Goal: Task Accomplishment & Management: Manage account settings

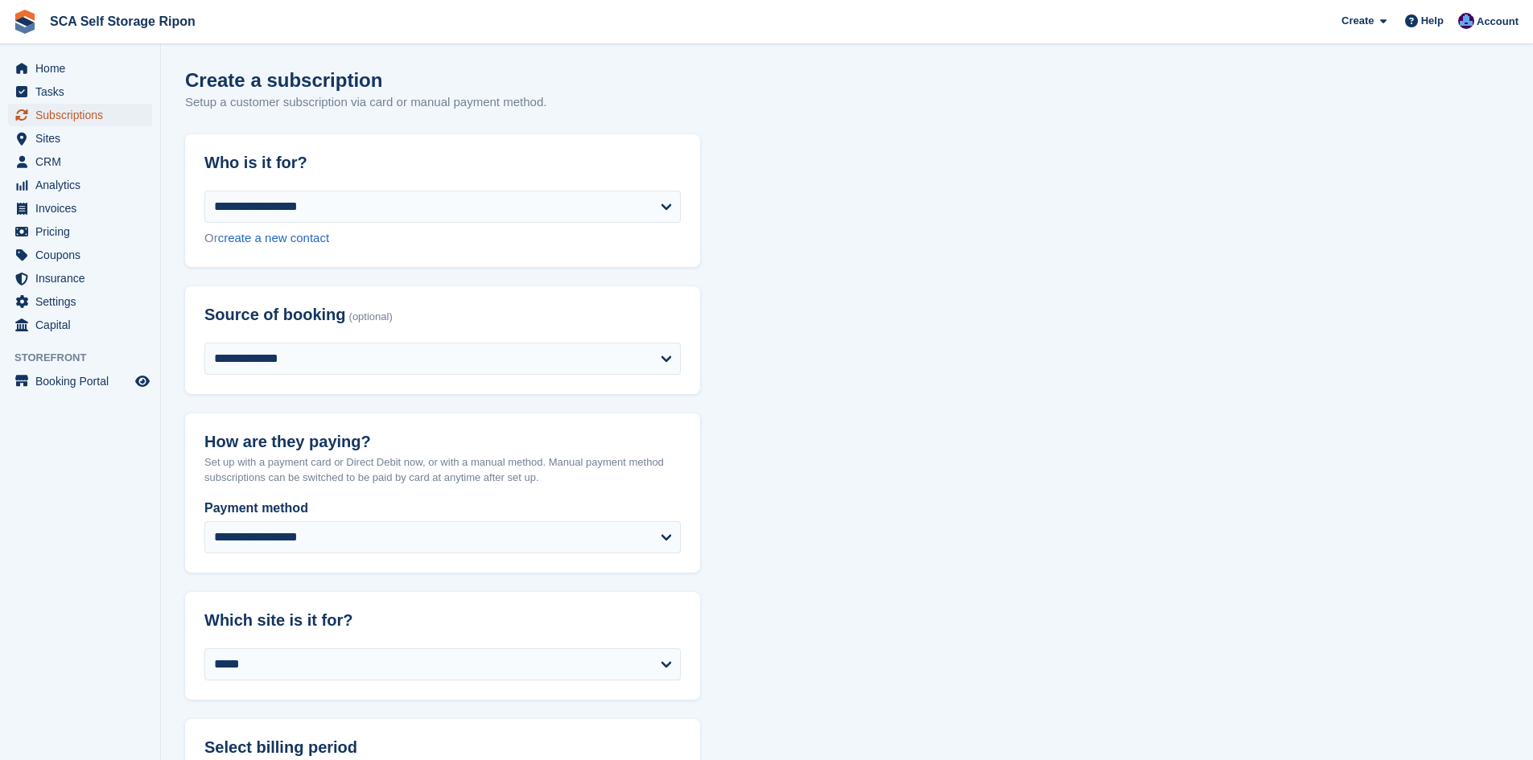
click at [67, 112] on span "Subscriptions" at bounding box center [83, 115] width 97 height 23
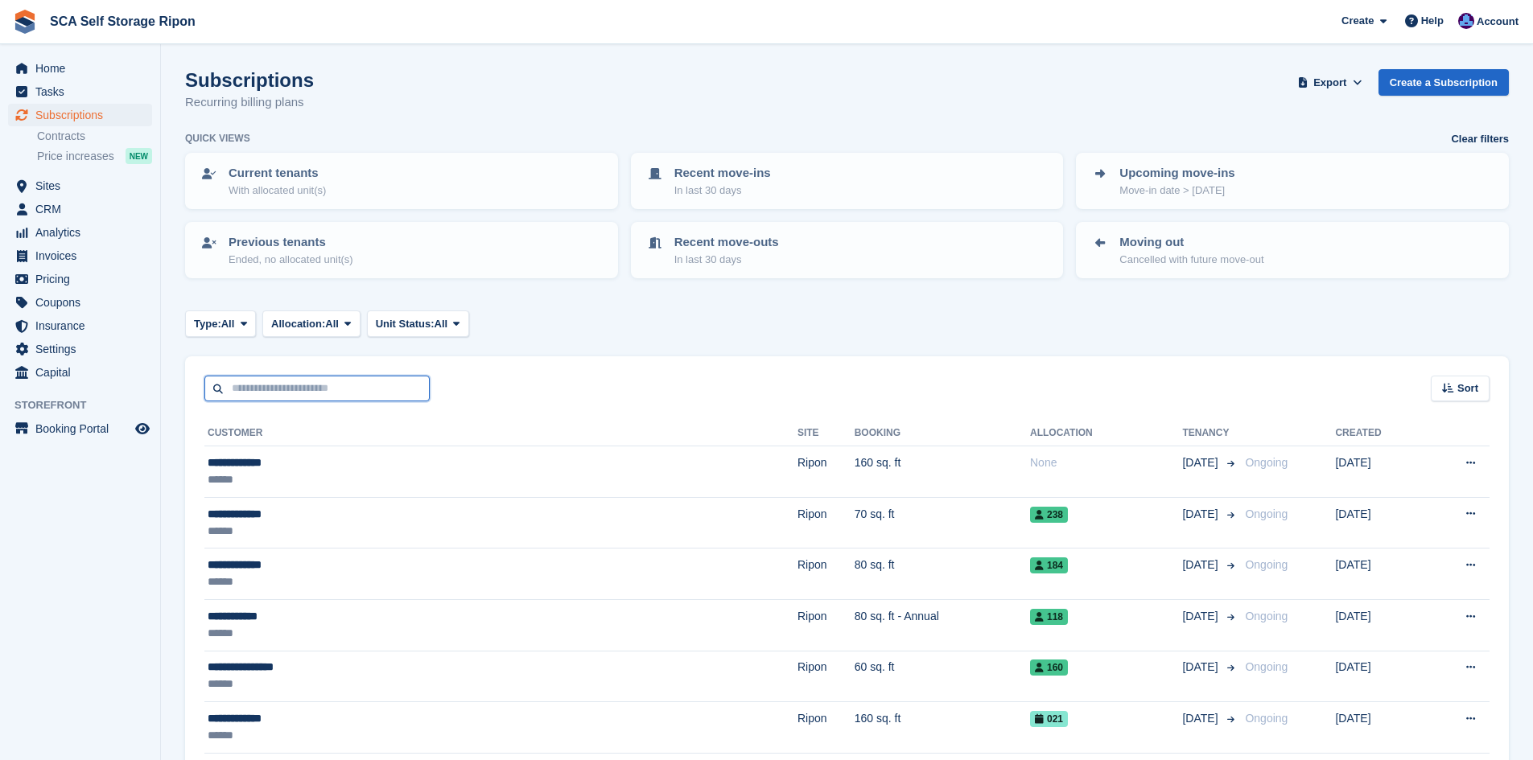
drag, startPoint x: 278, startPoint y: 387, endPoint x: 284, endPoint y: 375, distance: 13.7
click at [278, 387] on input "text" at bounding box center [316, 389] width 225 height 27
type input "*****"
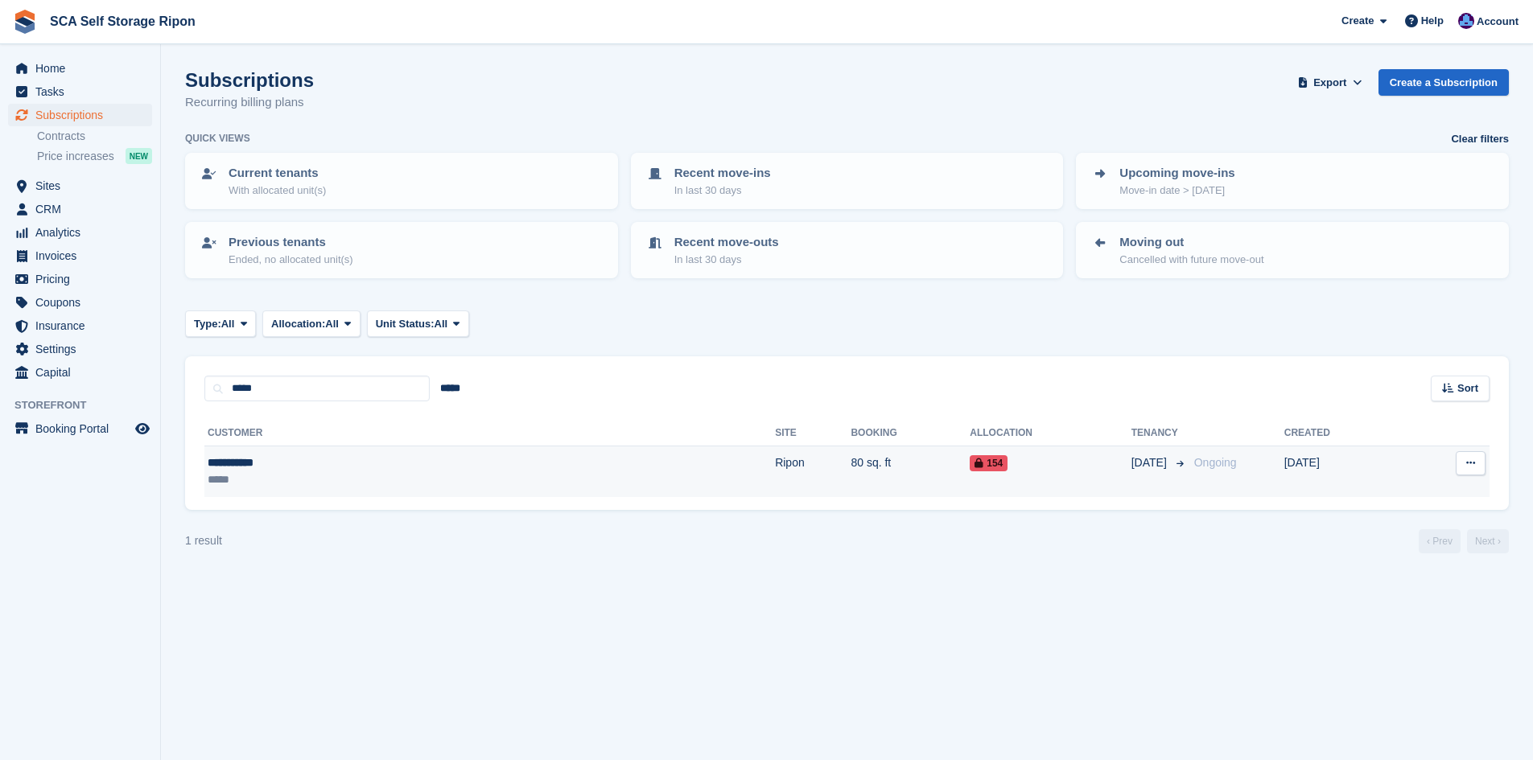
click at [851, 461] on td "80 sq. ft" at bounding box center [910, 472] width 119 height 51
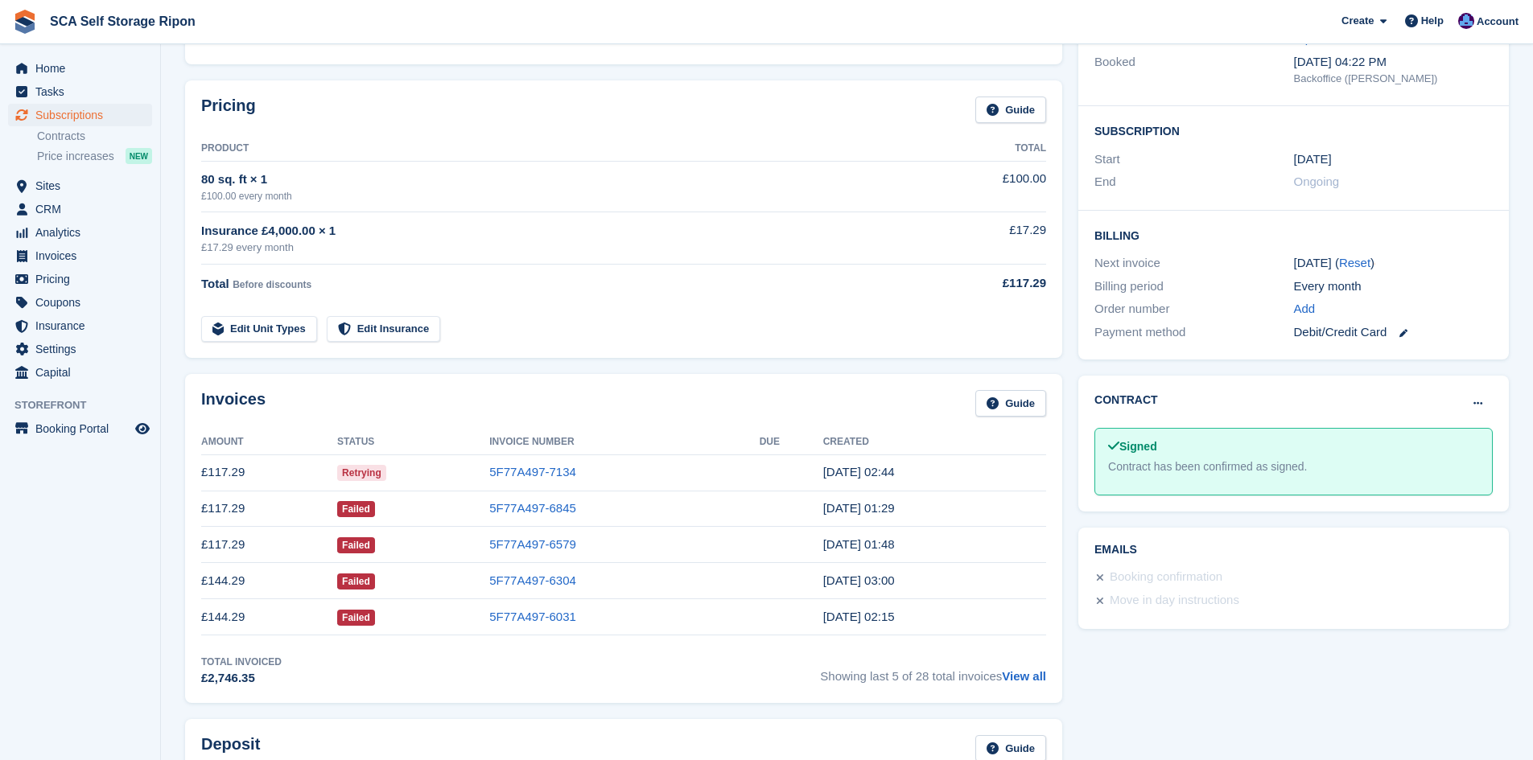
scroll to position [221, 0]
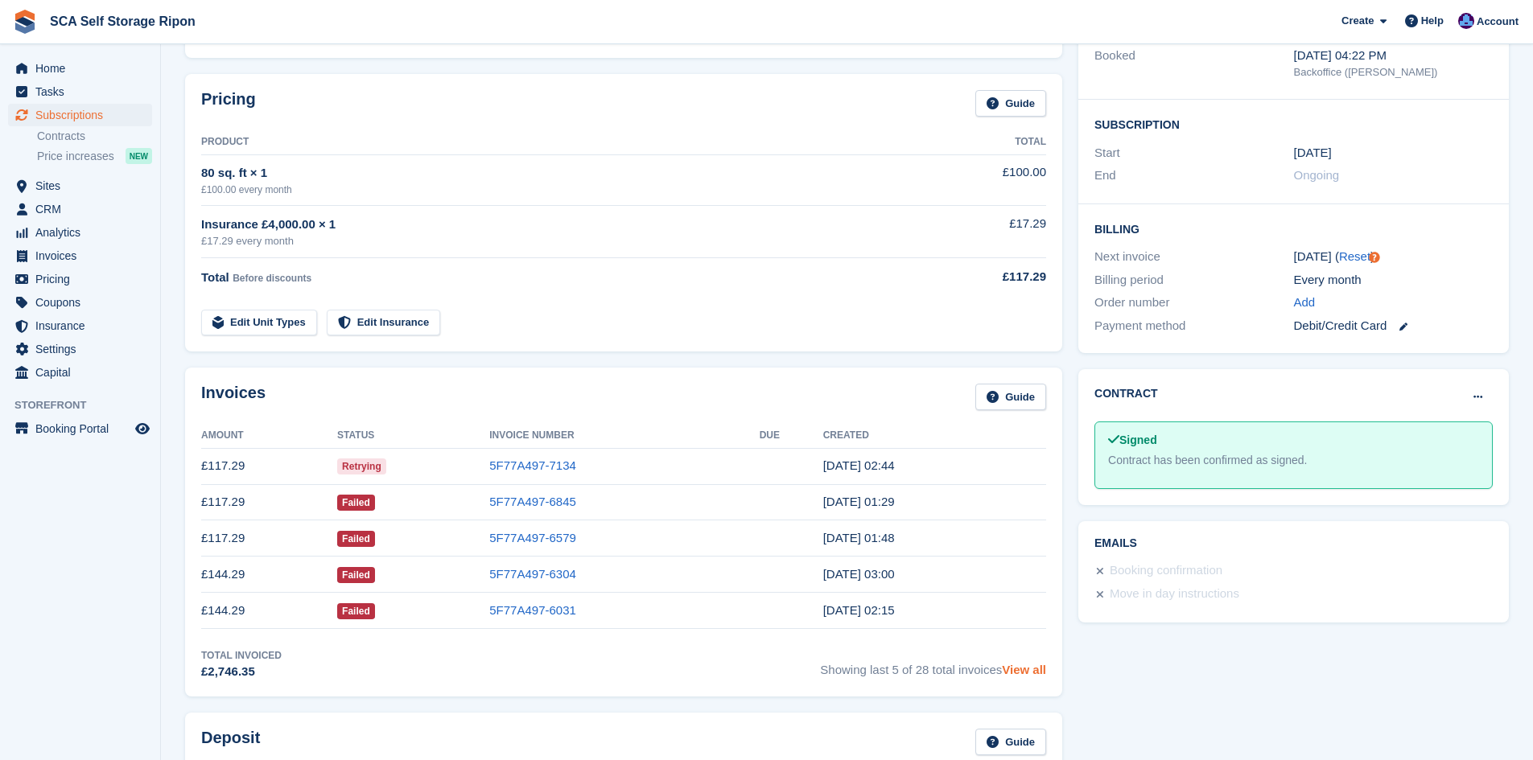
click at [1038, 669] on link "View all" at bounding box center [1024, 670] width 44 height 14
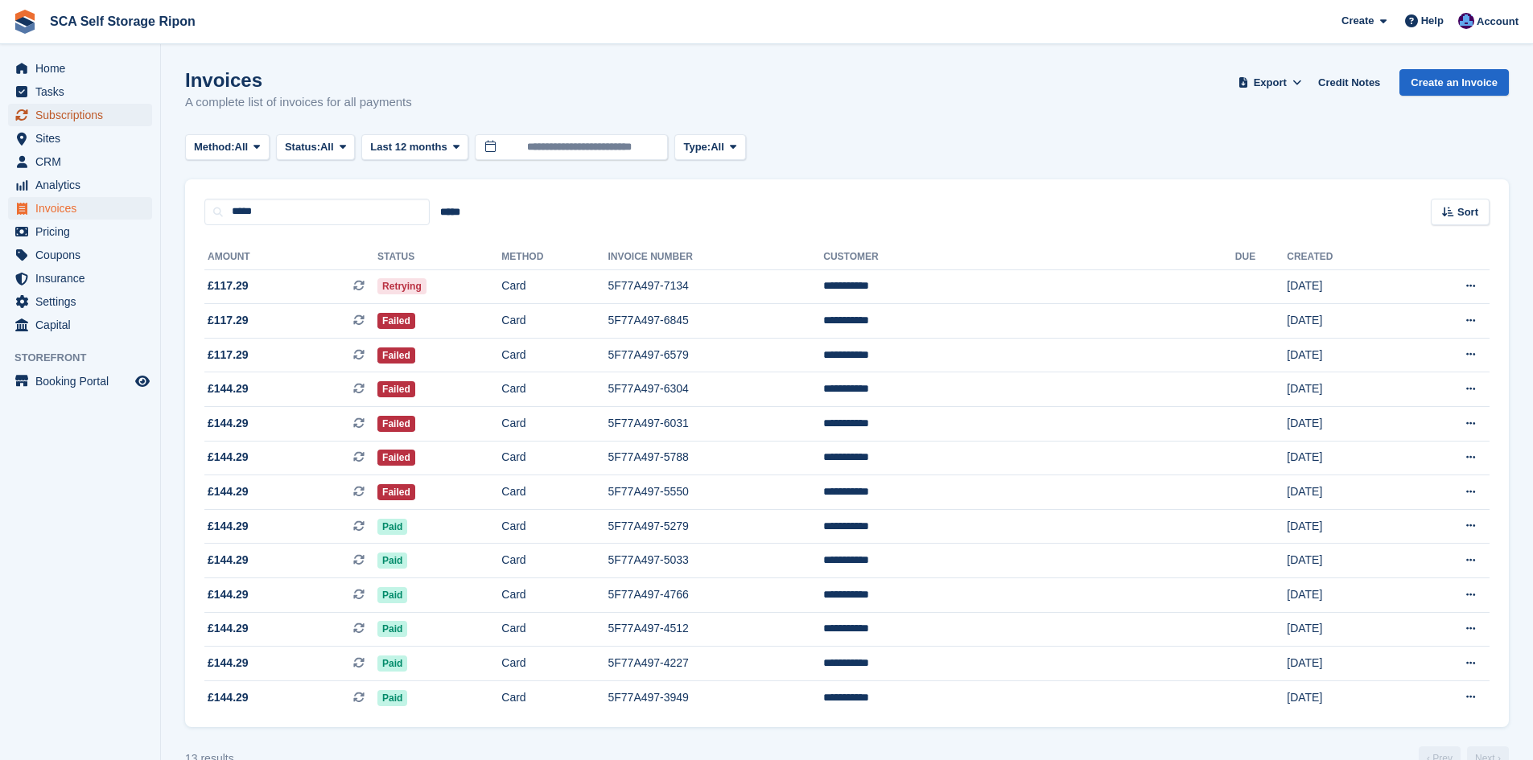
click at [94, 109] on span "Subscriptions" at bounding box center [83, 115] width 97 height 23
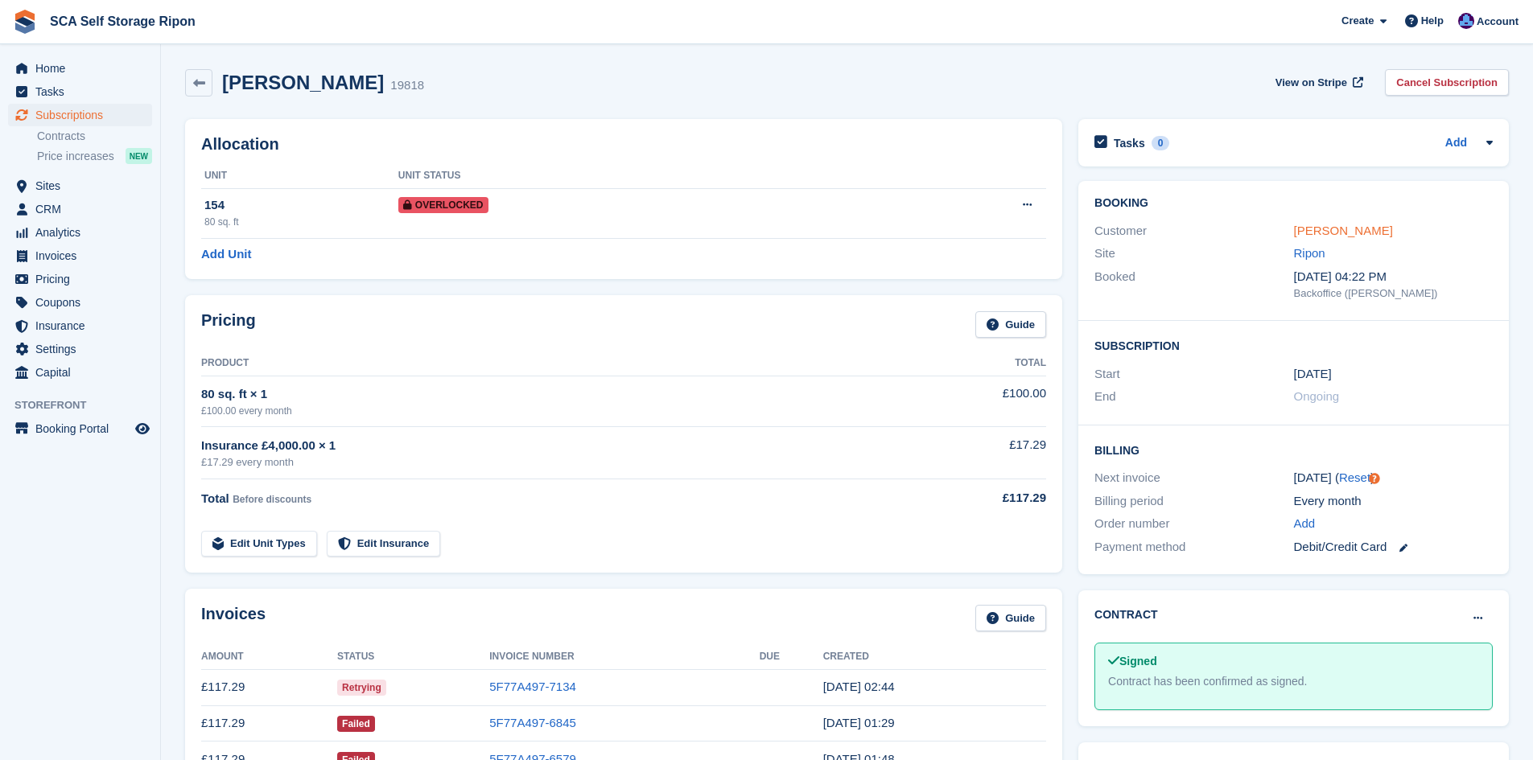
click at [1327, 233] on link "Katie Sills" at bounding box center [1343, 231] width 99 height 14
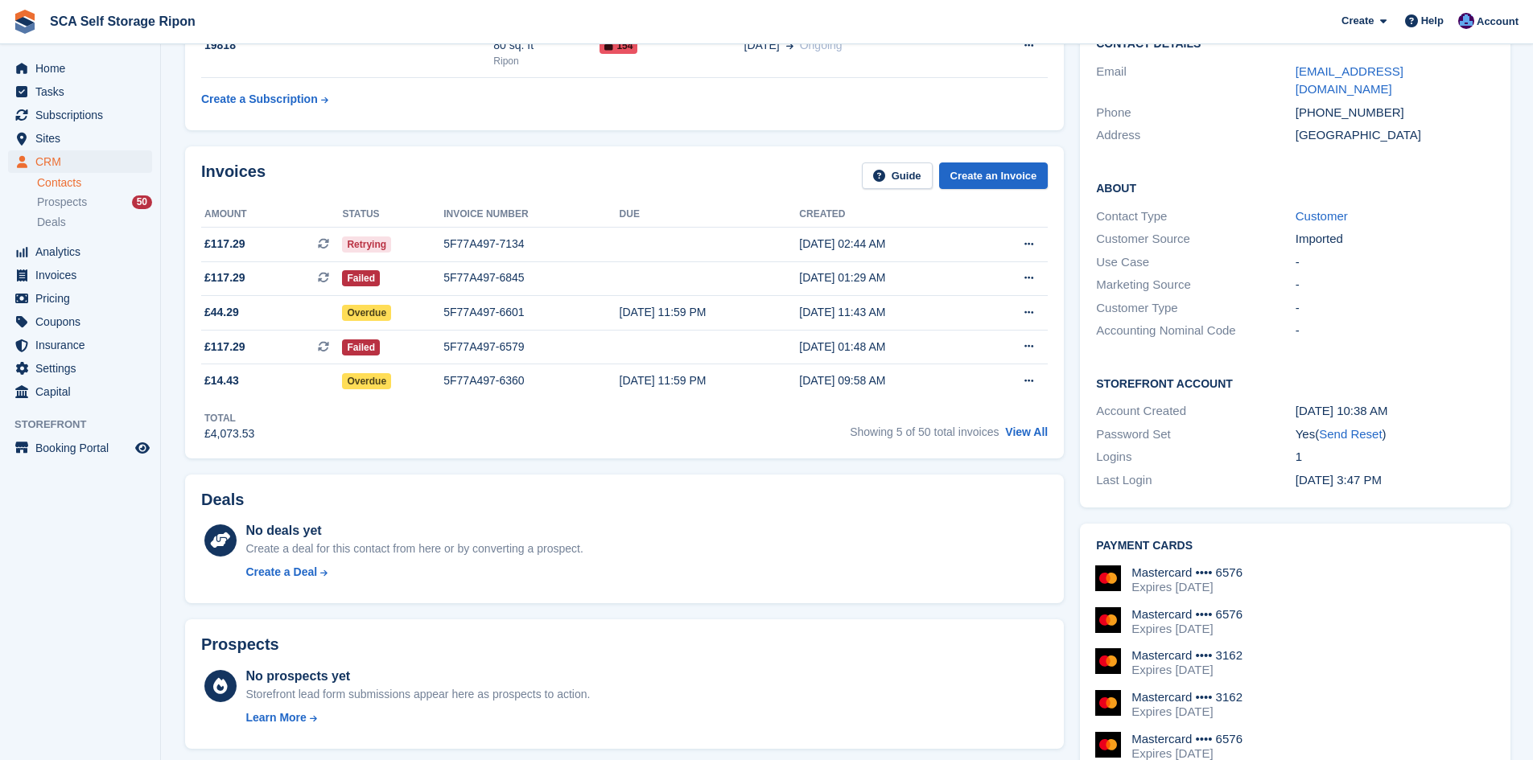
scroll to position [80, 0]
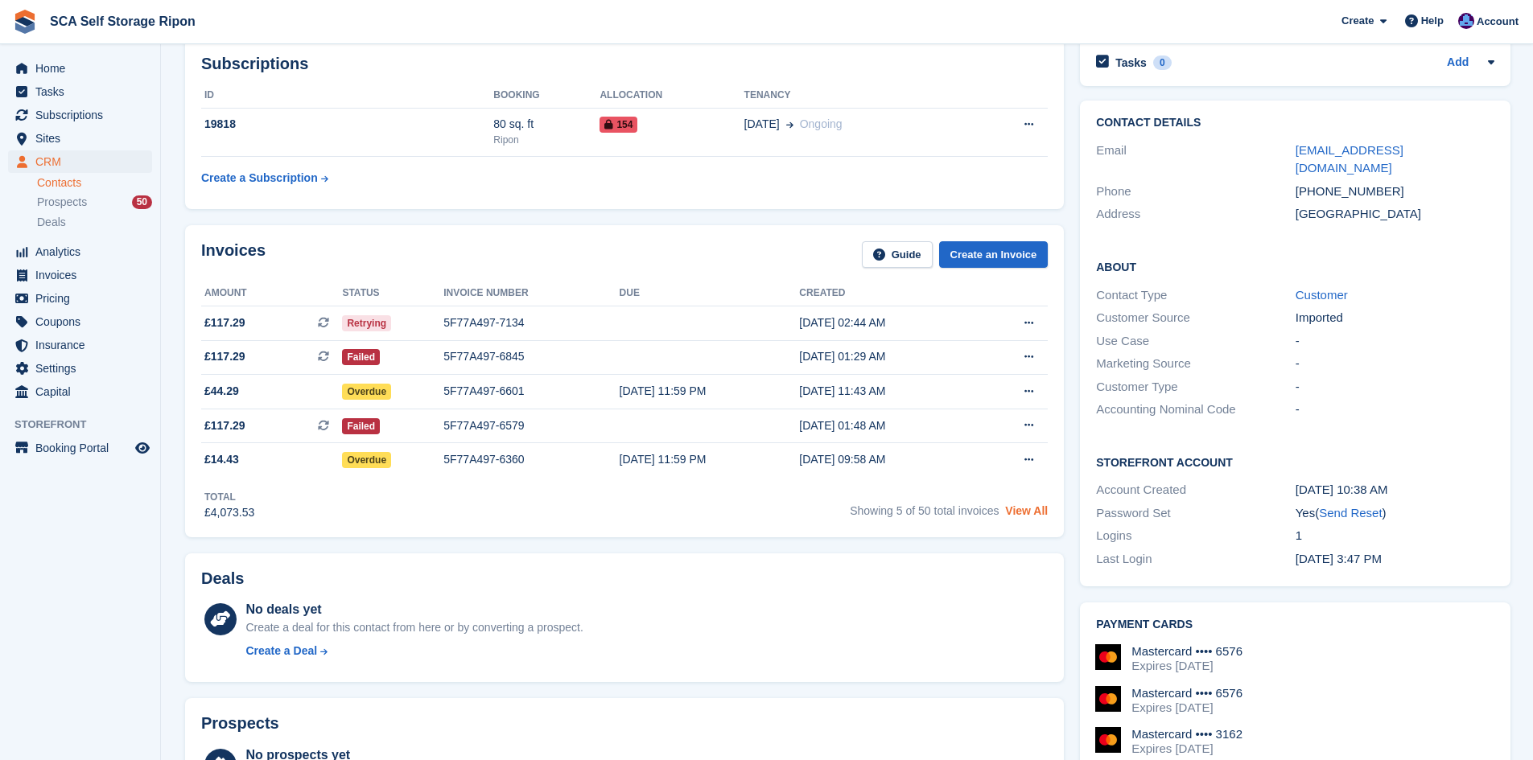
click at [1023, 506] on link "View All" at bounding box center [1026, 511] width 43 height 13
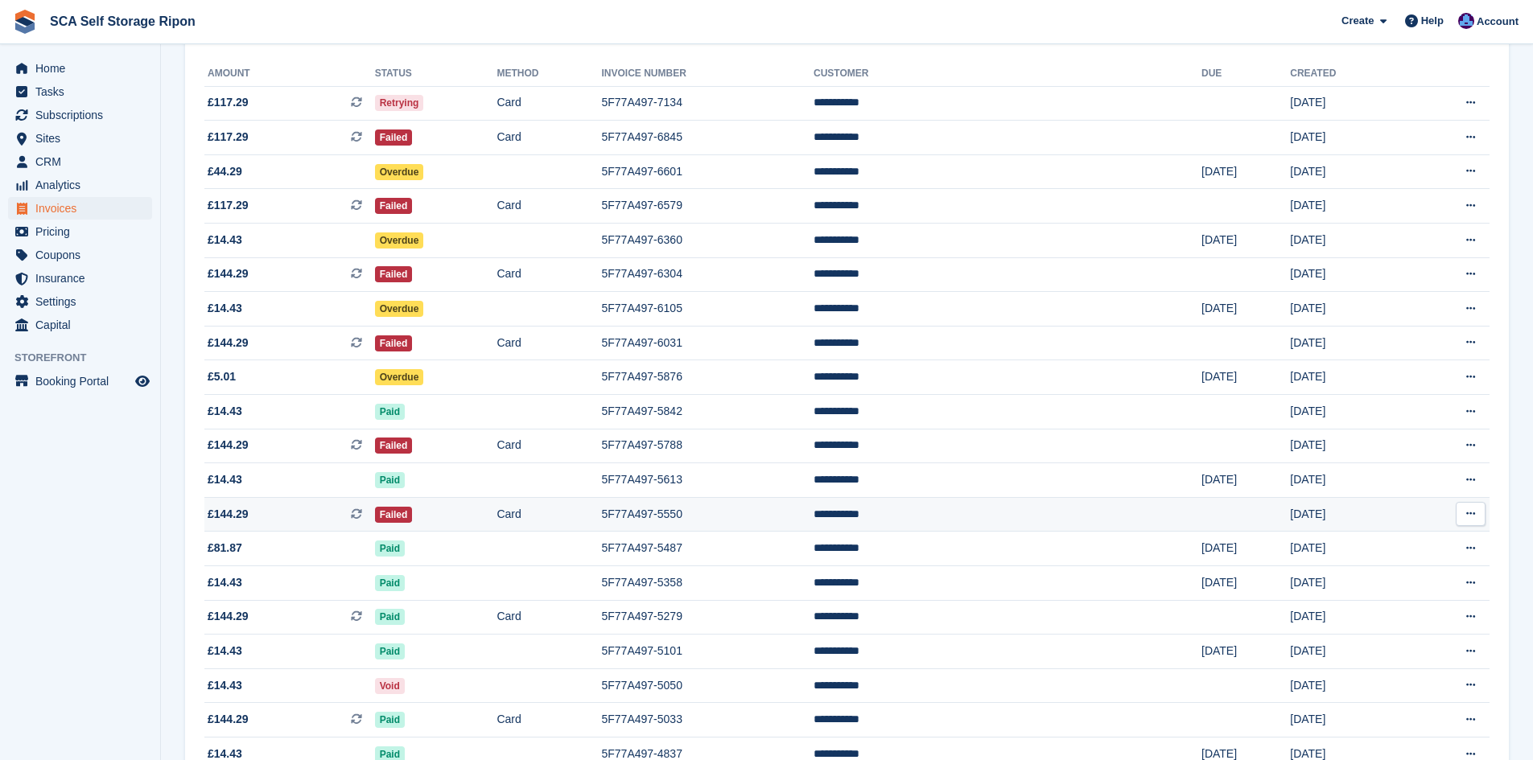
scroll to position [181, 0]
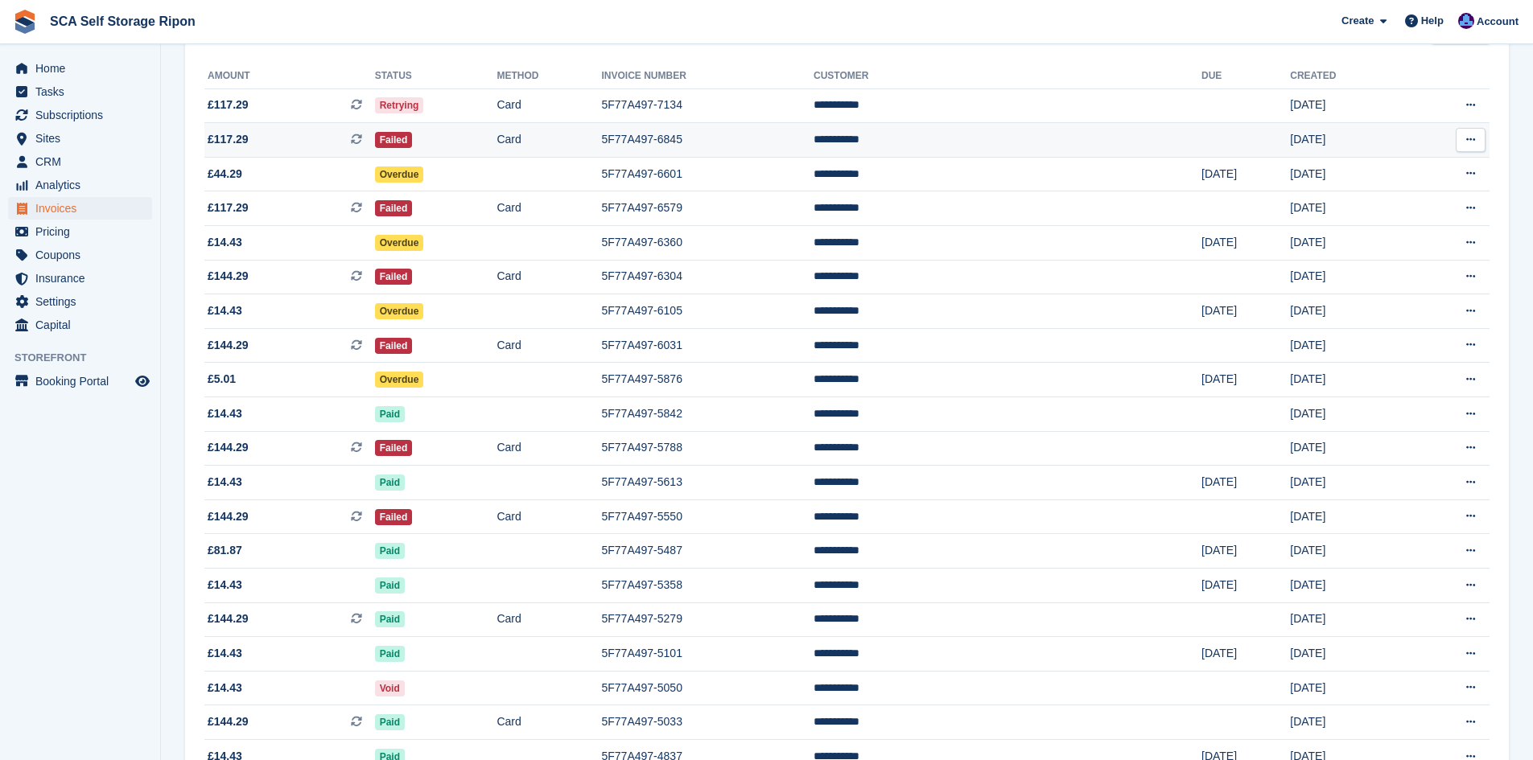
click at [344, 140] on span "£117.29 This is a recurring subscription invoice." at bounding box center [289, 139] width 171 height 17
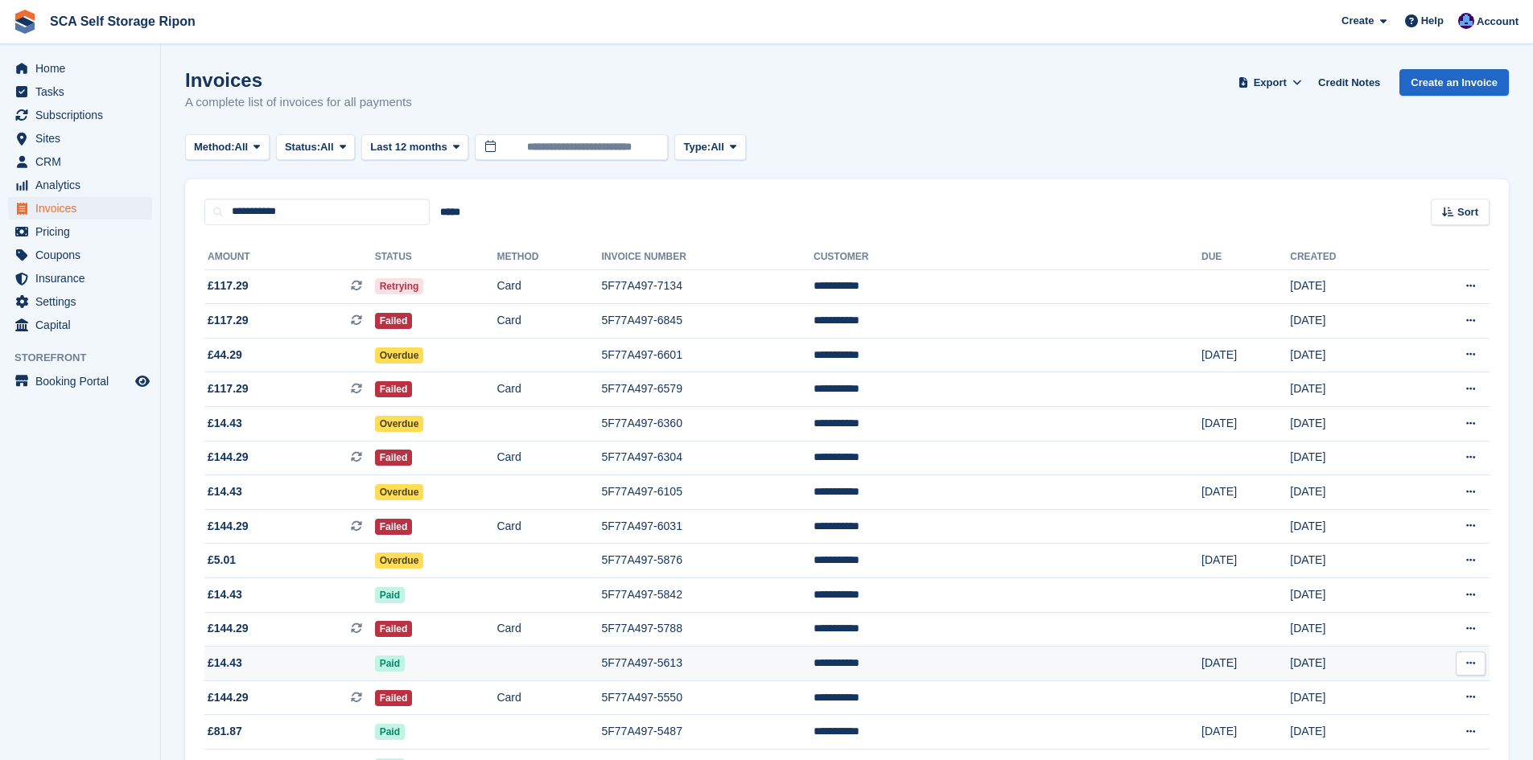
scroll to position [181, 0]
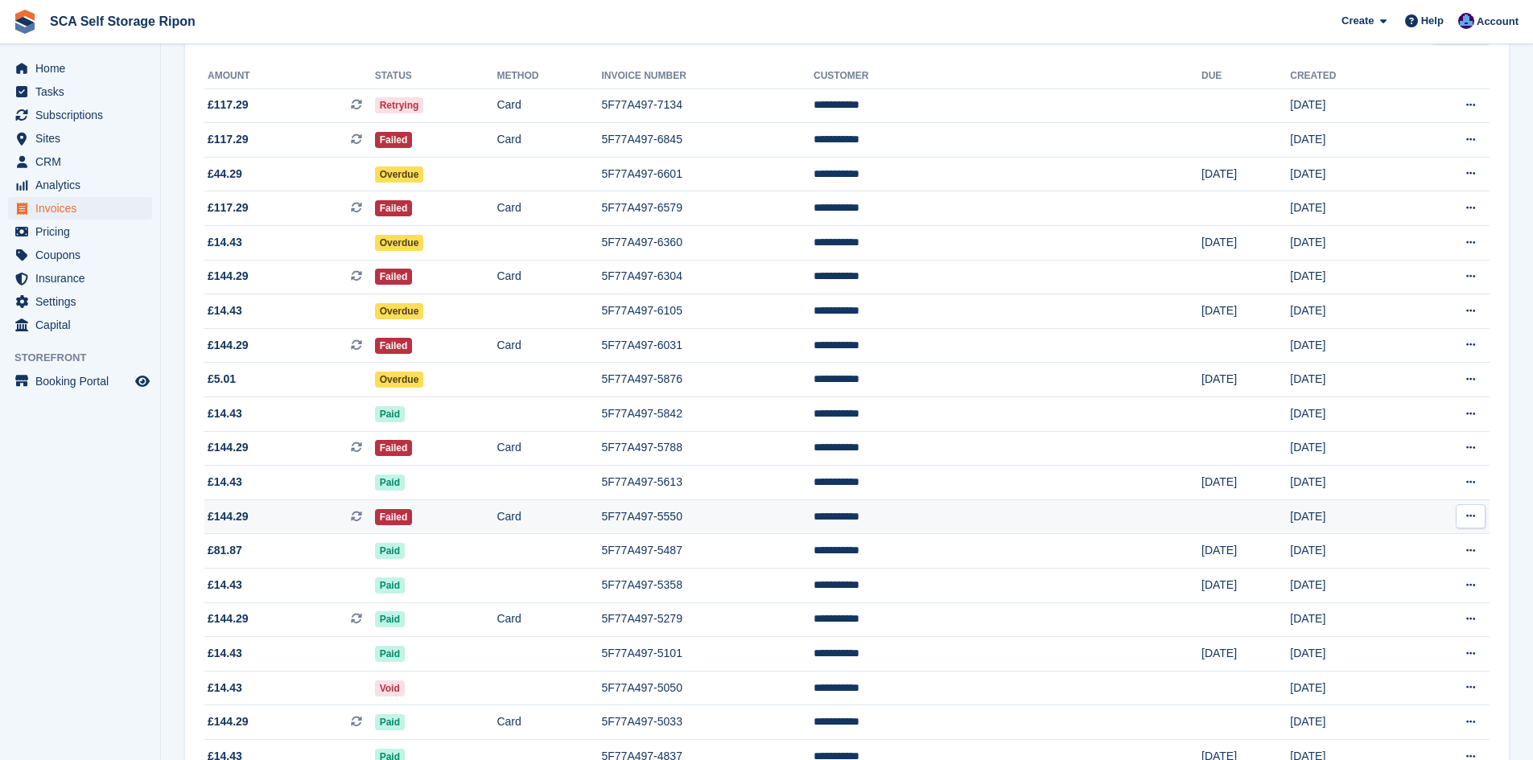
click at [351, 522] on span "£144.29 This is a recurring subscription invoice." at bounding box center [289, 517] width 171 height 17
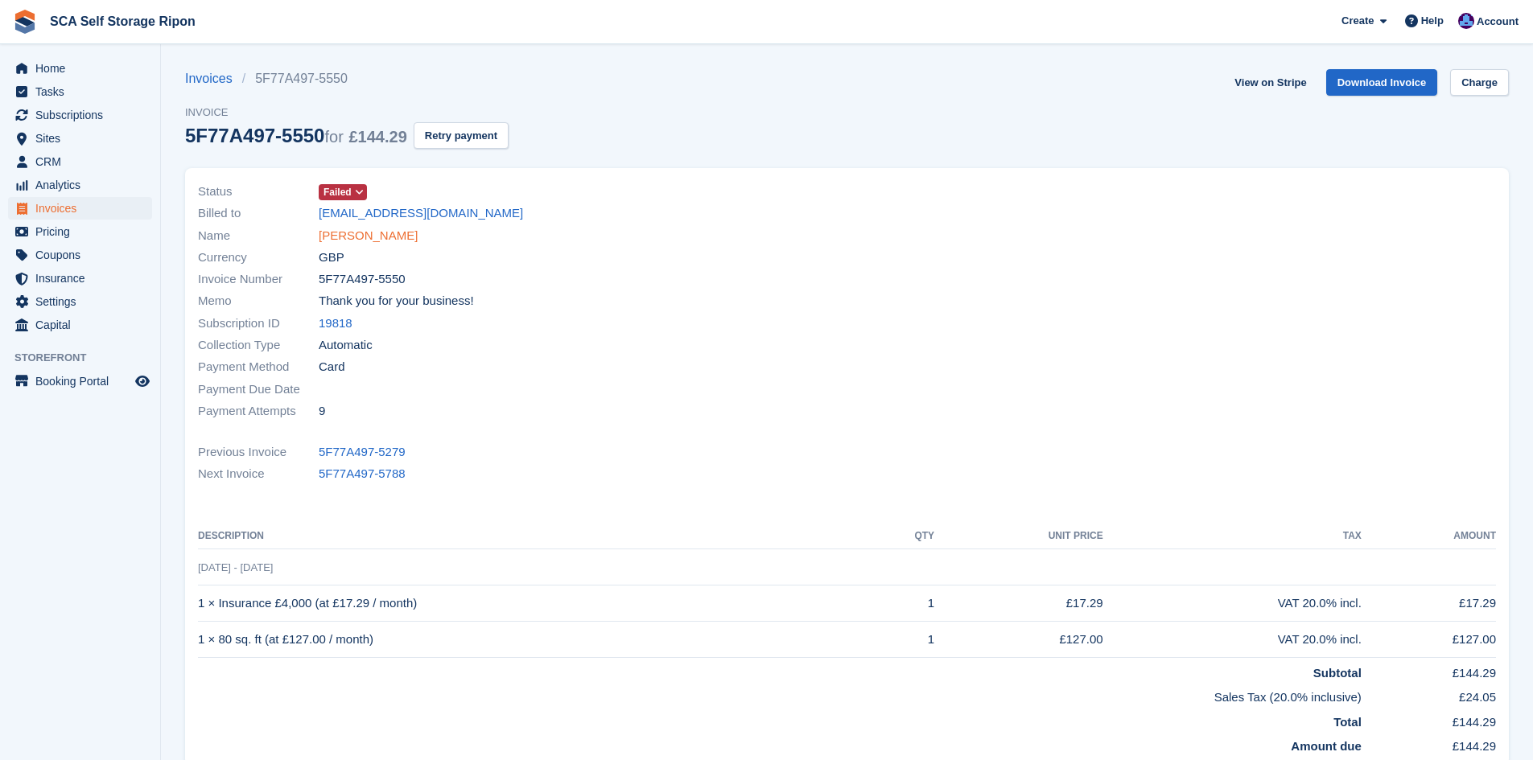
click at [345, 232] on link "[PERSON_NAME]" at bounding box center [368, 236] width 99 height 19
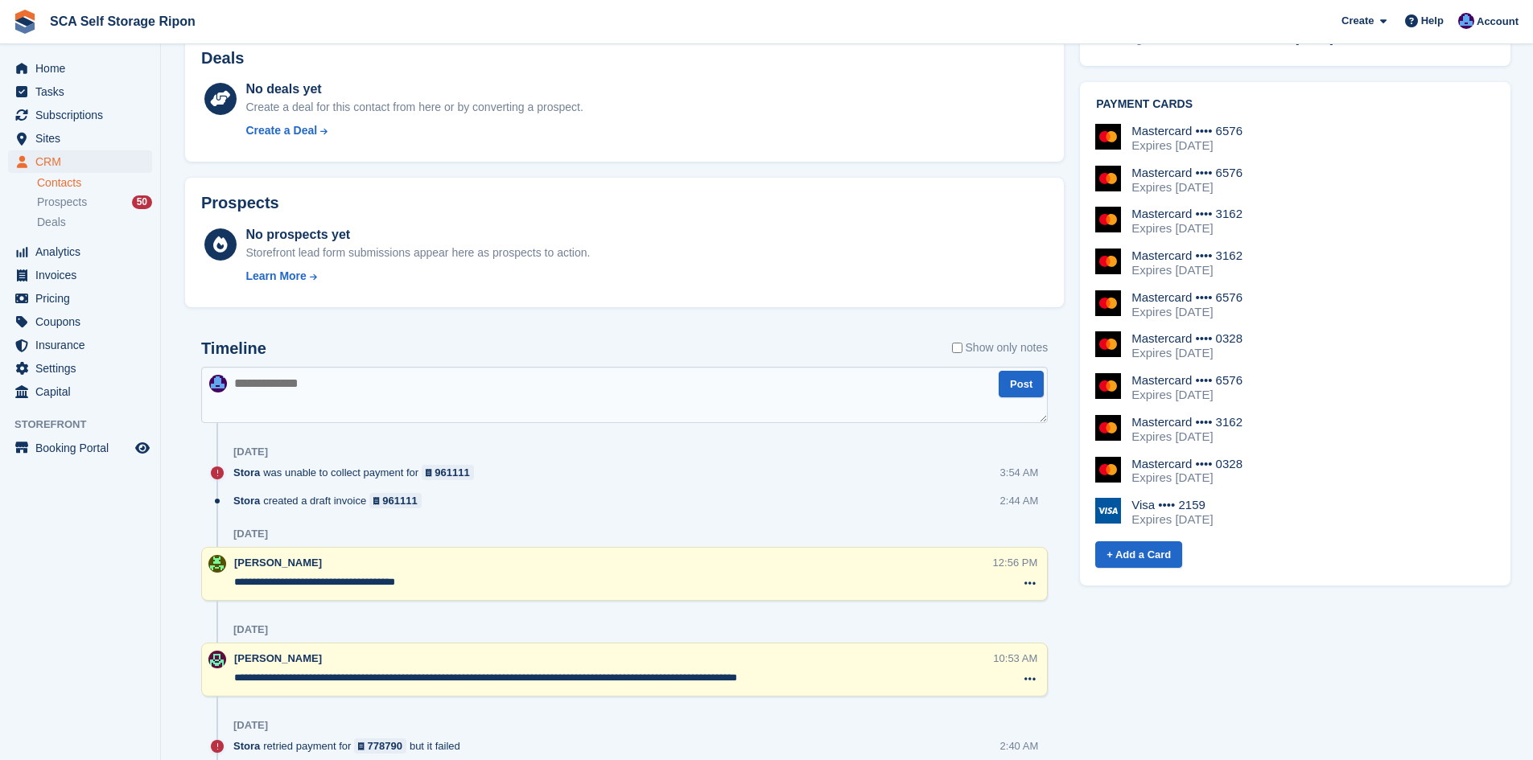
scroll to position [463, 0]
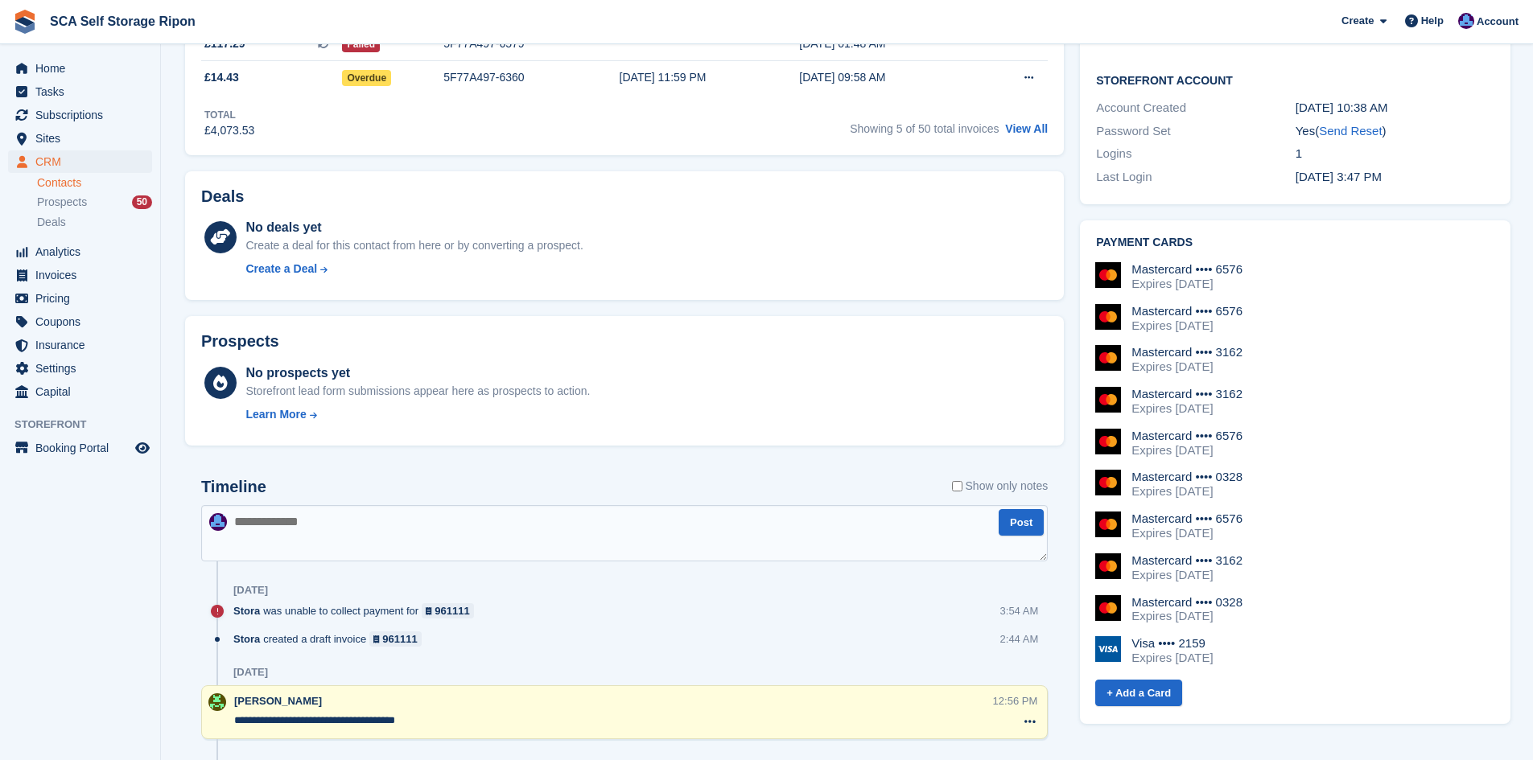
drag, startPoint x: 1247, startPoint y: 290, endPoint x: 1218, endPoint y: 293, distance: 28.3
click at [1218, 304] on div "Mastercard •••• 6576" at bounding box center [1186, 311] width 111 height 14
click at [1247, 345] on div "Mastercard •••• 3162 Expires May 2030" at bounding box center [1294, 359] width 399 height 29
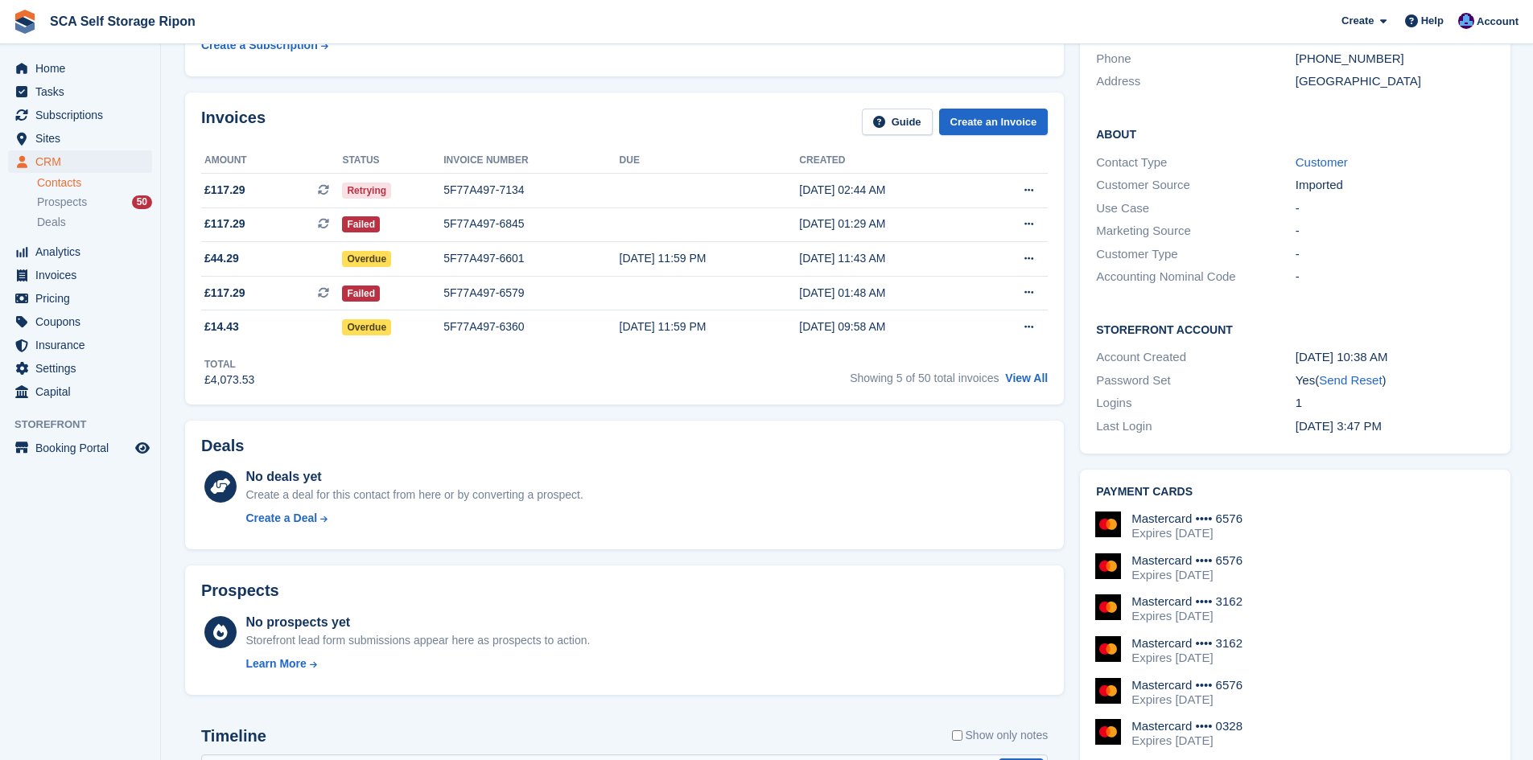
scroll to position [0, 0]
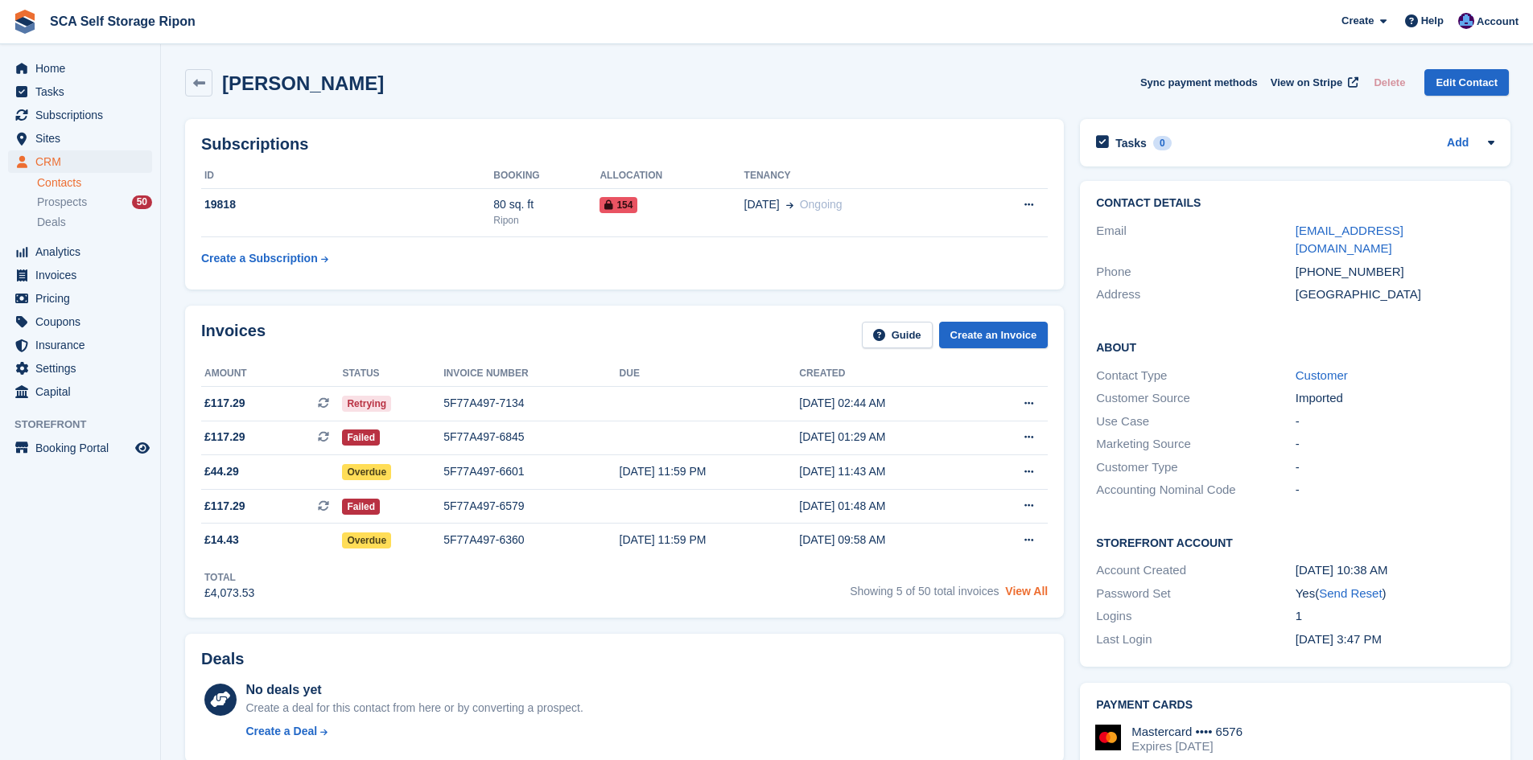
click at [1020, 591] on link "View All" at bounding box center [1026, 591] width 43 height 13
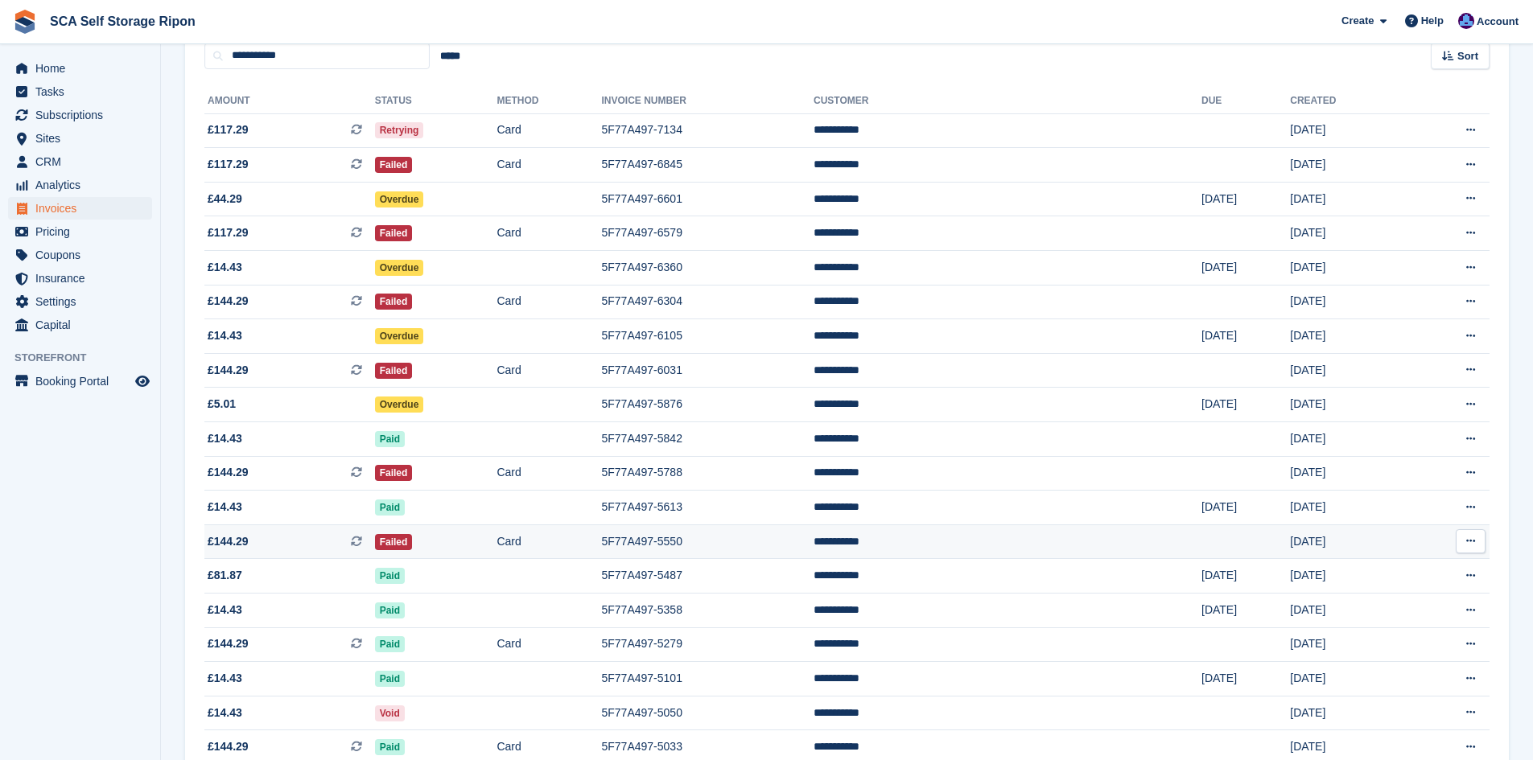
scroll to position [181, 0]
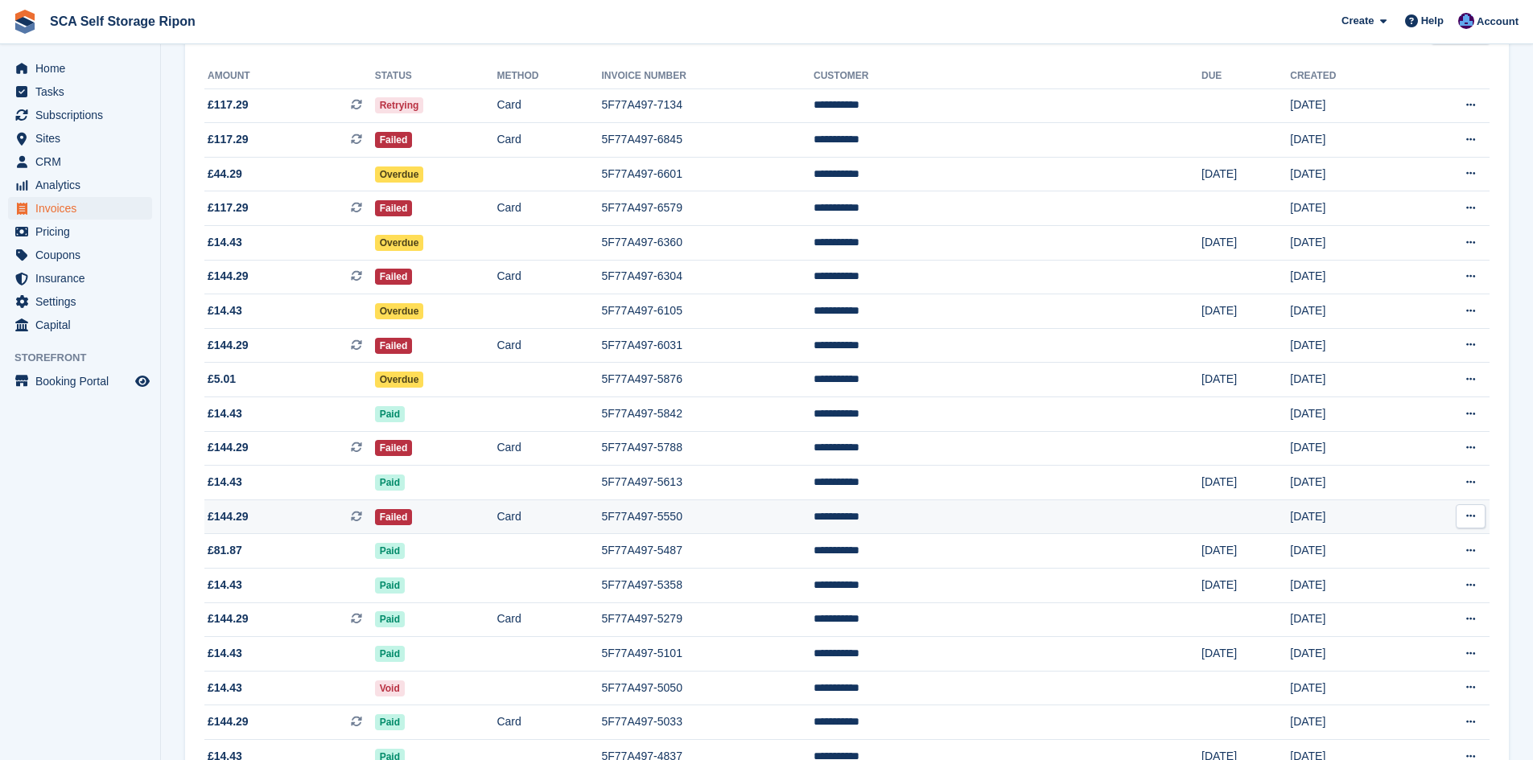
click at [488, 517] on td "Failed" at bounding box center [436, 517] width 122 height 35
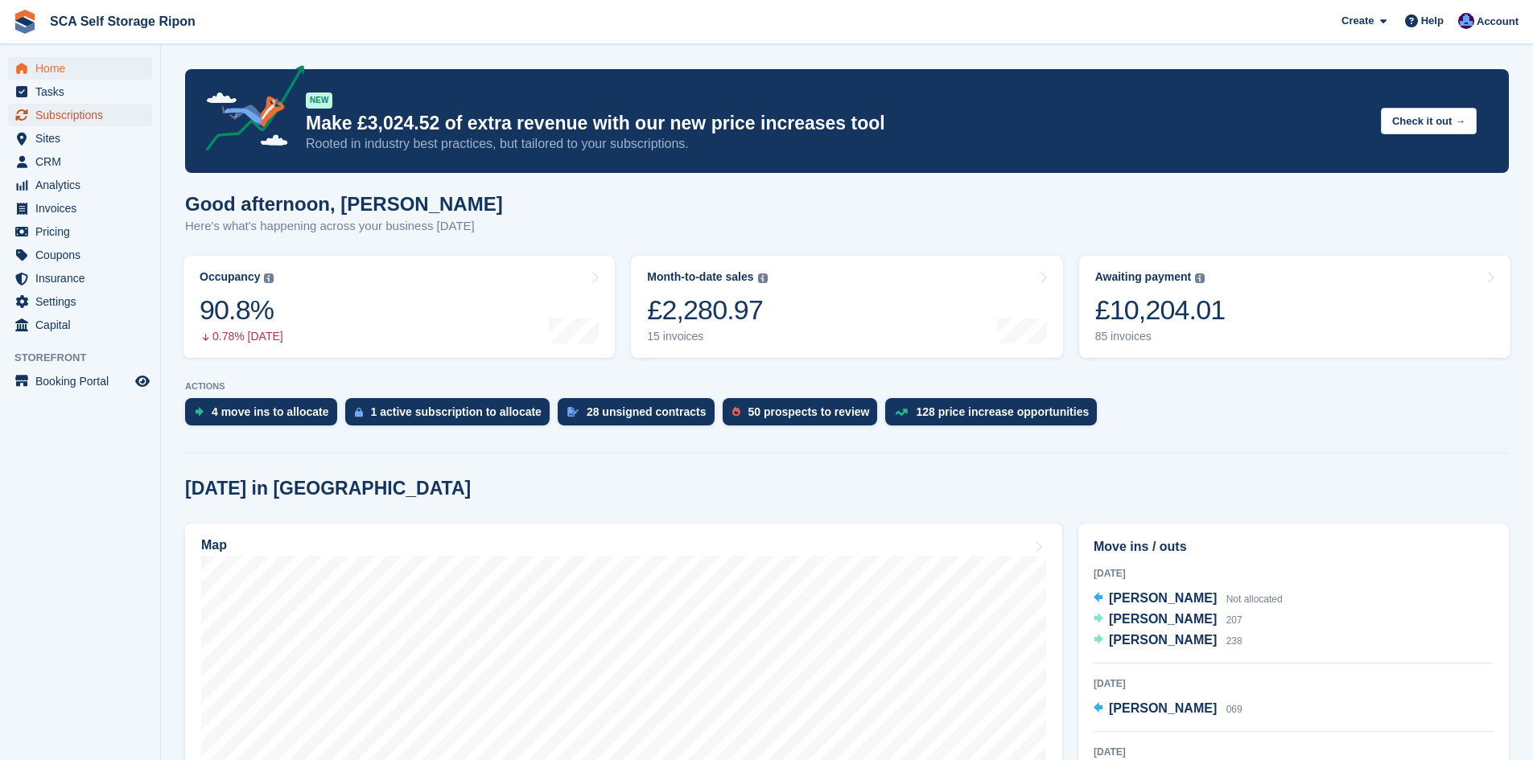
click at [77, 112] on span "Subscriptions" at bounding box center [83, 115] width 97 height 23
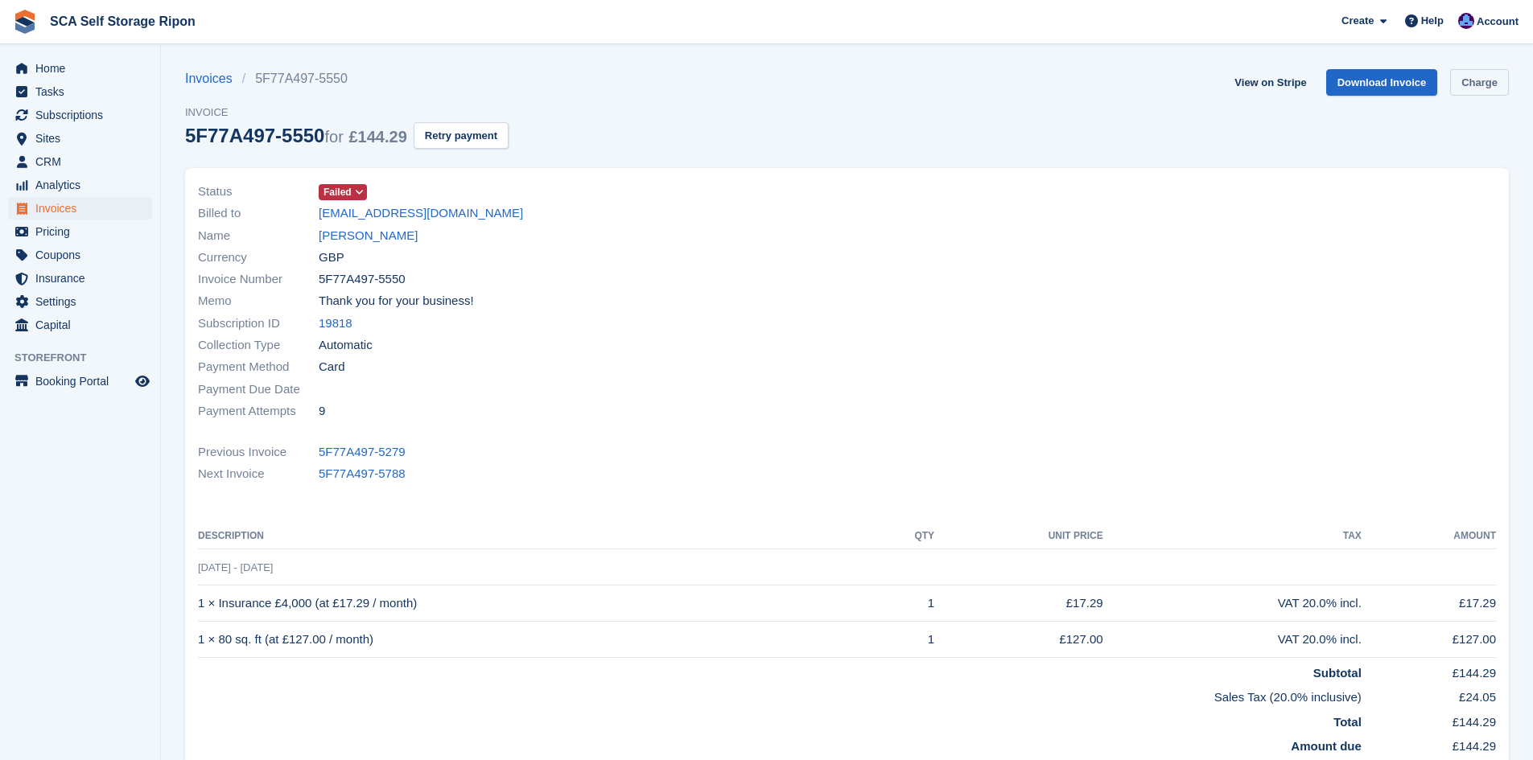
click at [1473, 85] on link "Charge" at bounding box center [1479, 82] width 59 height 27
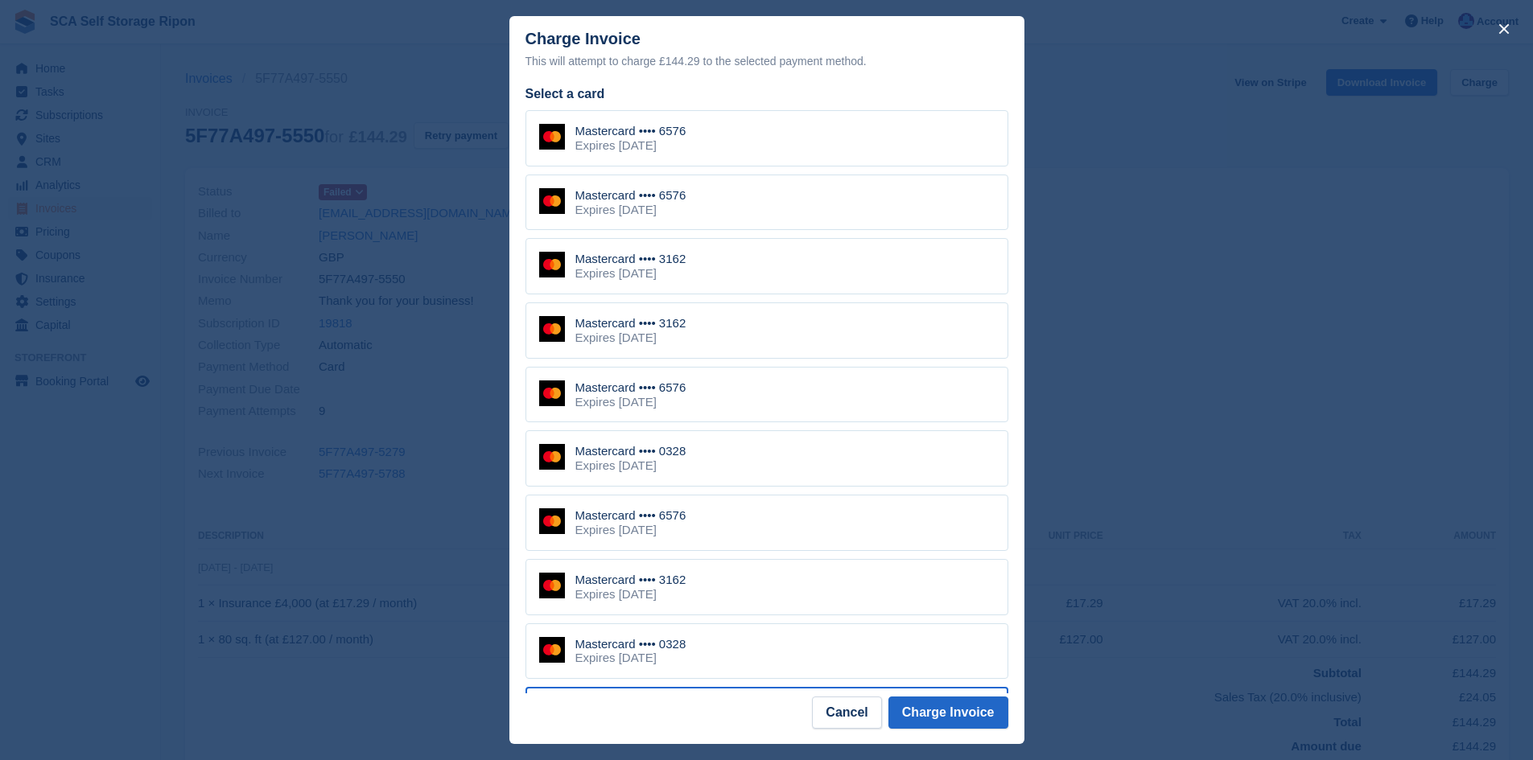
click at [687, 276] on div "Mastercard •••• 3162 Expires May 2030" at bounding box center [766, 266] width 483 height 56
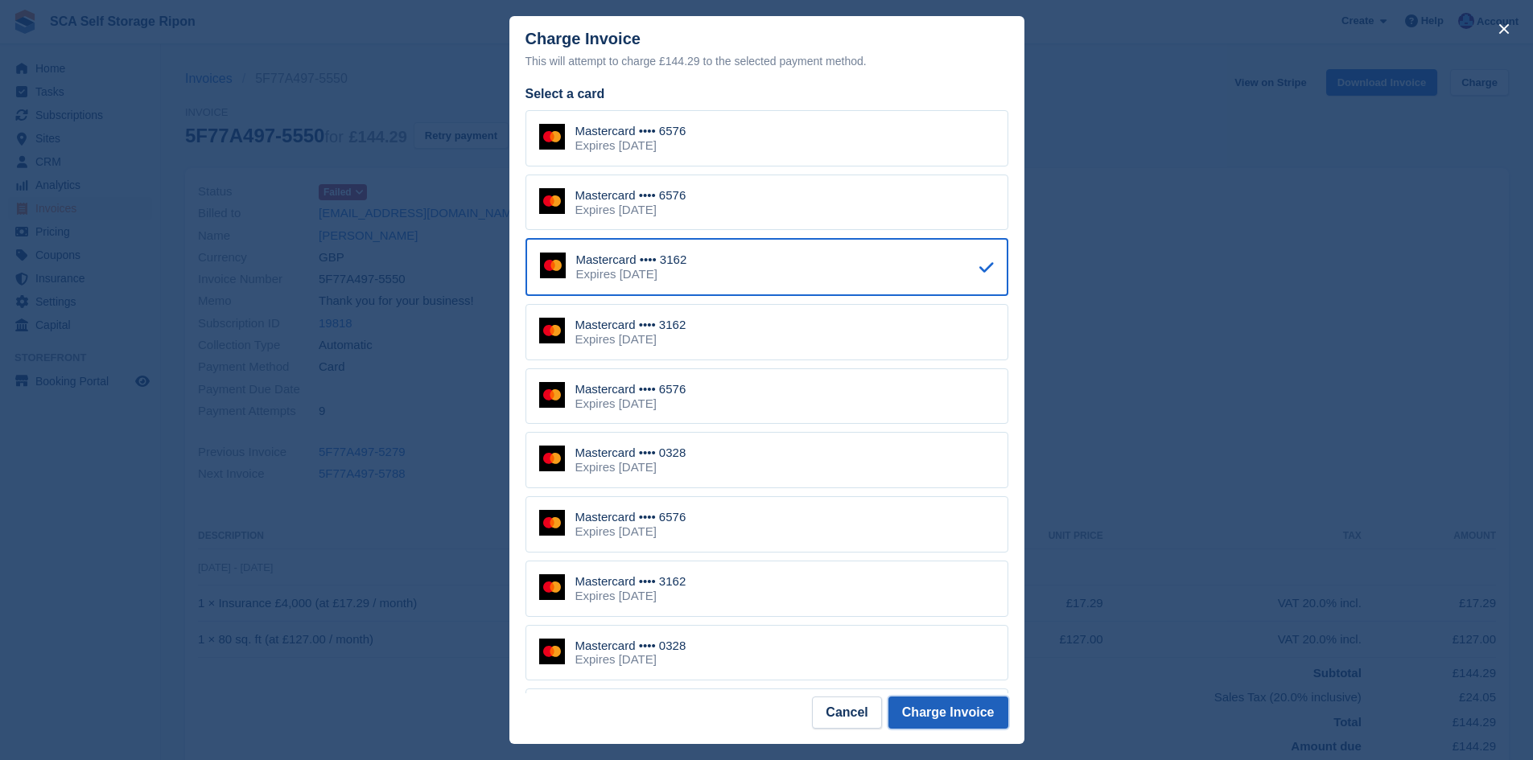
click at [953, 715] on button "Charge Invoice" at bounding box center [948, 713] width 120 height 32
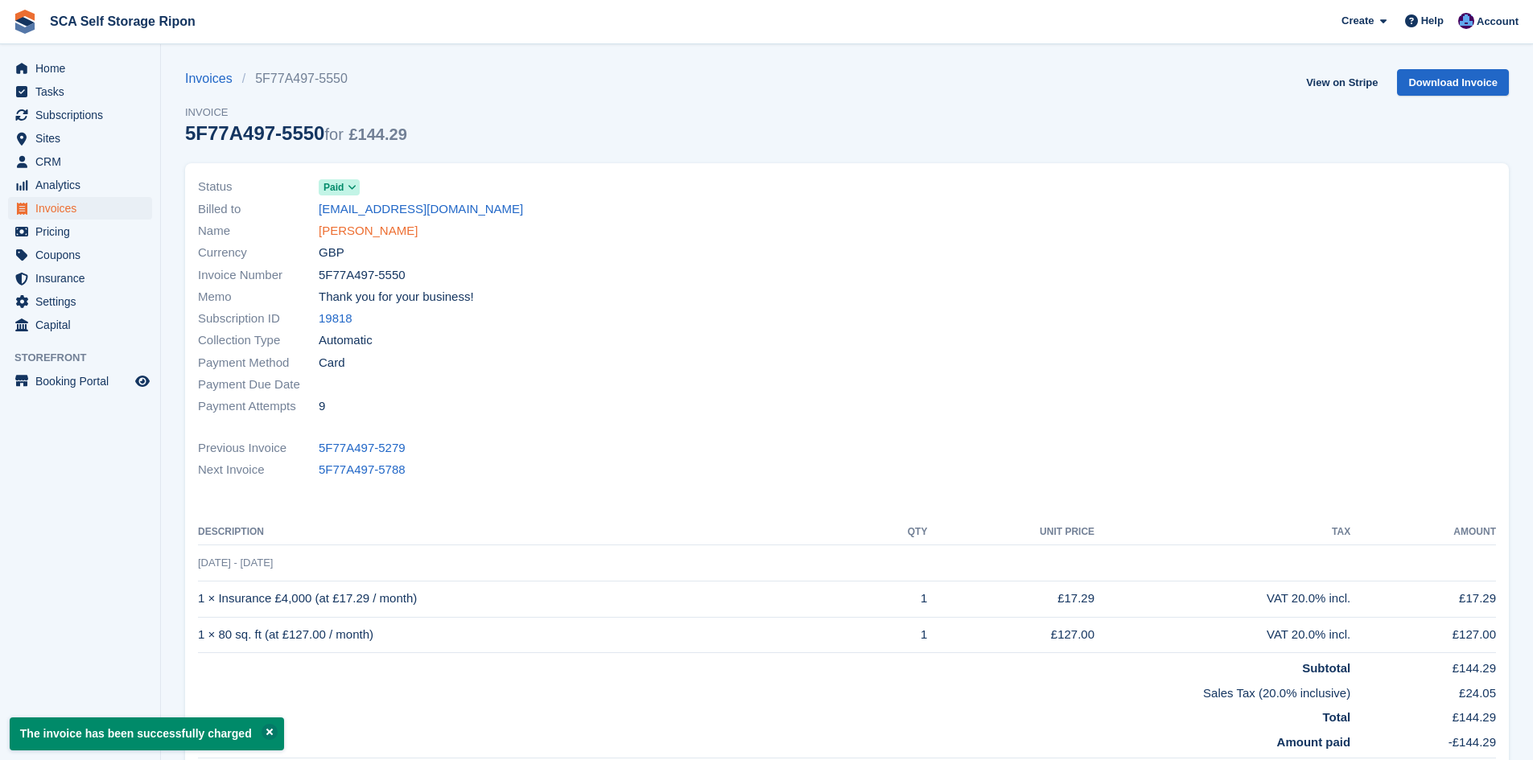
click at [354, 234] on link "Katie Sills" at bounding box center [368, 231] width 99 height 19
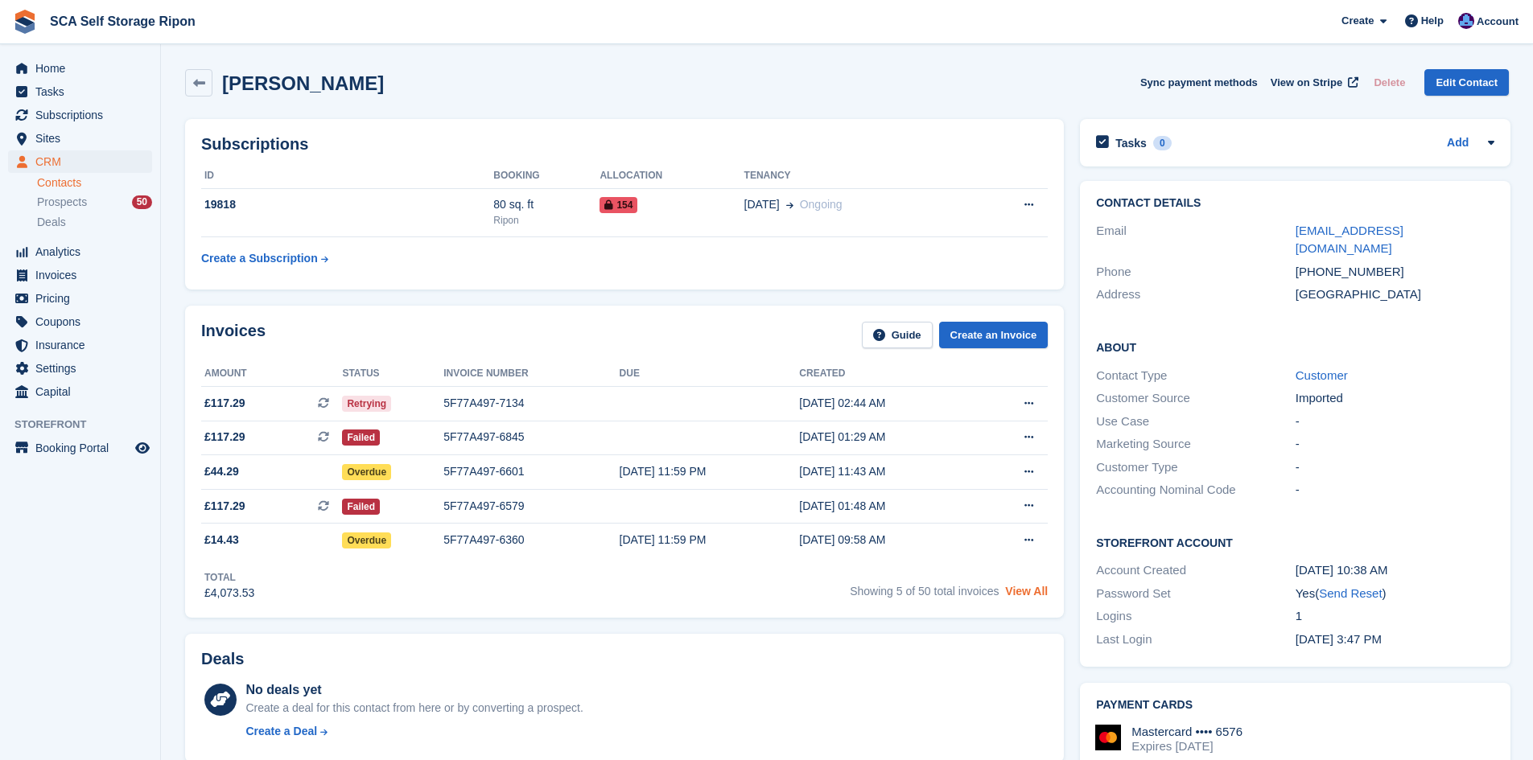
click at [1030, 598] on link "View All" at bounding box center [1026, 591] width 43 height 13
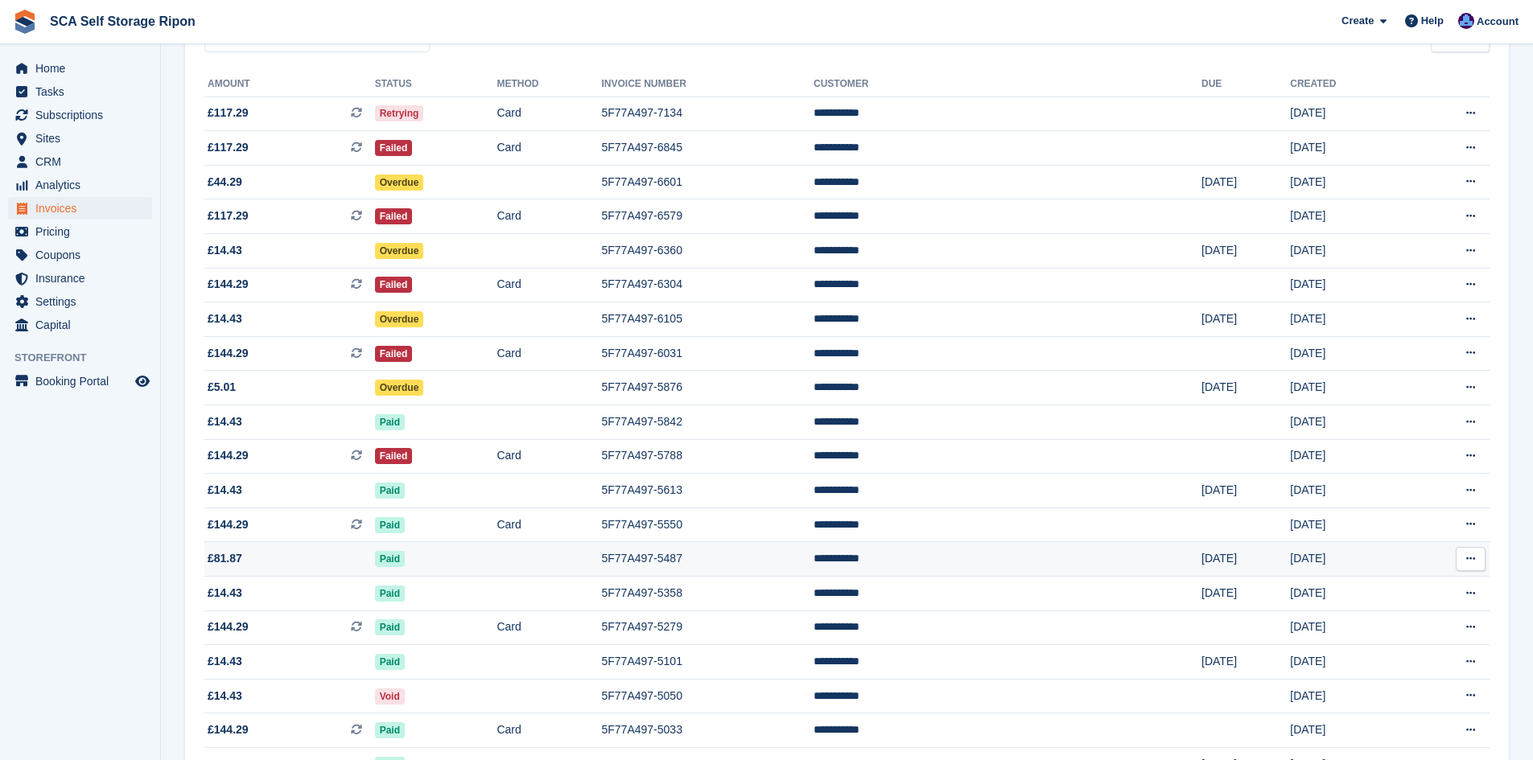
scroll to position [181, 0]
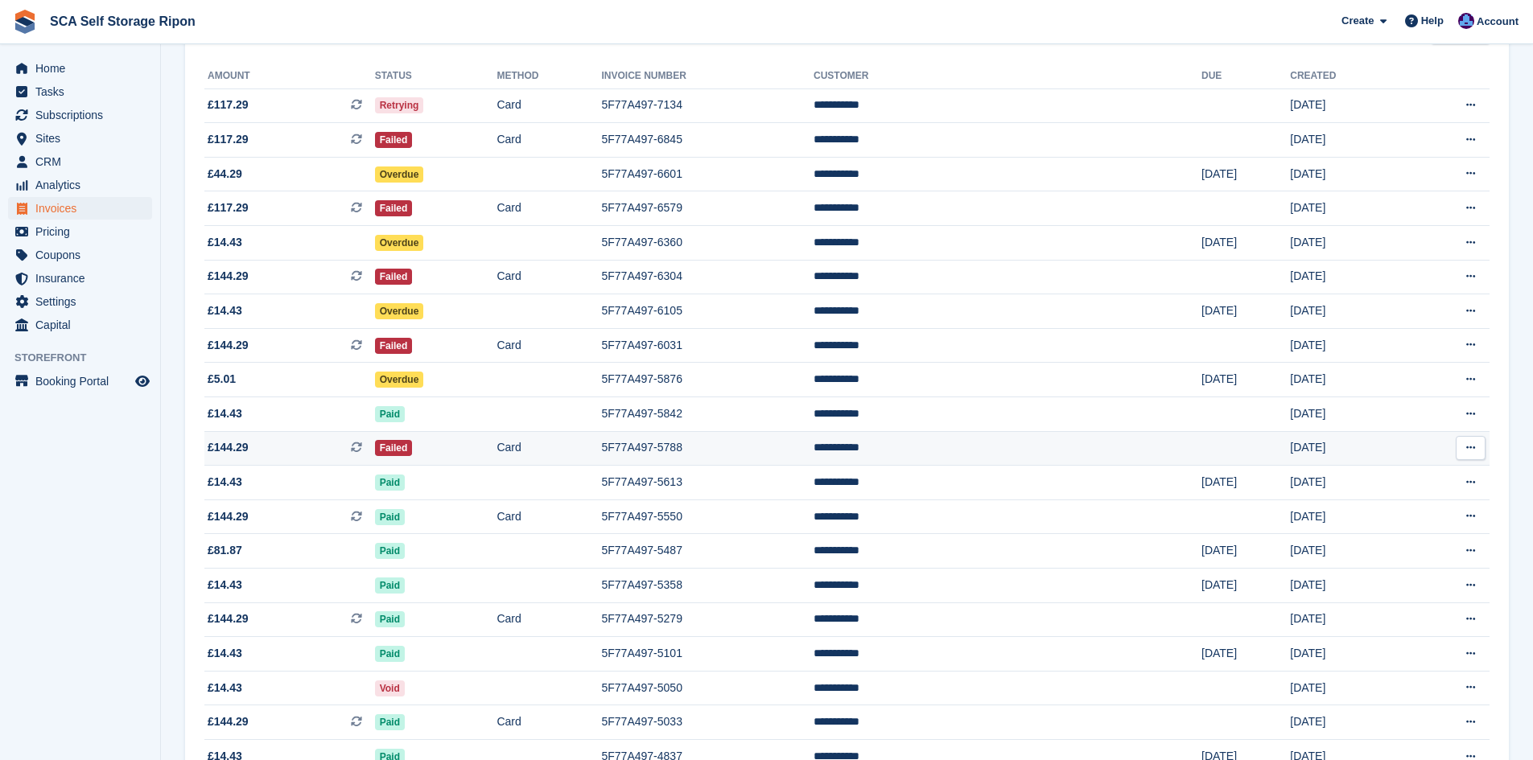
click at [497, 443] on td "Failed" at bounding box center [436, 448] width 122 height 35
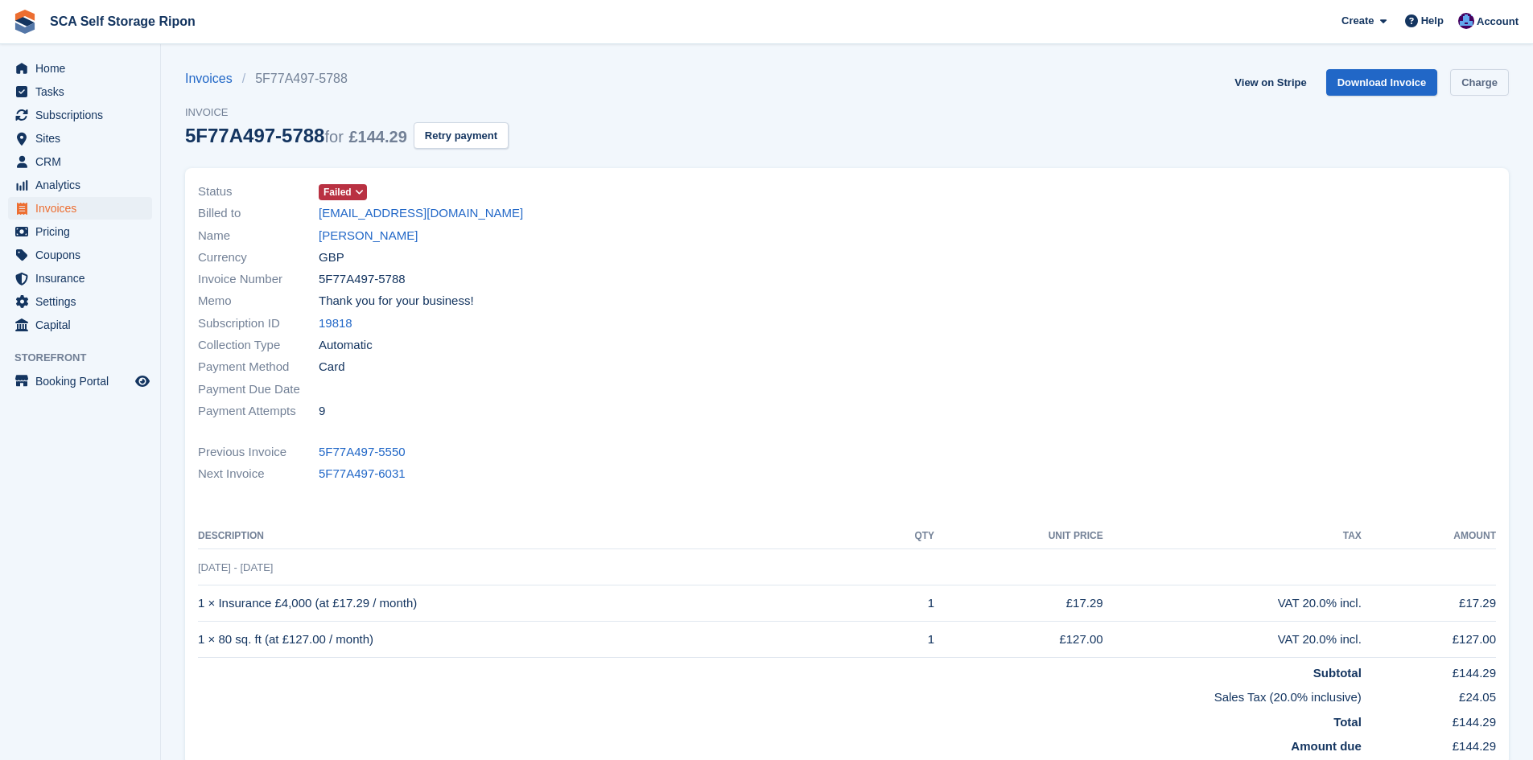
click at [1468, 89] on link "Charge" at bounding box center [1479, 82] width 59 height 27
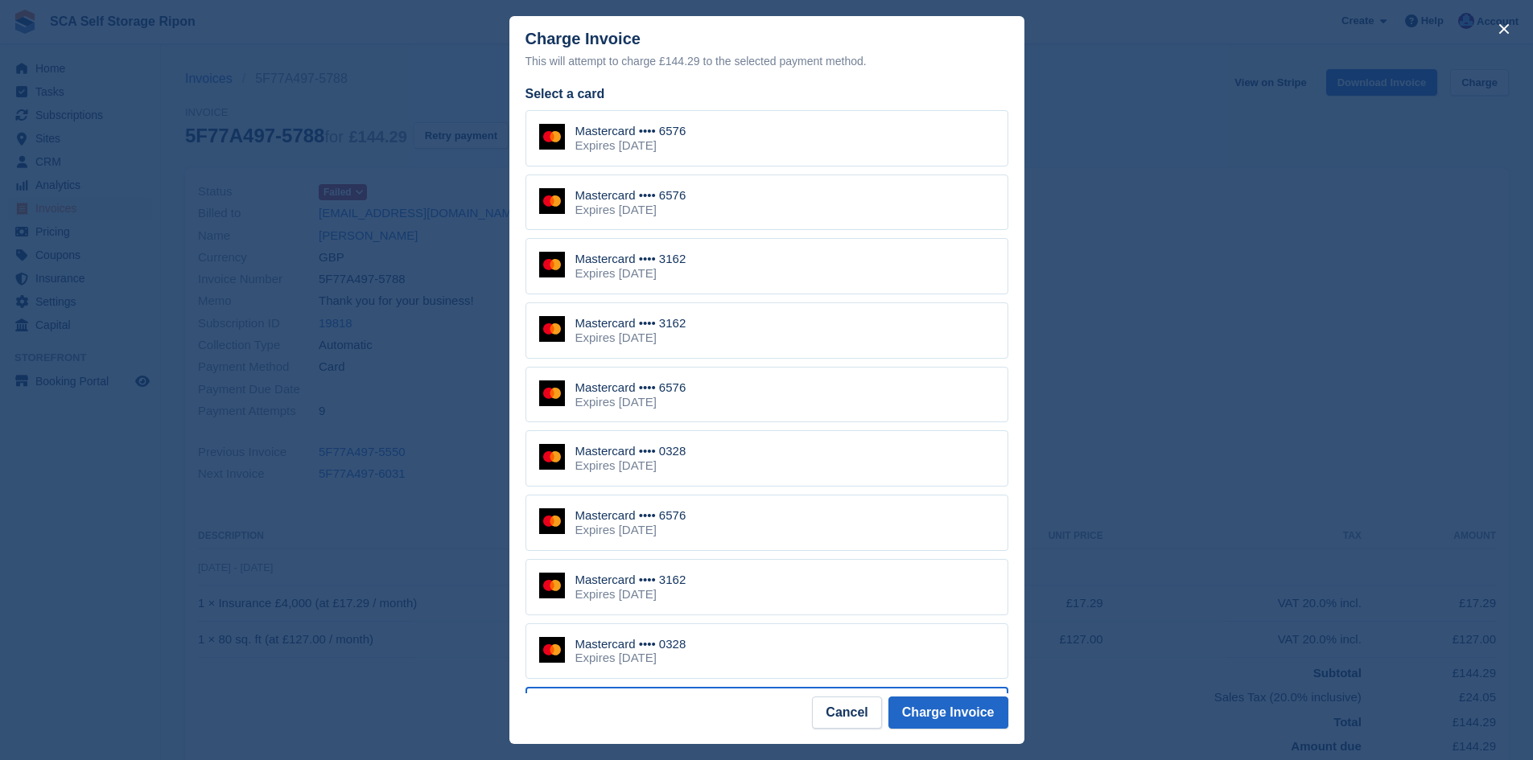
click at [736, 262] on div "Mastercard •••• 3162 Expires May 2030" at bounding box center [766, 266] width 483 height 56
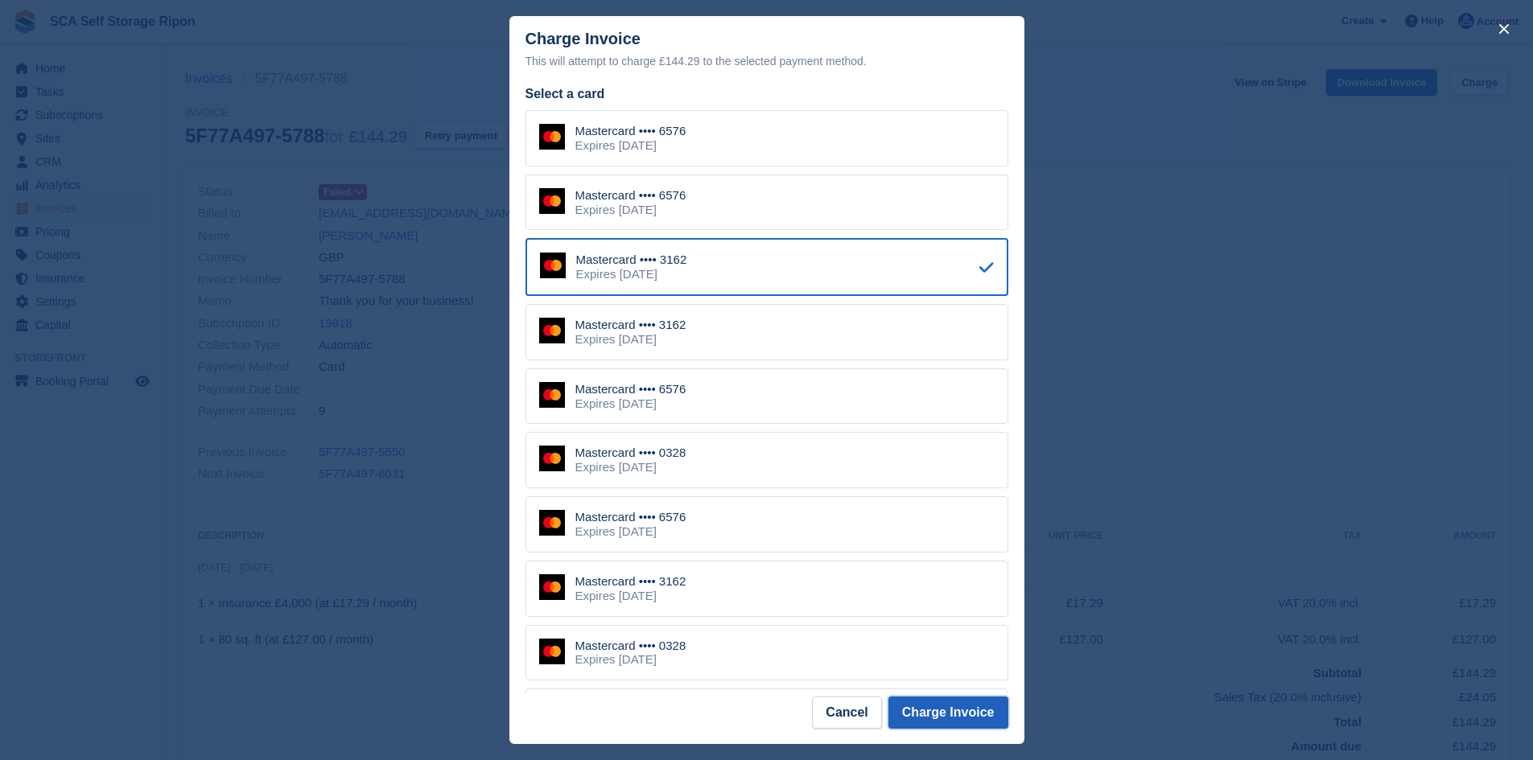
click at [946, 718] on button "Charge Invoice" at bounding box center [948, 713] width 120 height 32
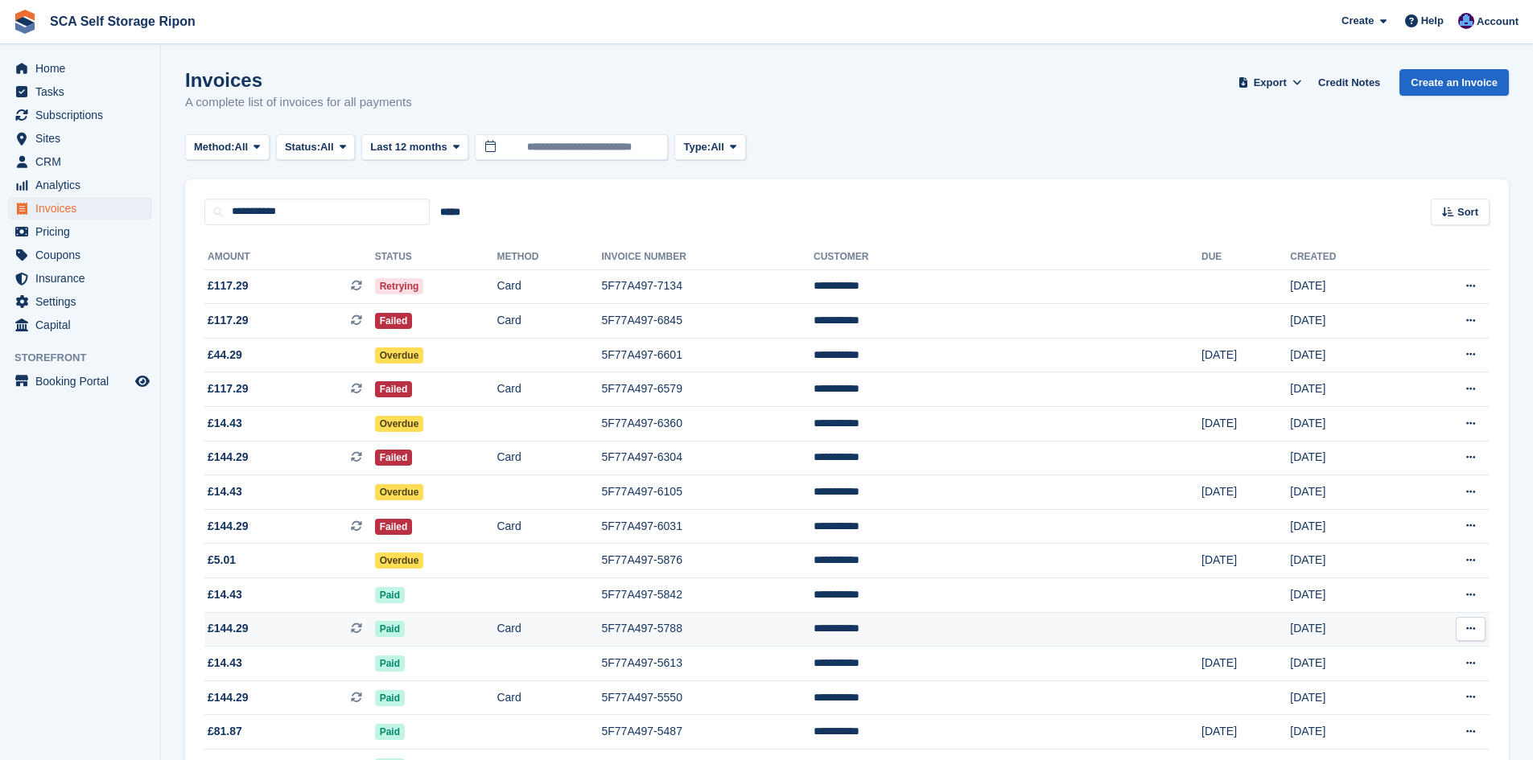
scroll to position [181, 0]
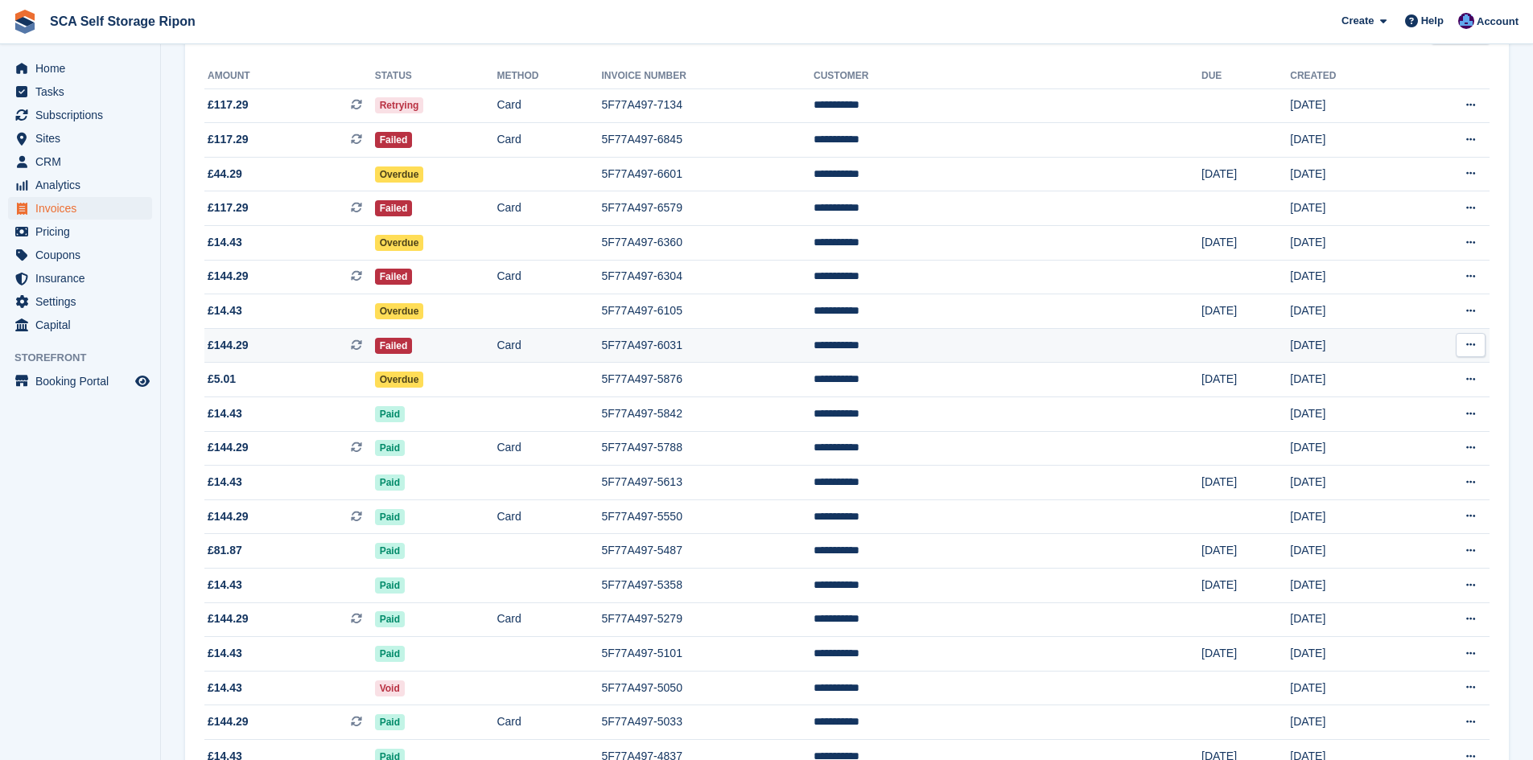
click at [497, 348] on td "Failed" at bounding box center [436, 345] width 122 height 35
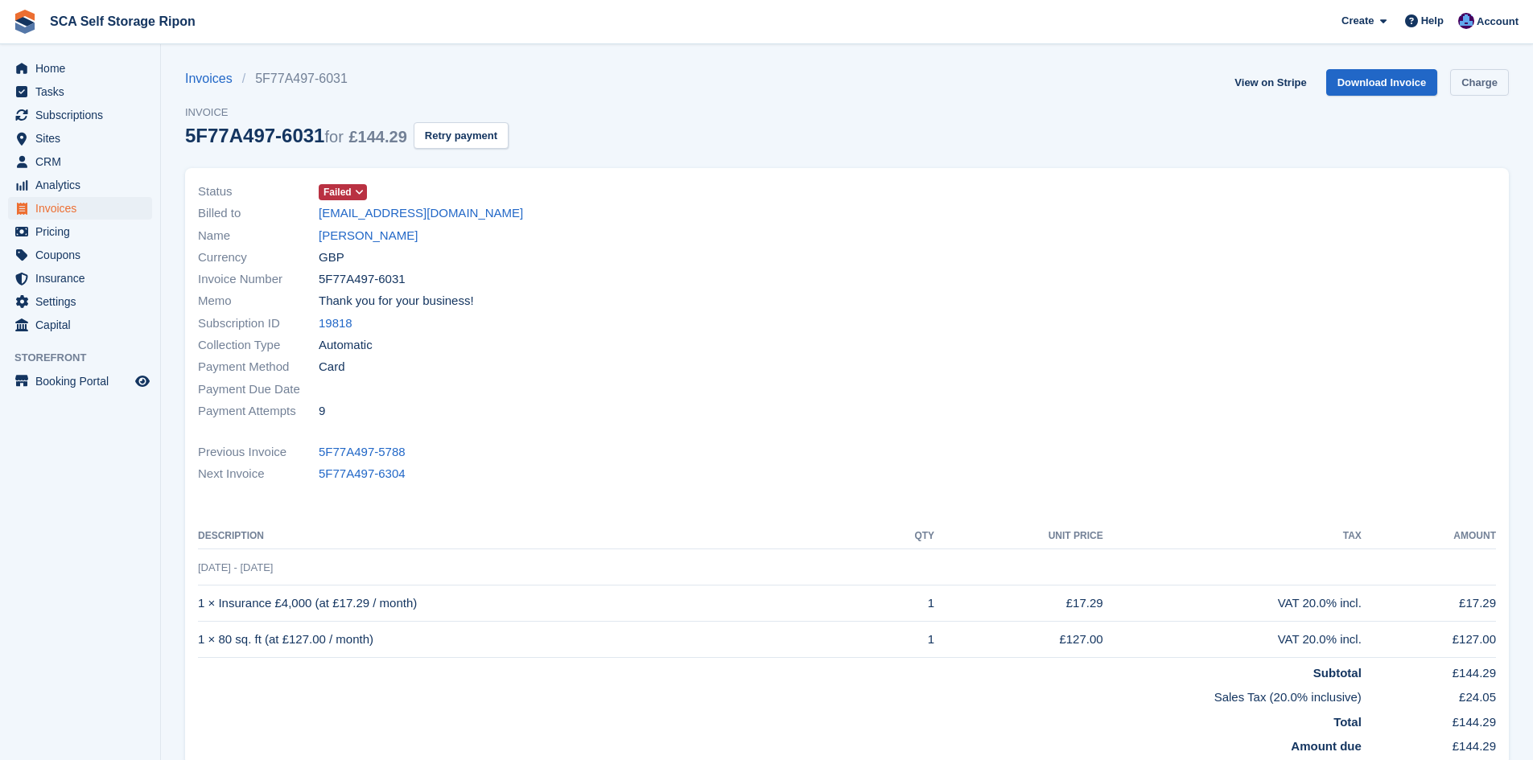
click at [1471, 80] on link "Charge" at bounding box center [1479, 82] width 59 height 27
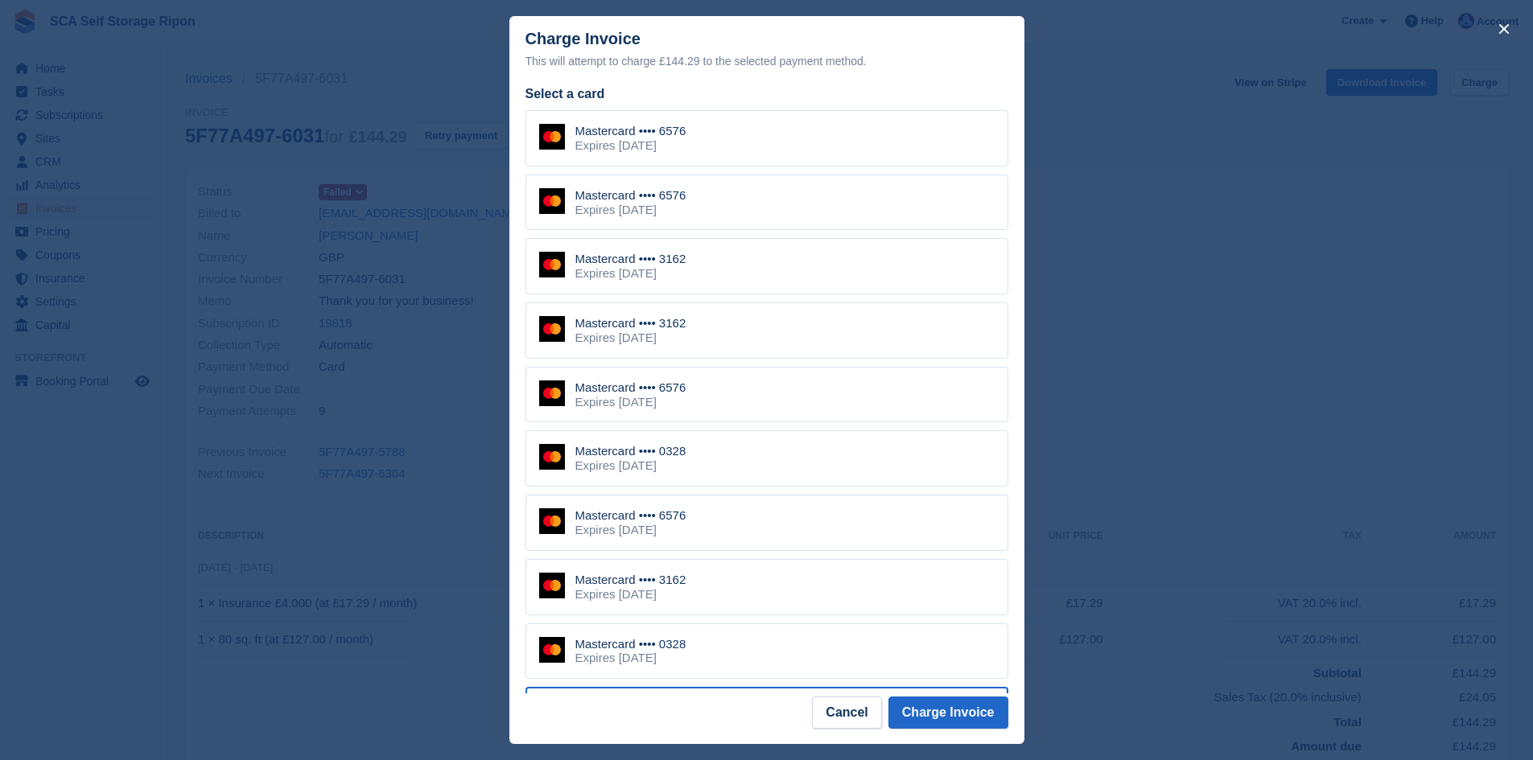
click at [731, 275] on div "Mastercard •••• 3162 Expires [DATE]" at bounding box center [766, 266] width 483 height 56
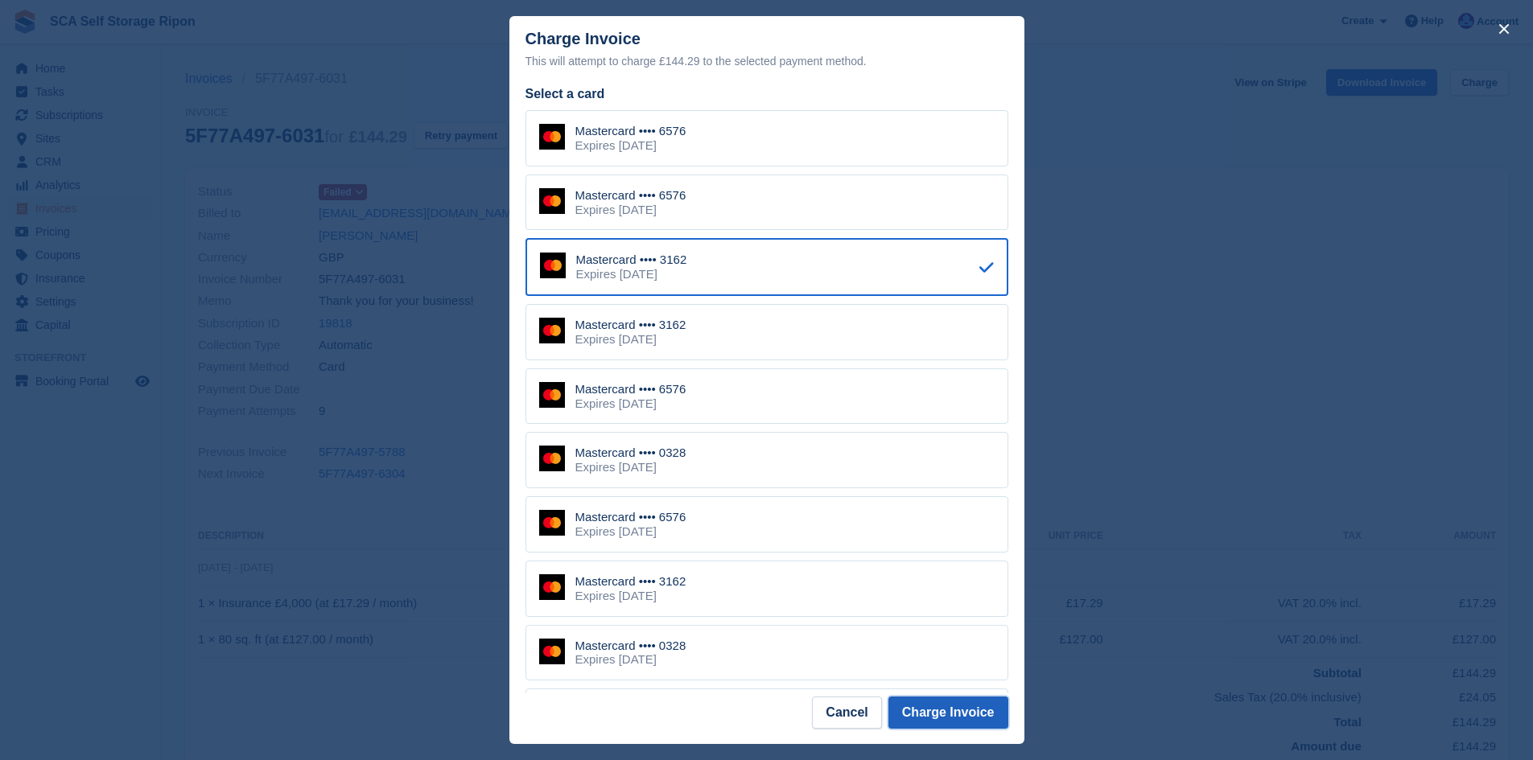
click at [934, 706] on button "Charge Invoice" at bounding box center [948, 713] width 120 height 32
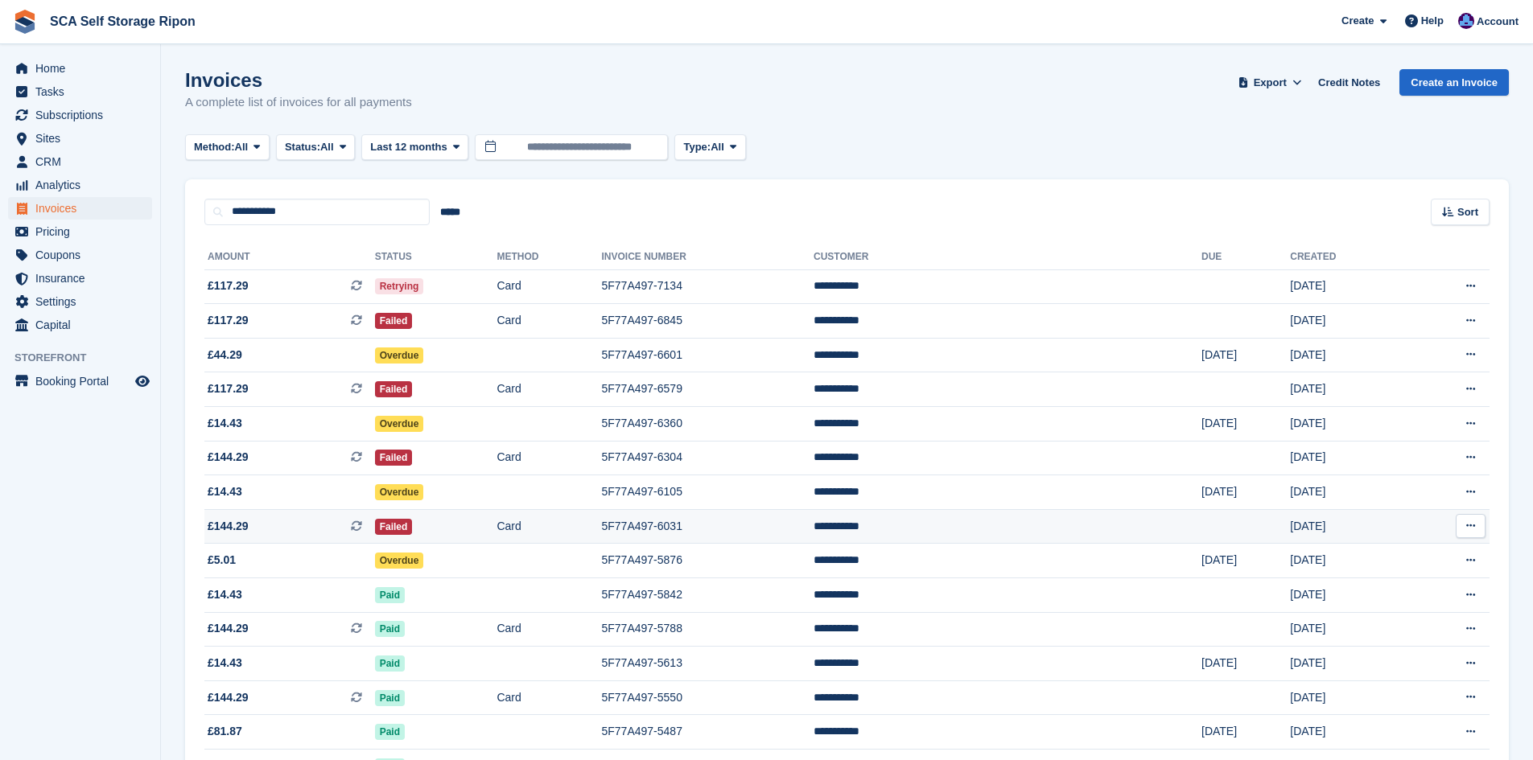
scroll to position [181, 0]
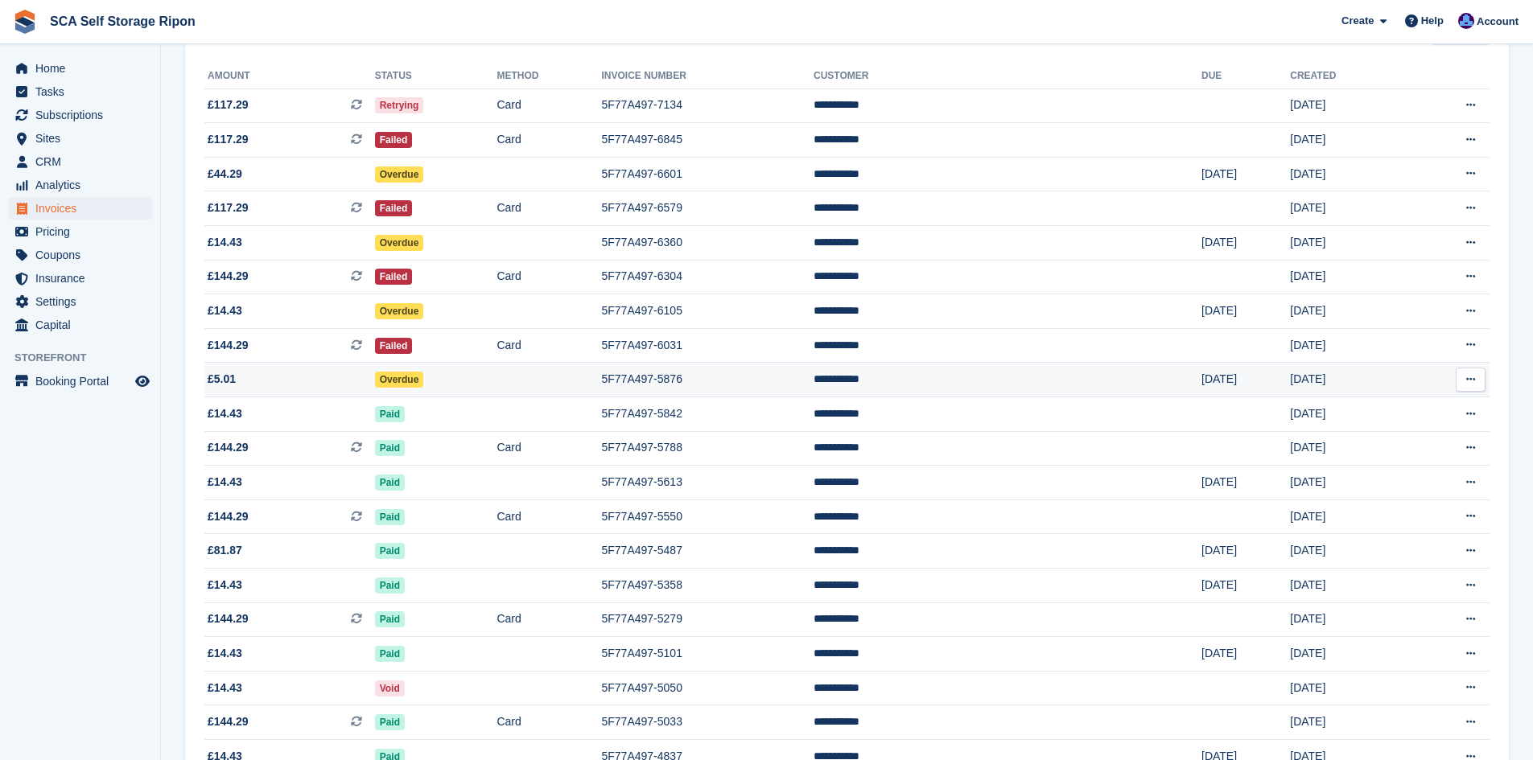
click at [497, 373] on td "Overdue" at bounding box center [436, 380] width 122 height 35
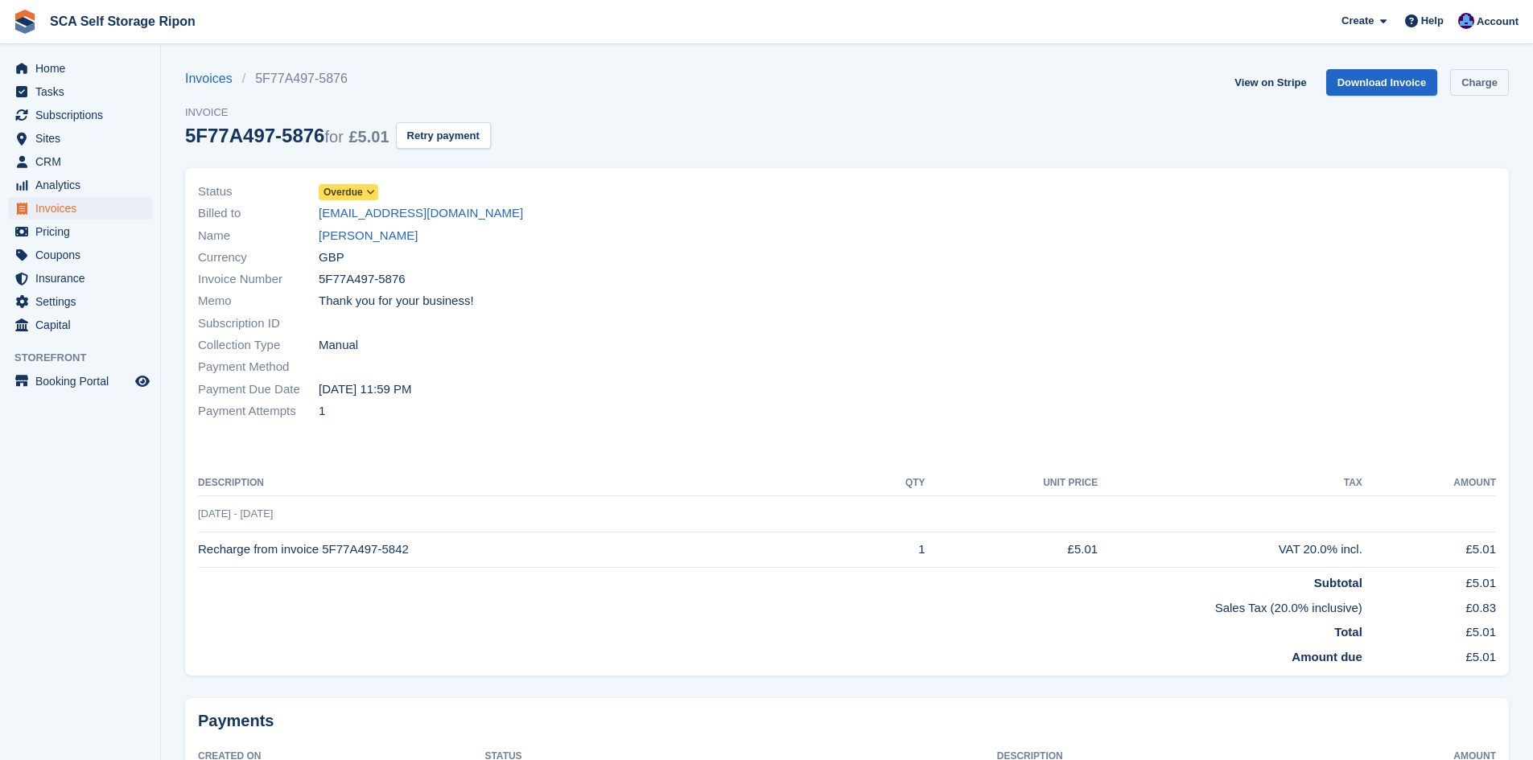
click at [1468, 83] on link "Charge" at bounding box center [1479, 82] width 59 height 27
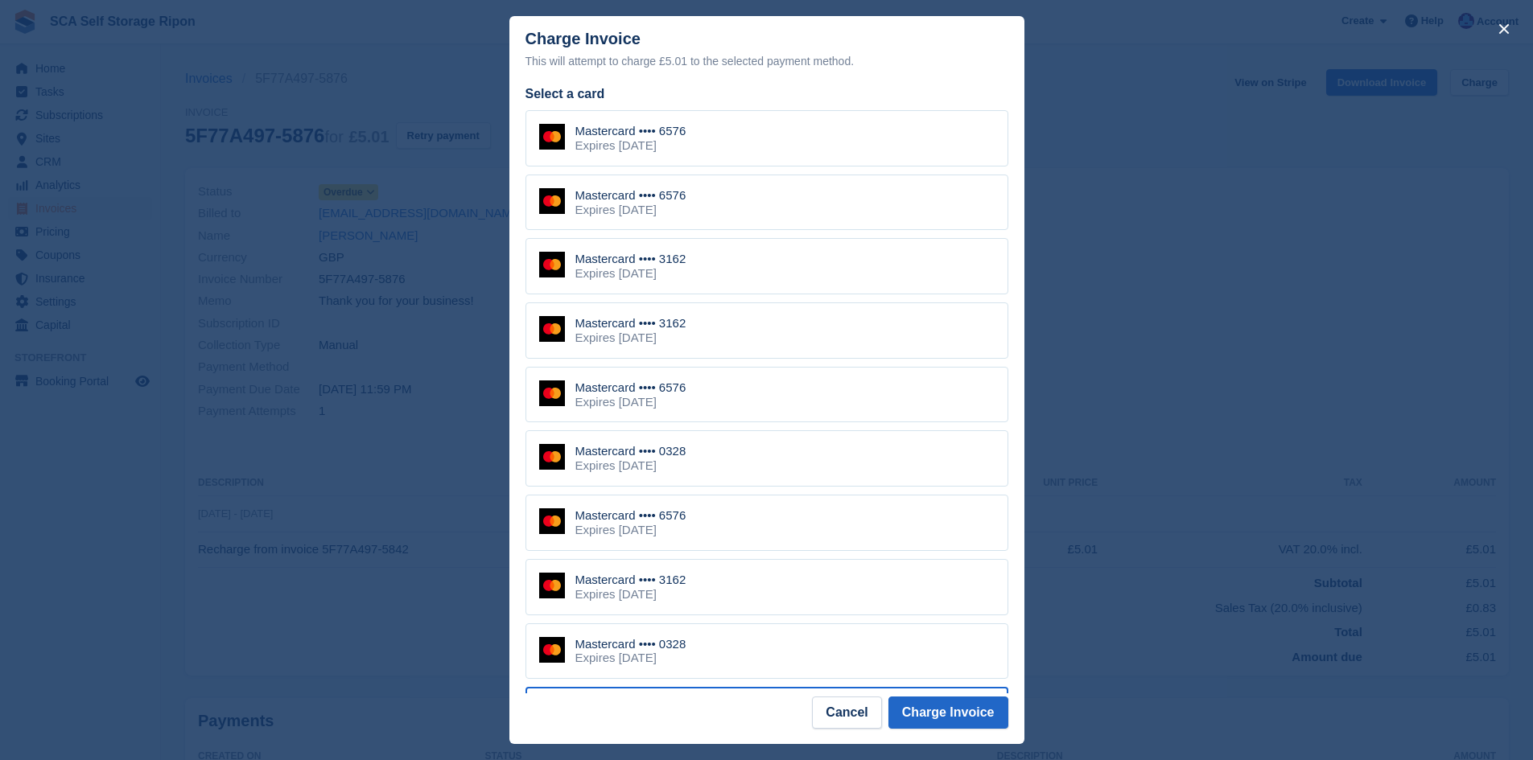
click at [732, 275] on div "Mastercard •••• 3162 Expires May 2030" at bounding box center [766, 266] width 483 height 56
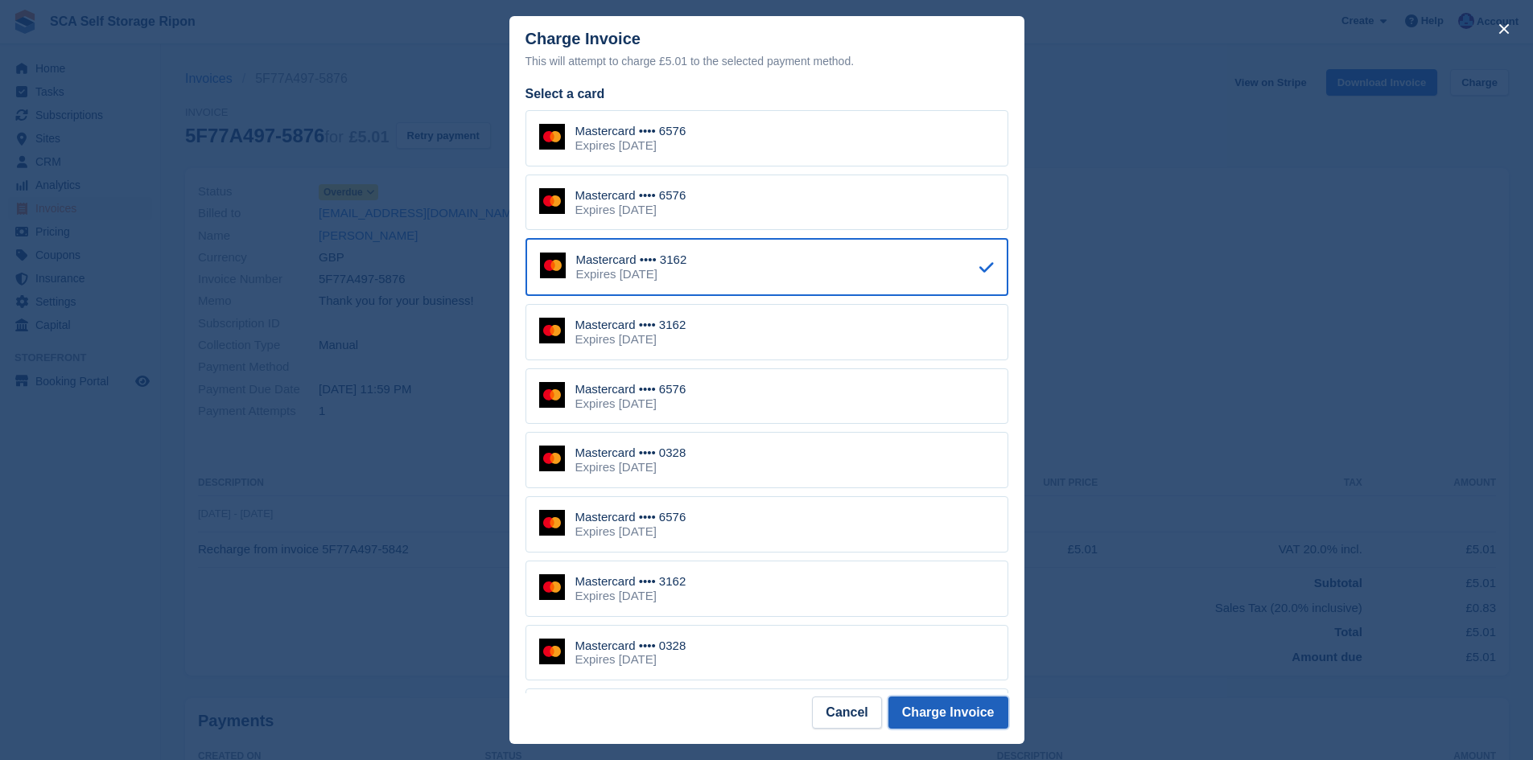
click at [950, 701] on button "Charge Invoice" at bounding box center [948, 713] width 120 height 32
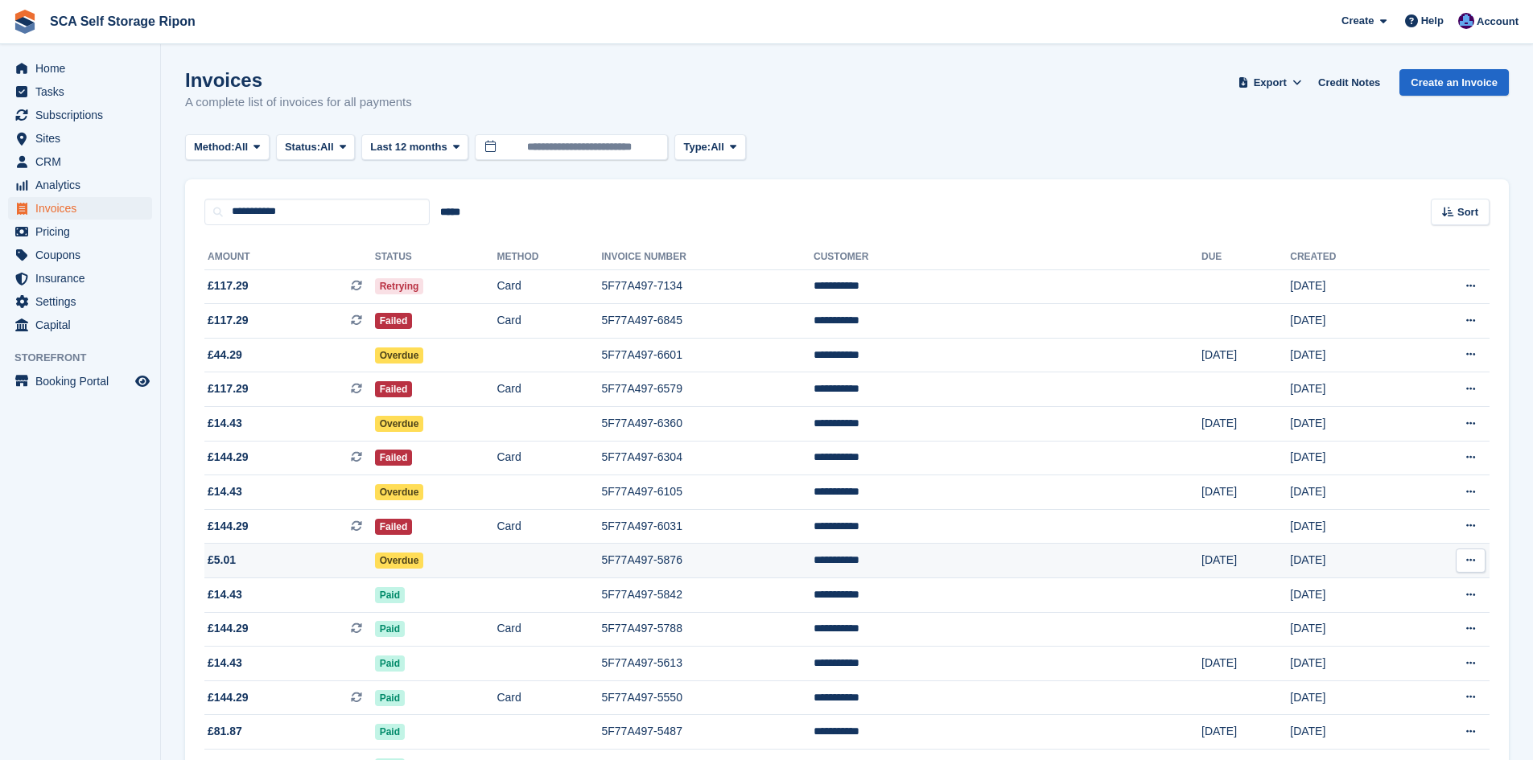
scroll to position [181, 0]
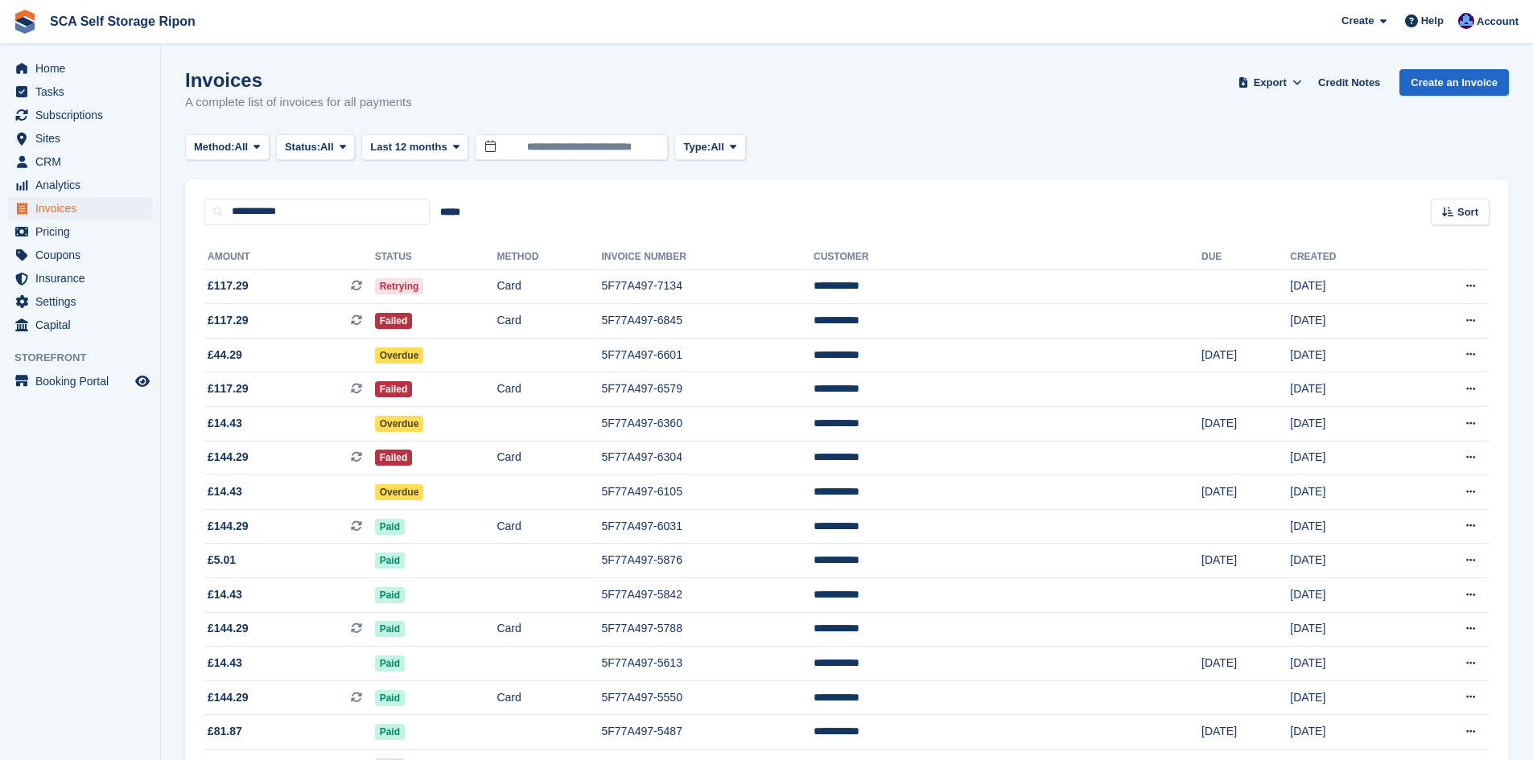
scroll to position [181, 0]
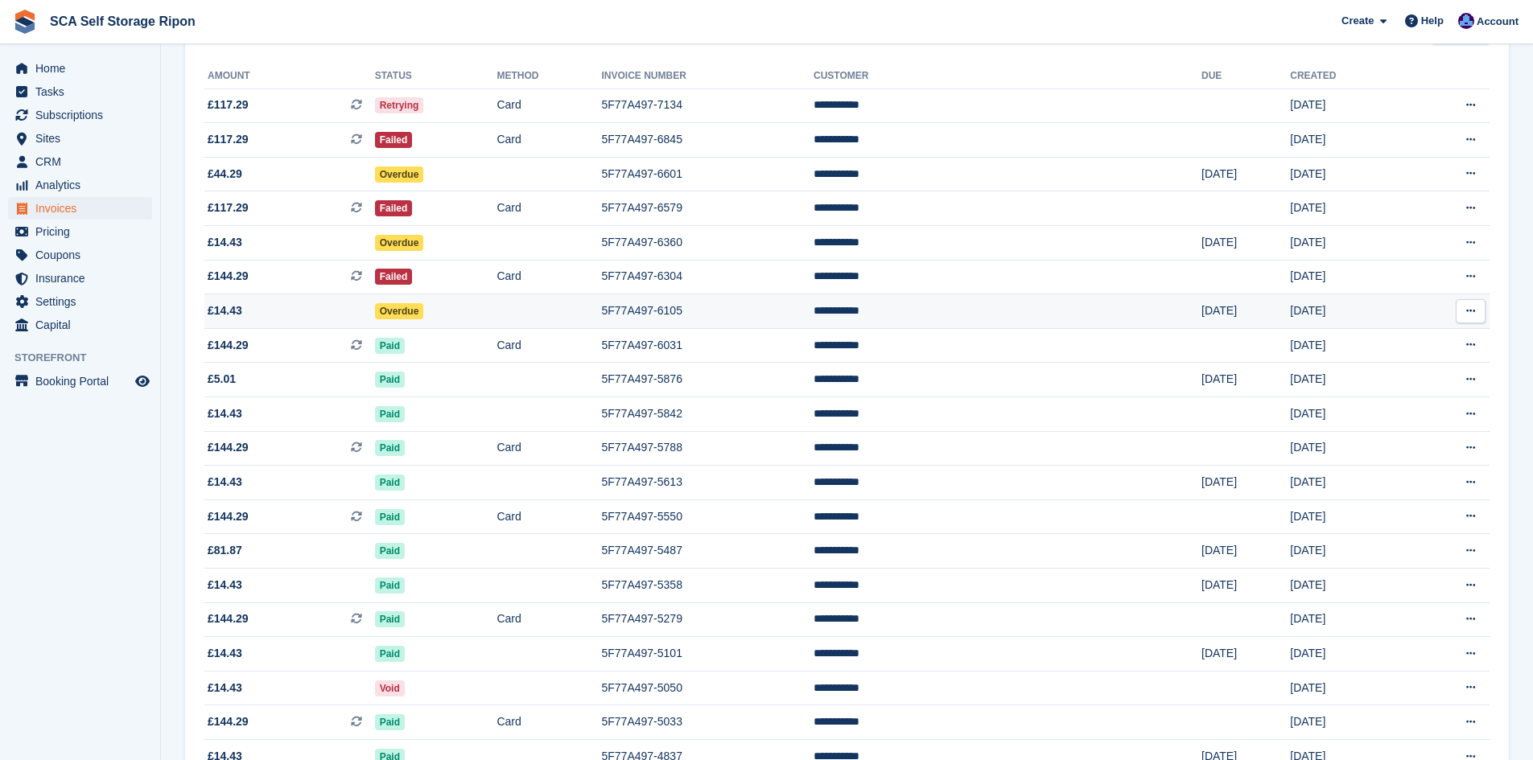
click at [478, 316] on td "Overdue" at bounding box center [436, 312] width 122 height 35
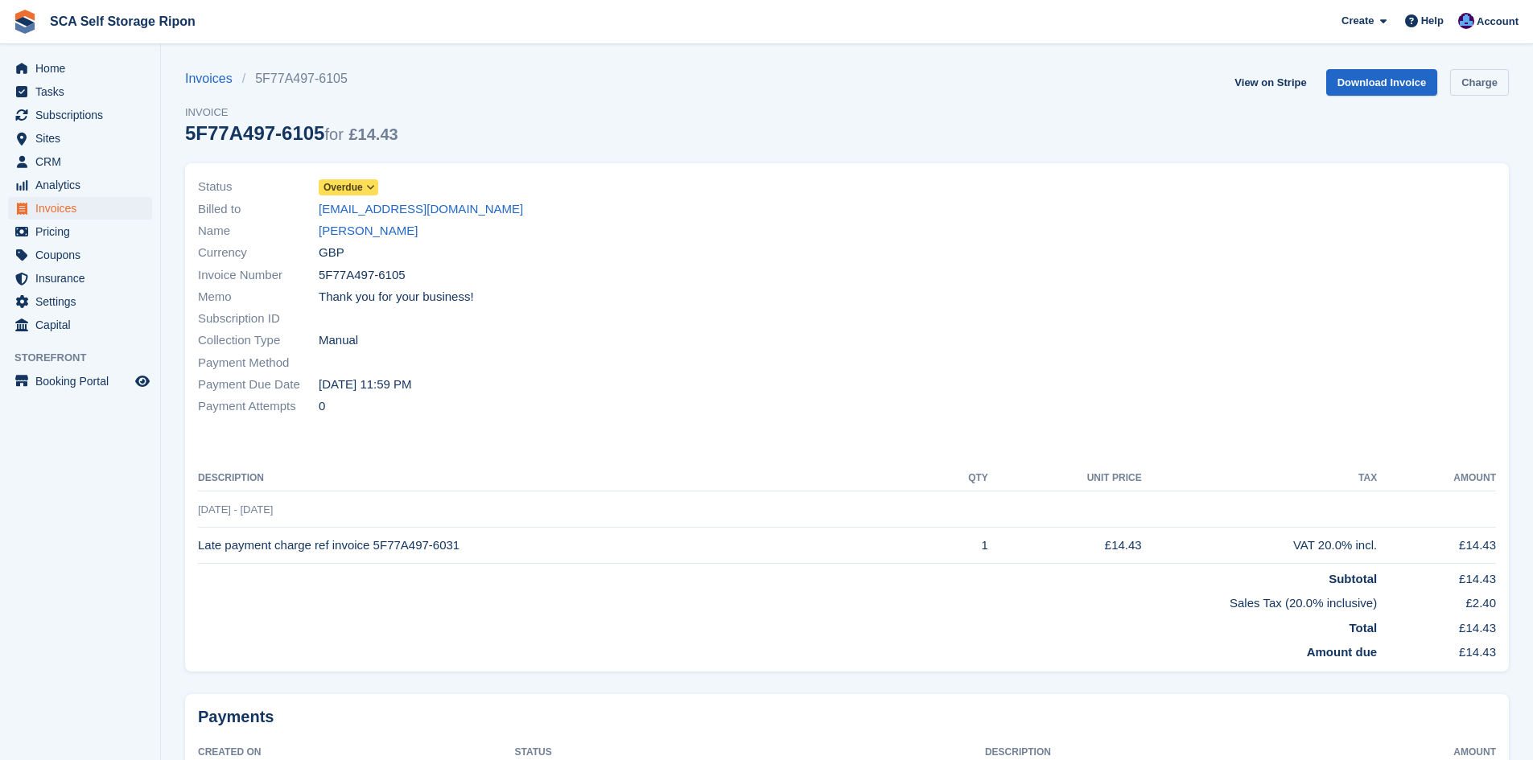
click at [1473, 80] on link "Charge" at bounding box center [1479, 82] width 59 height 27
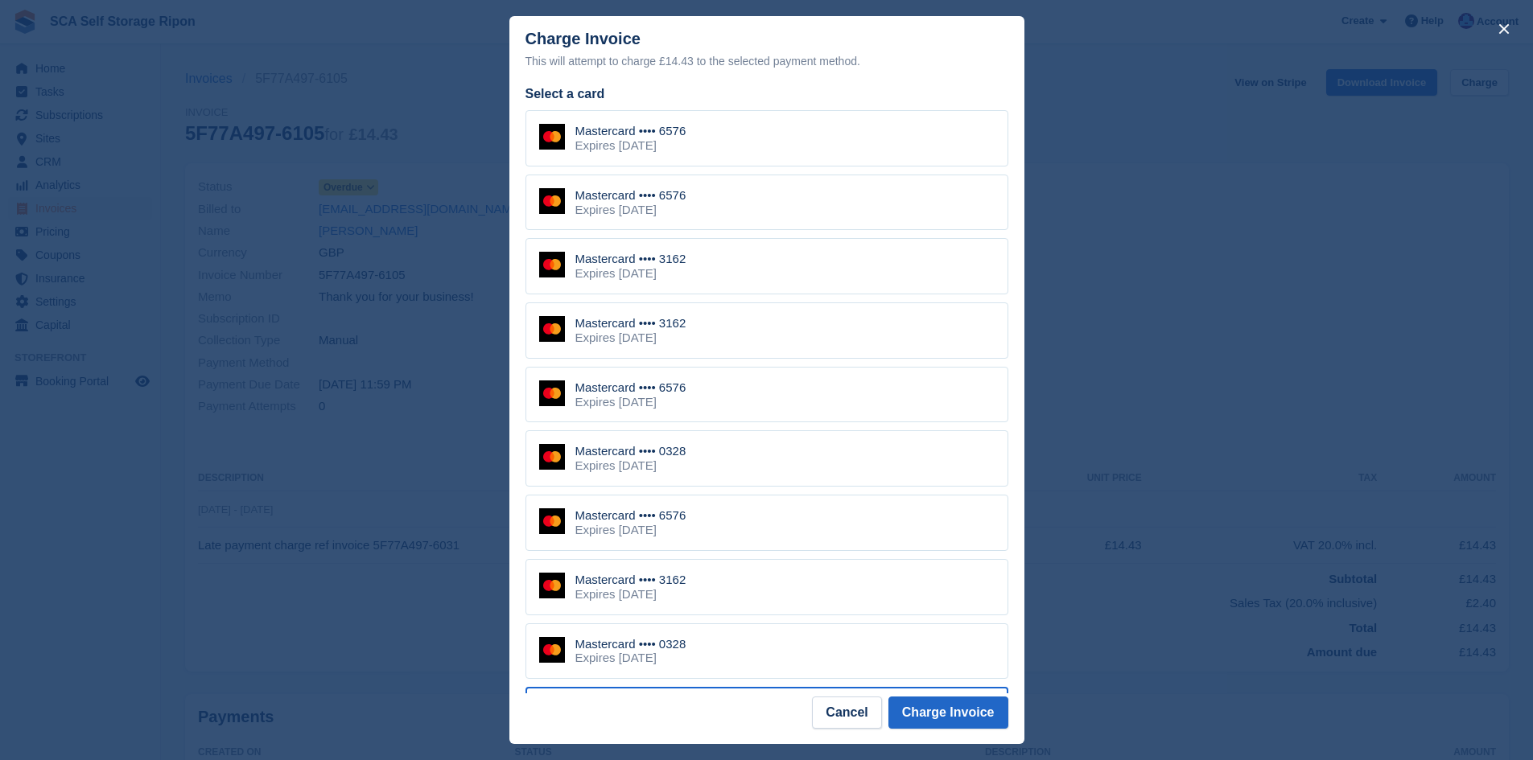
click at [737, 250] on div "Mastercard •••• 3162 Expires May 2030" at bounding box center [766, 266] width 483 height 56
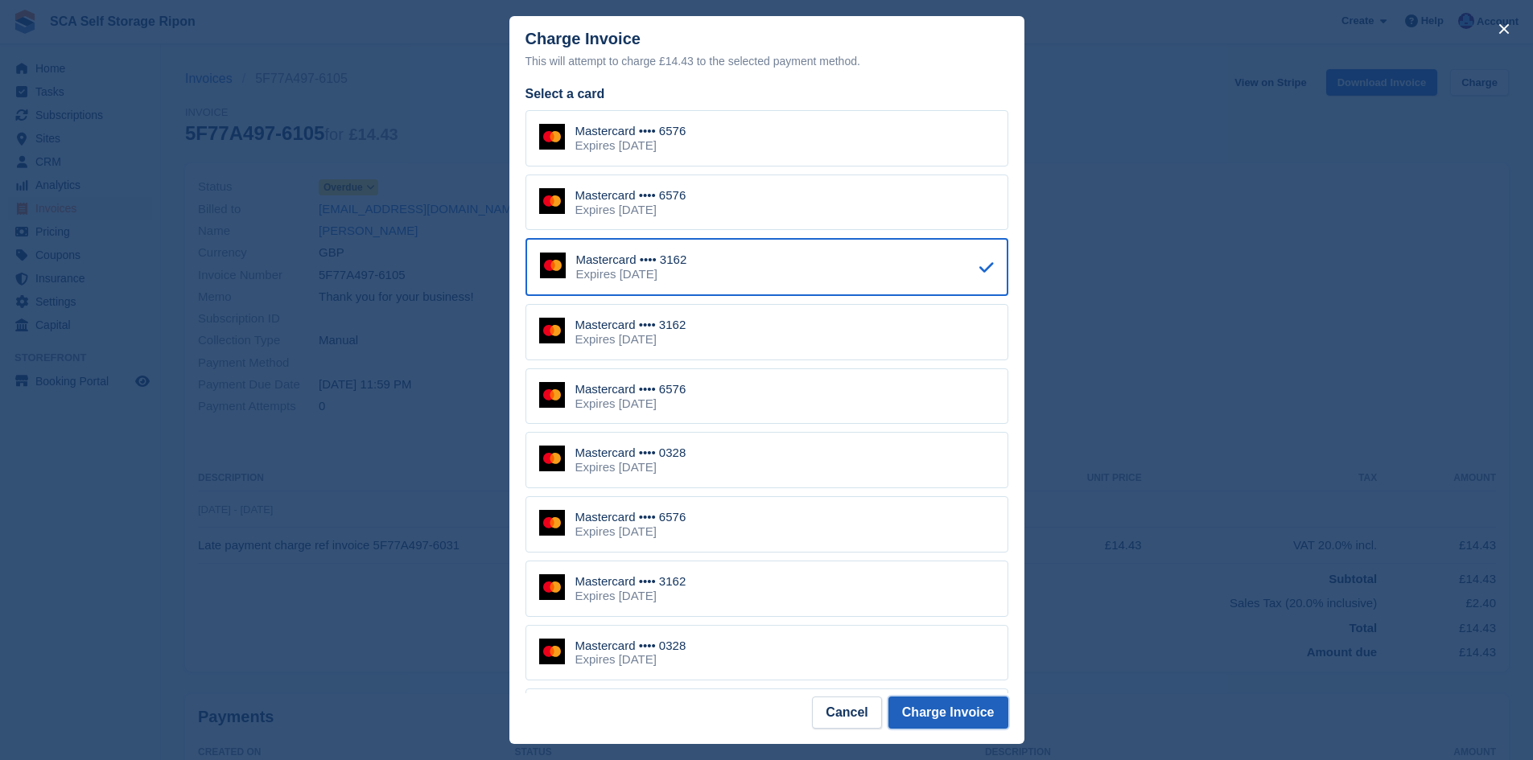
click at [980, 710] on button "Charge Invoice" at bounding box center [948, 713] width 120 height 32
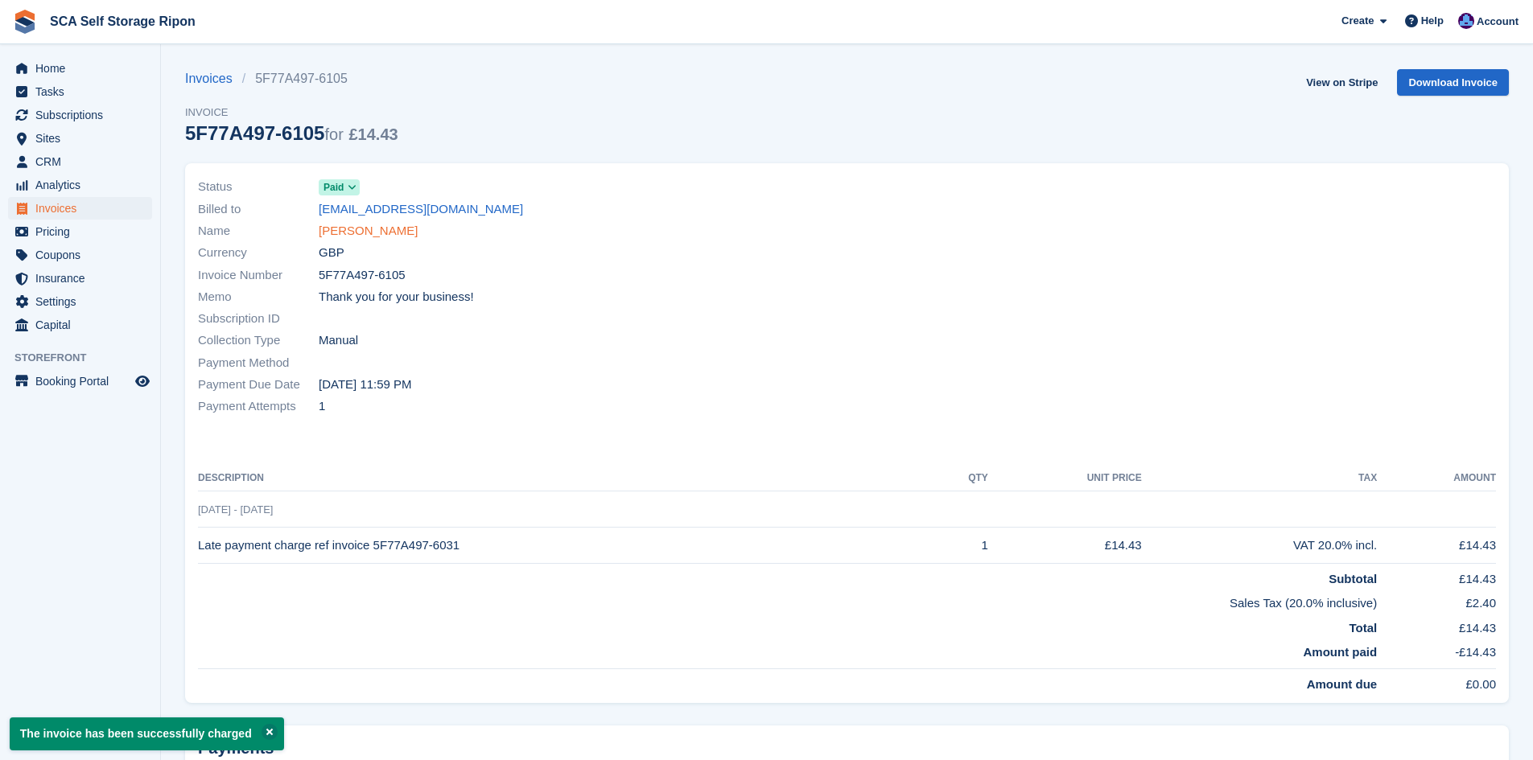
click at [348, 232] on link "Katie Sills" at bounding box center [368, 231] width 99 height 19
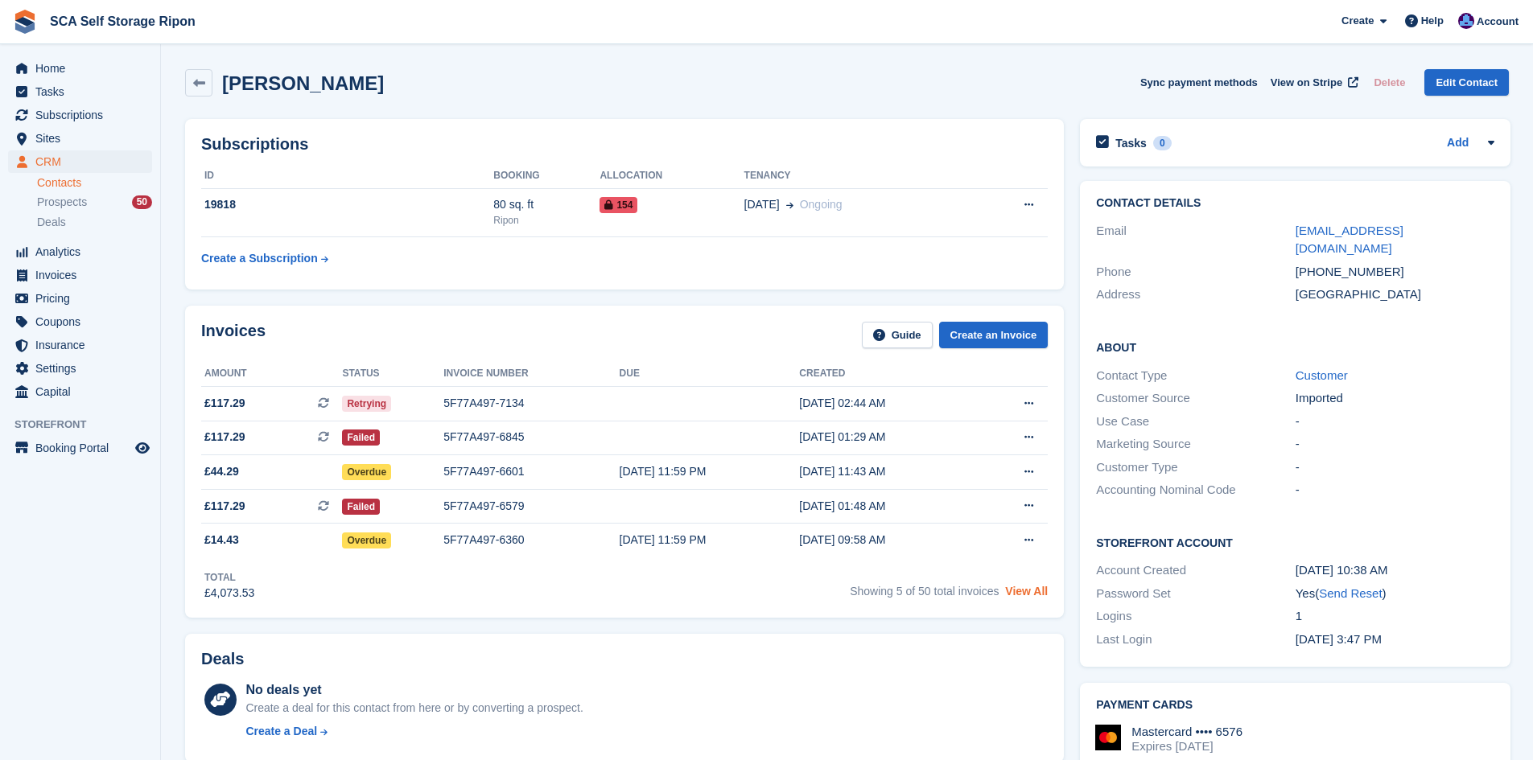
click at [1013, 593] on link "View All" at bounding box center [1026, 591] width 43 height 13
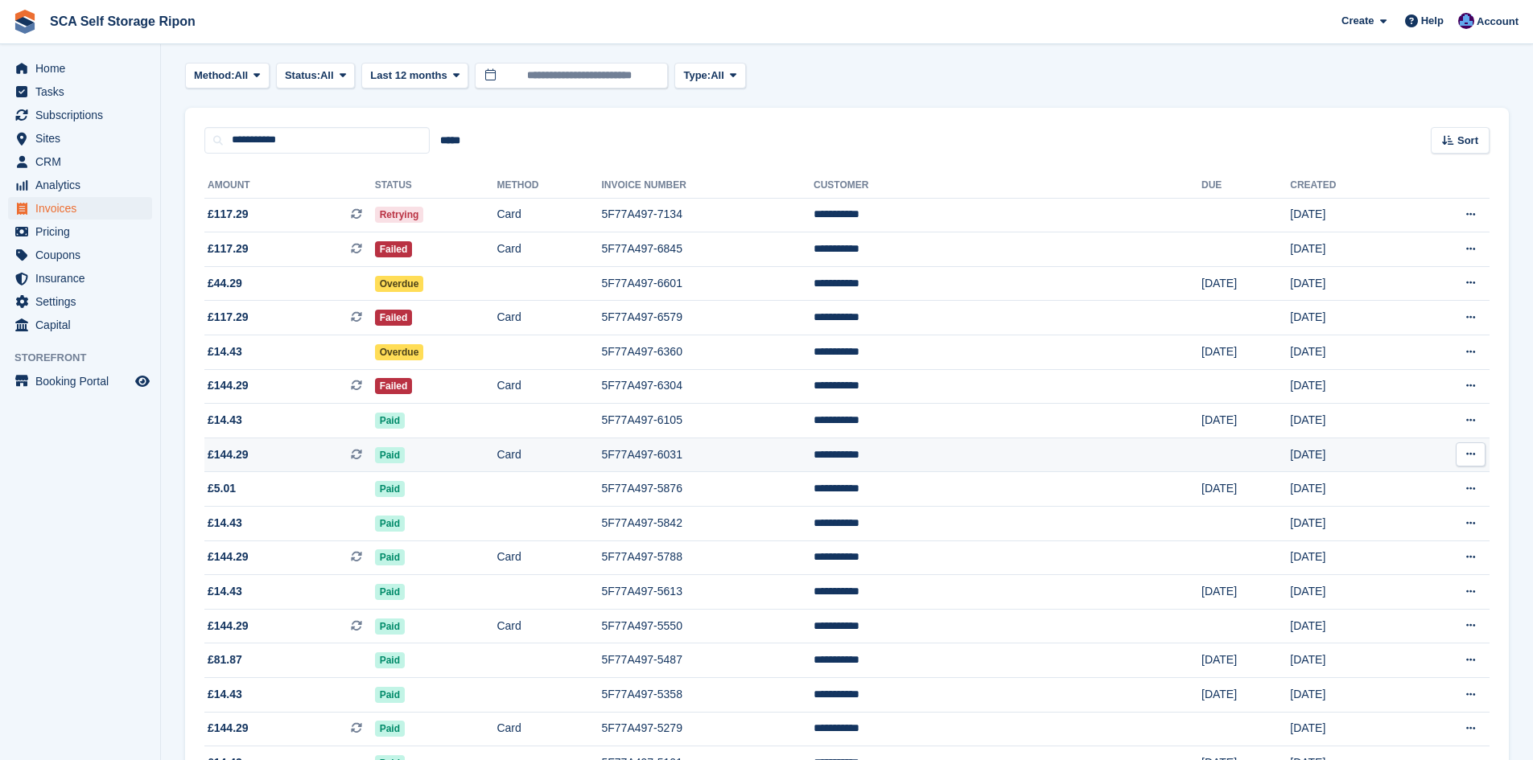
scroll to position [80, 0]
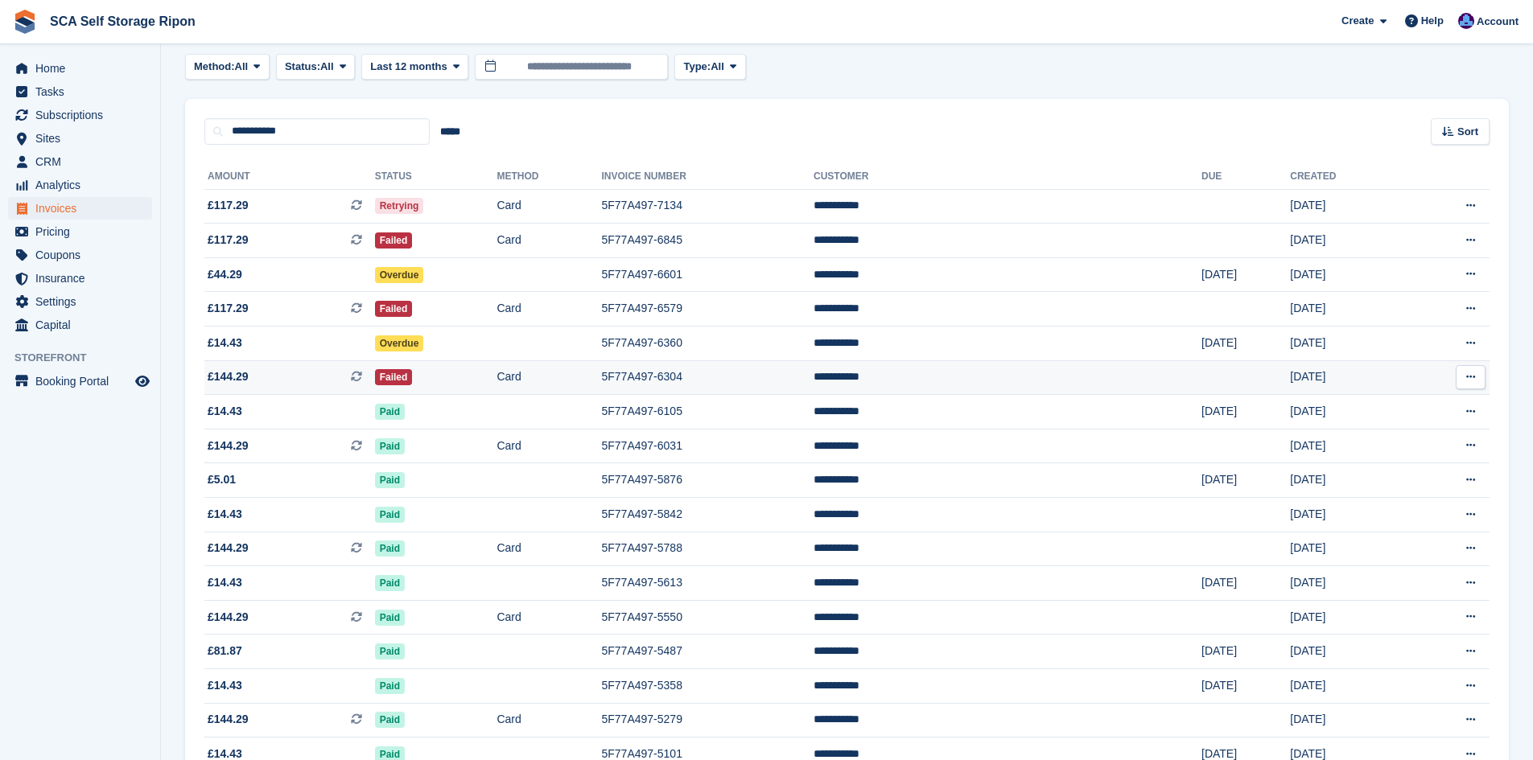
click at [492, 383] on td "Failed" at bounding box center [436, 378] width 122 height 35
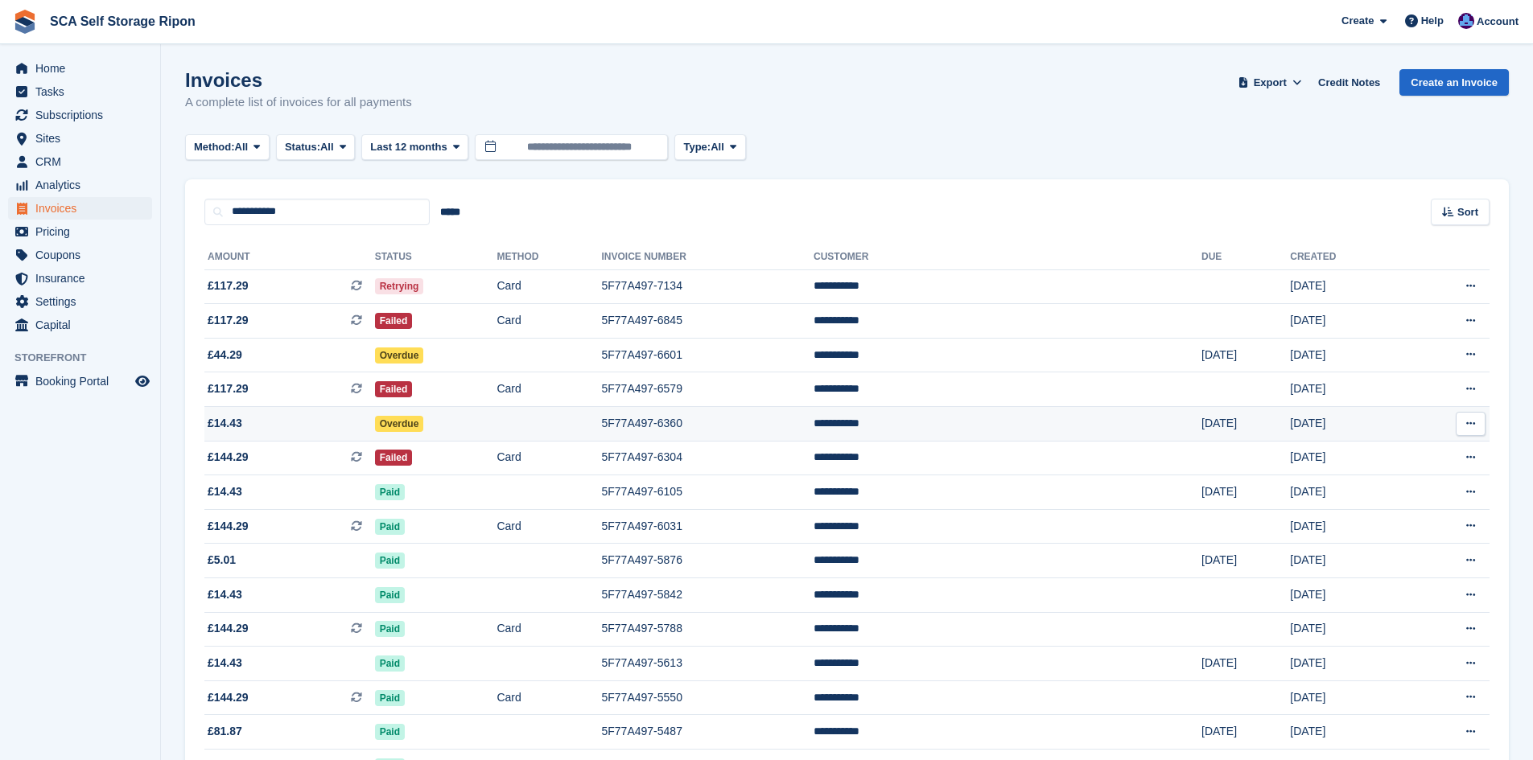
scroll to position [80, 0]
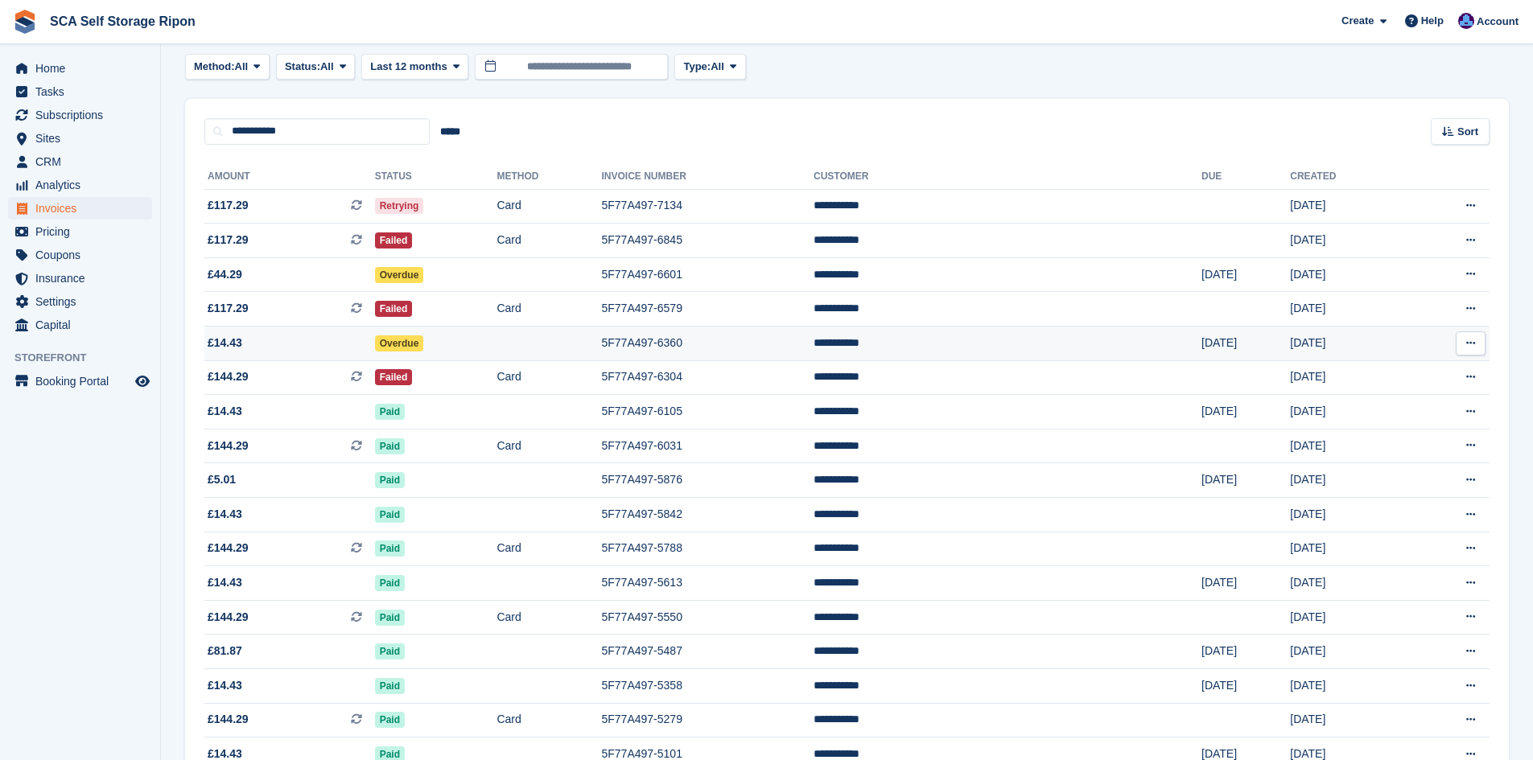
click at [477, 336] on td "Overdue" at bounding box center [436, 344] width 122 height 35
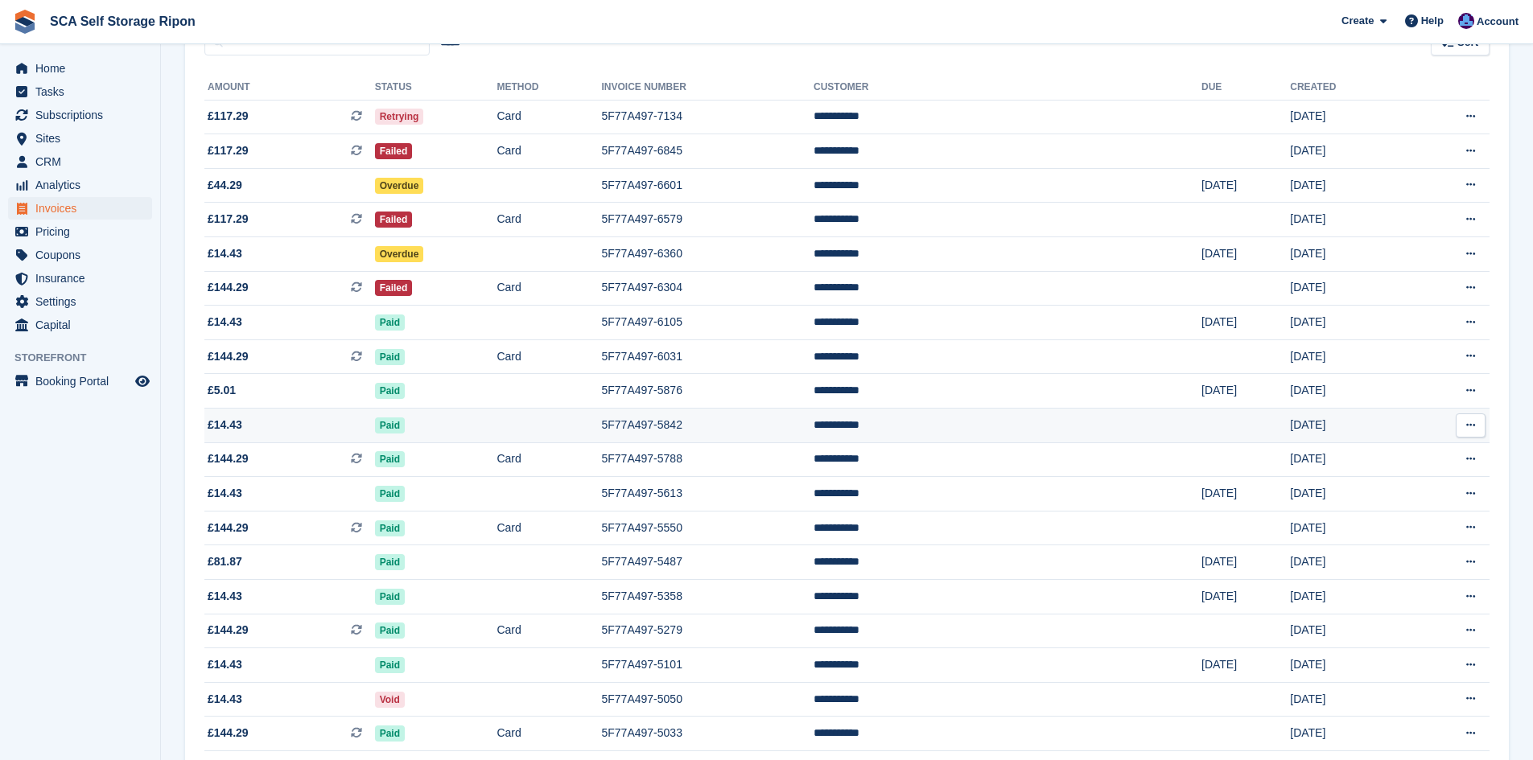
scroll to position [181, 0]
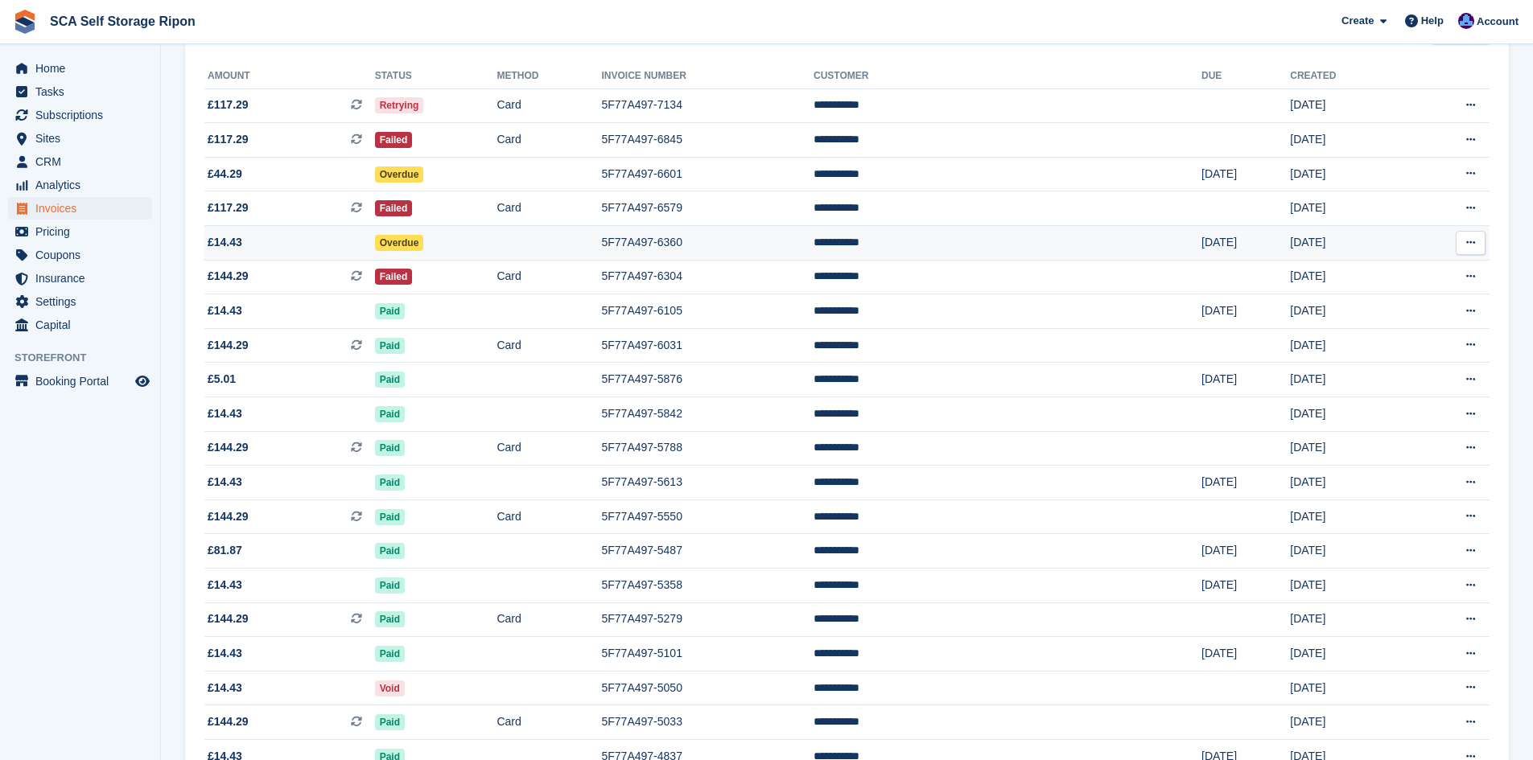
click at [495, 250] on td "Overdue" at bounding box center [436, 243] width 122 height 35
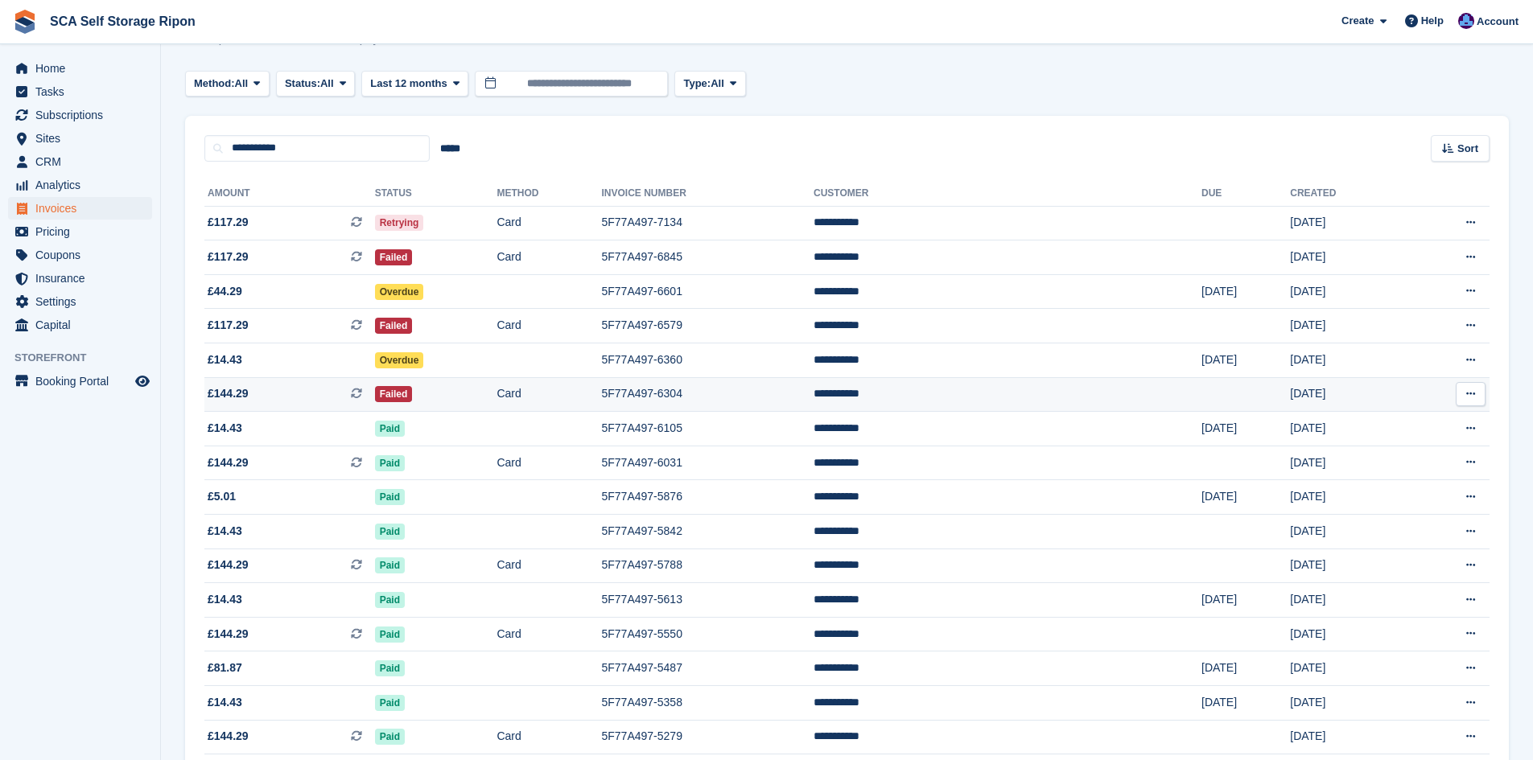
scroll to position [60, 0]
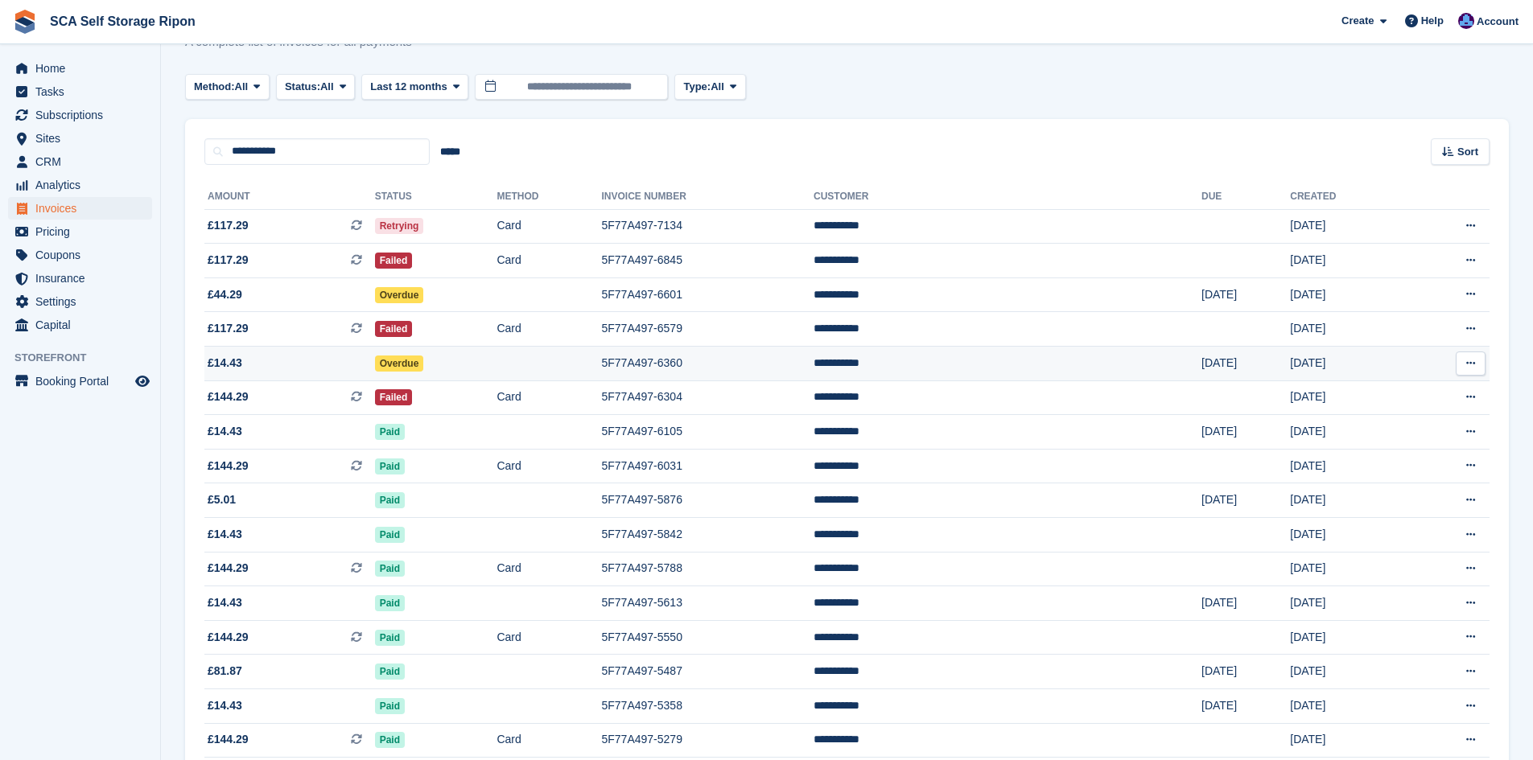
click at [497, 376] on td "Overdue" at bounding box center [436, 364] width 122 height 35
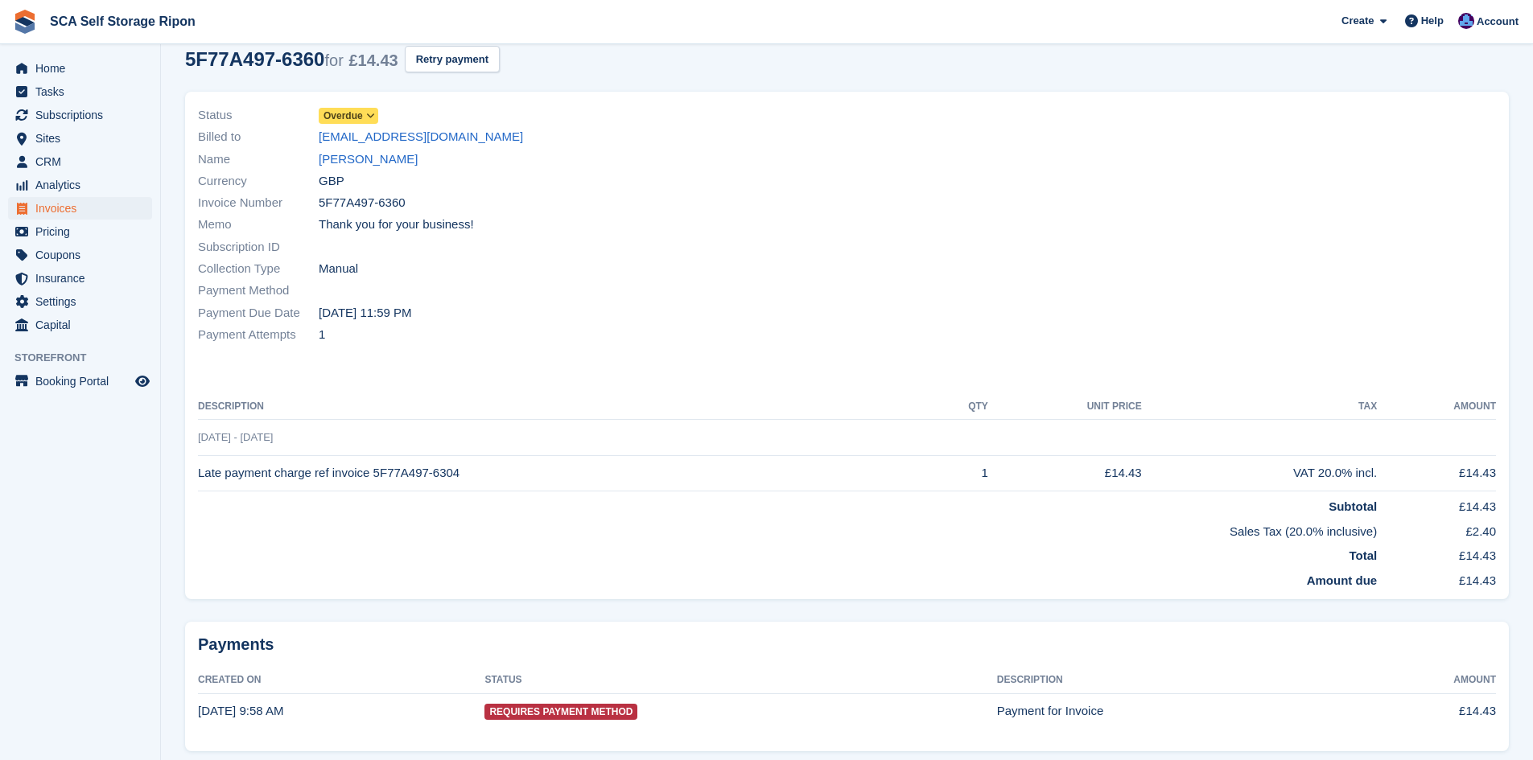
scroll to position [80, 0]
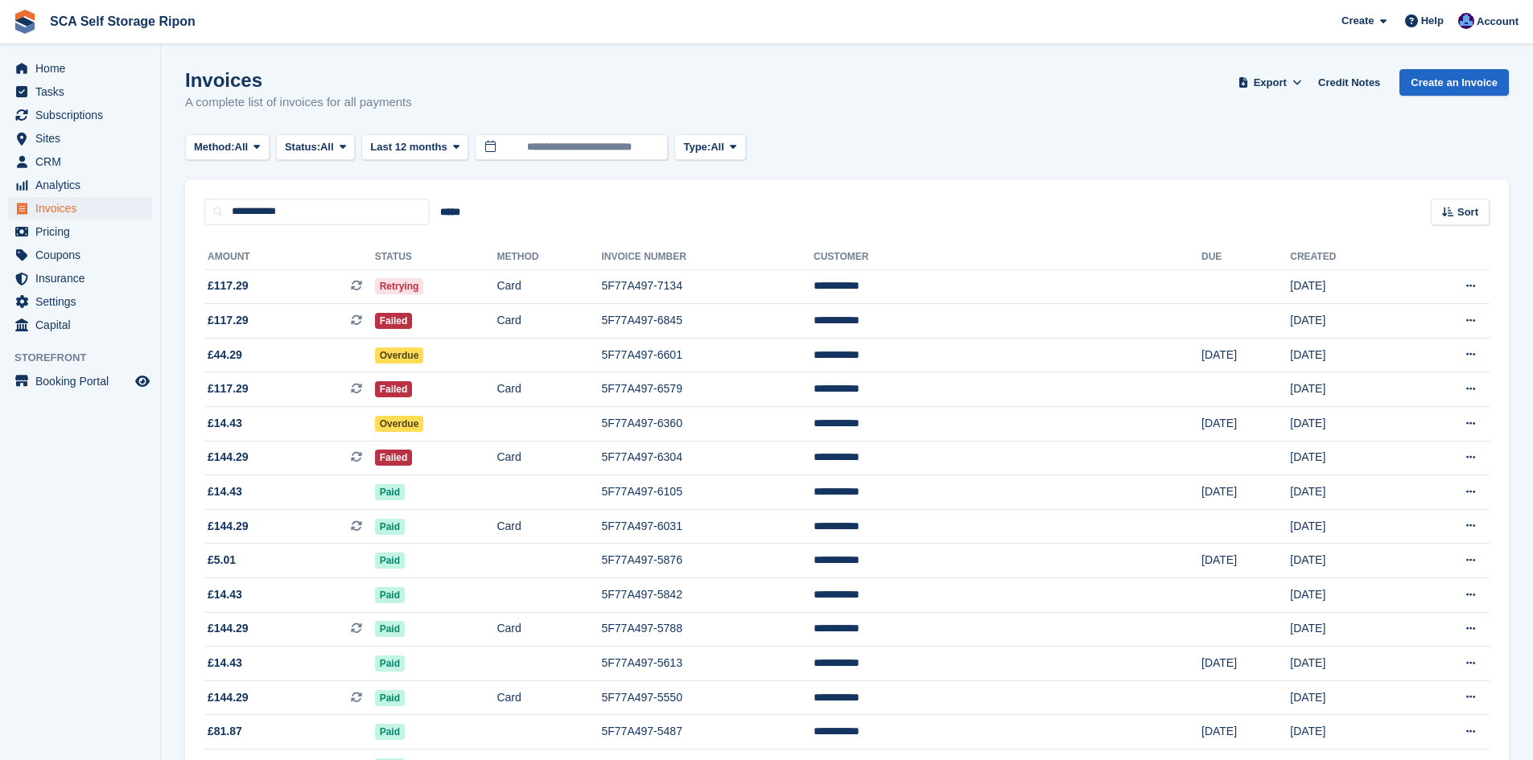
scroll to position [60, 0]
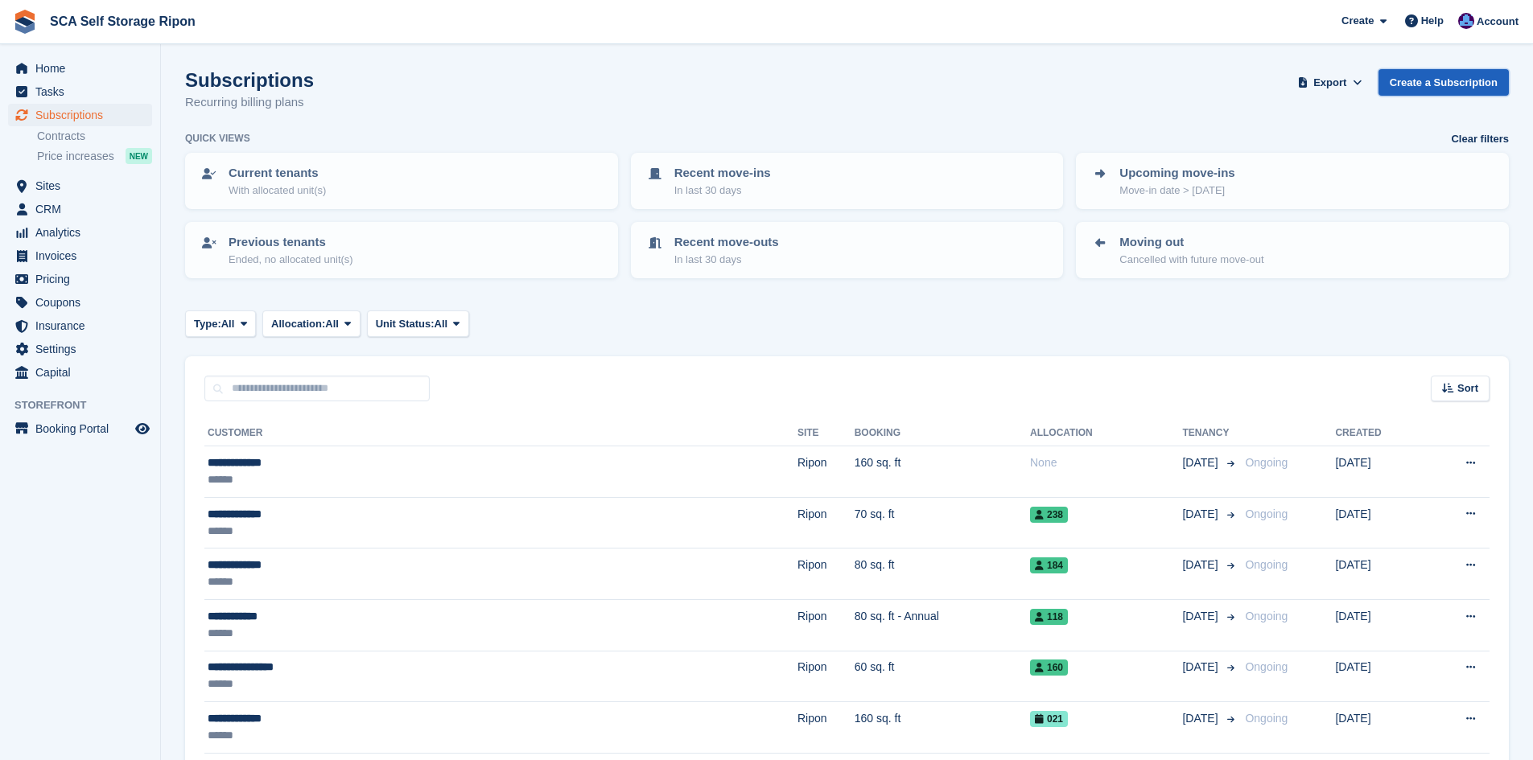
click at [1430, 87] on link "Create a Subscription" at bounding box center [1443, 82] width 130 height 27
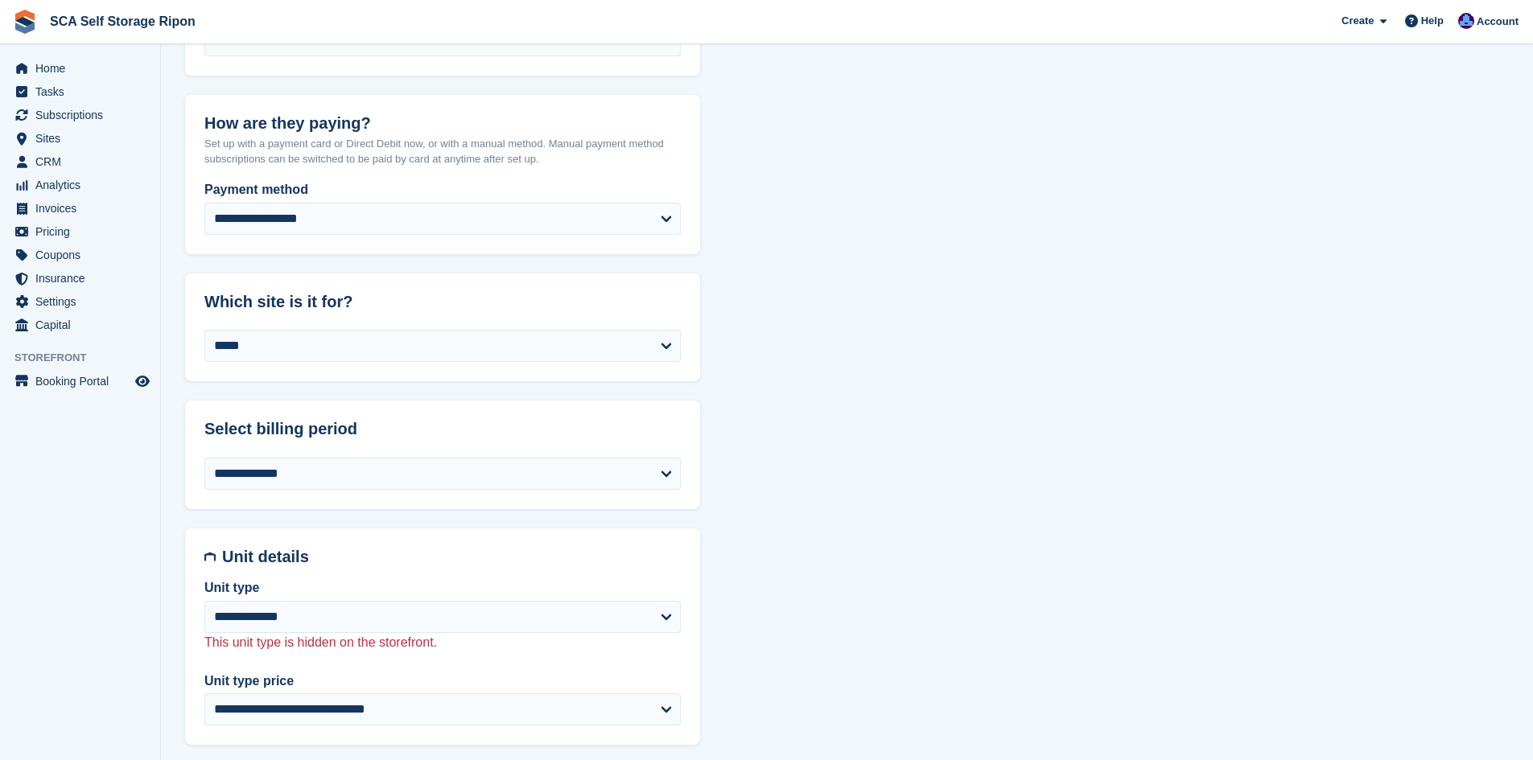
scroll to position [322, 0]
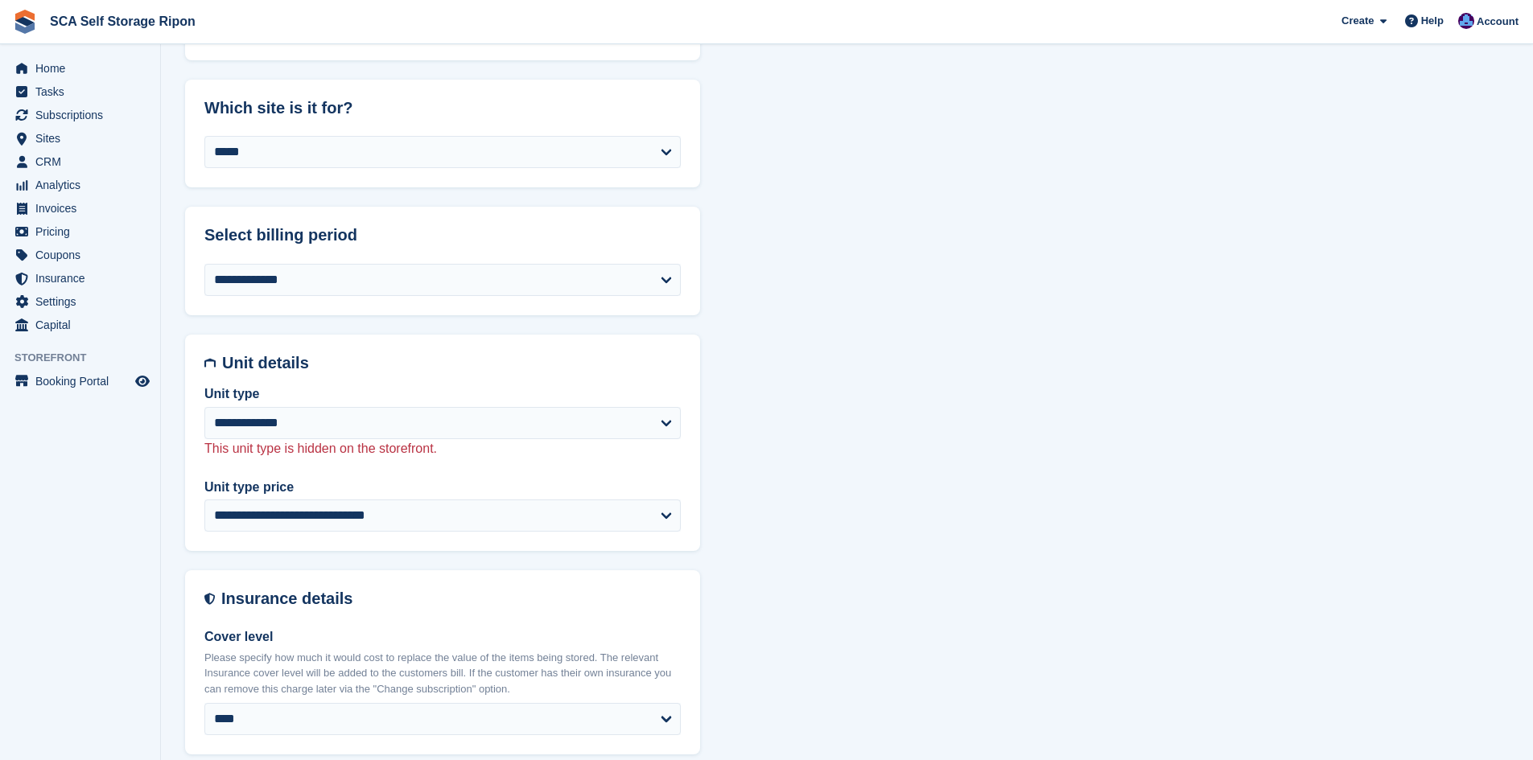
scroll to position [503, 0]
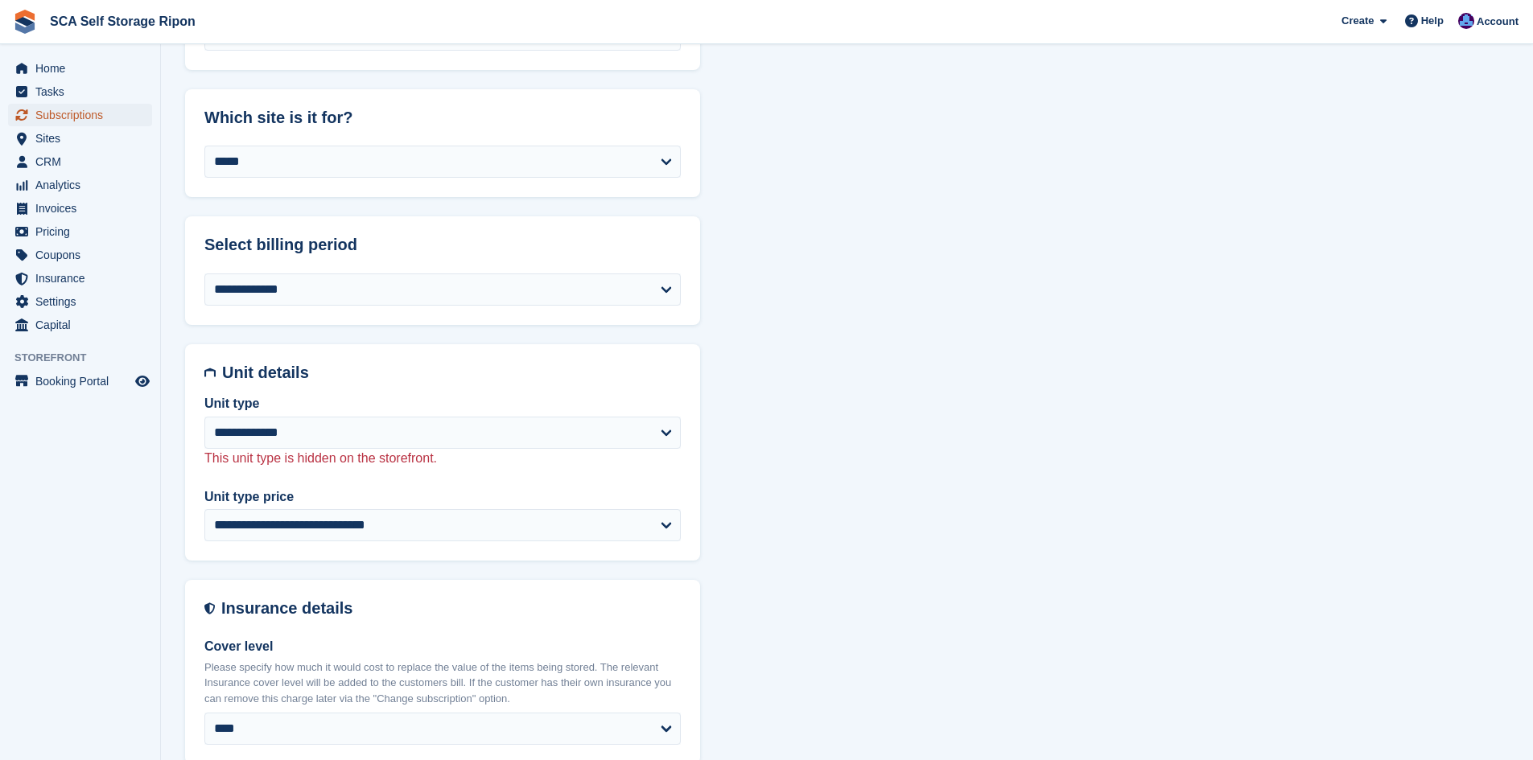
click at [55, 122] on span "Subscriptions" at bounding box center [83, 115] width 97 height 23
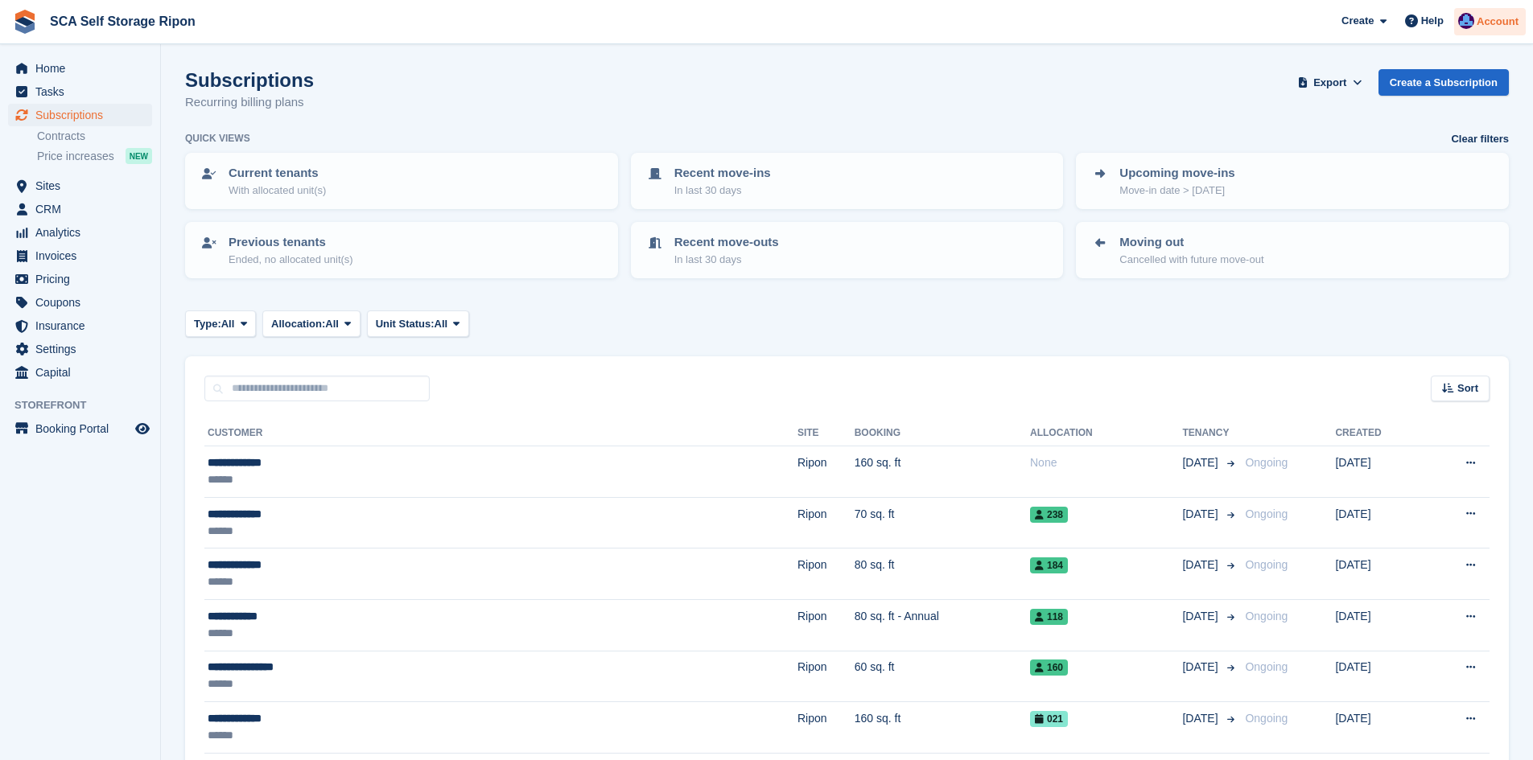
click at [1488, 27] on span "Account" at bounding box center [1498, 22] width 42 height 16
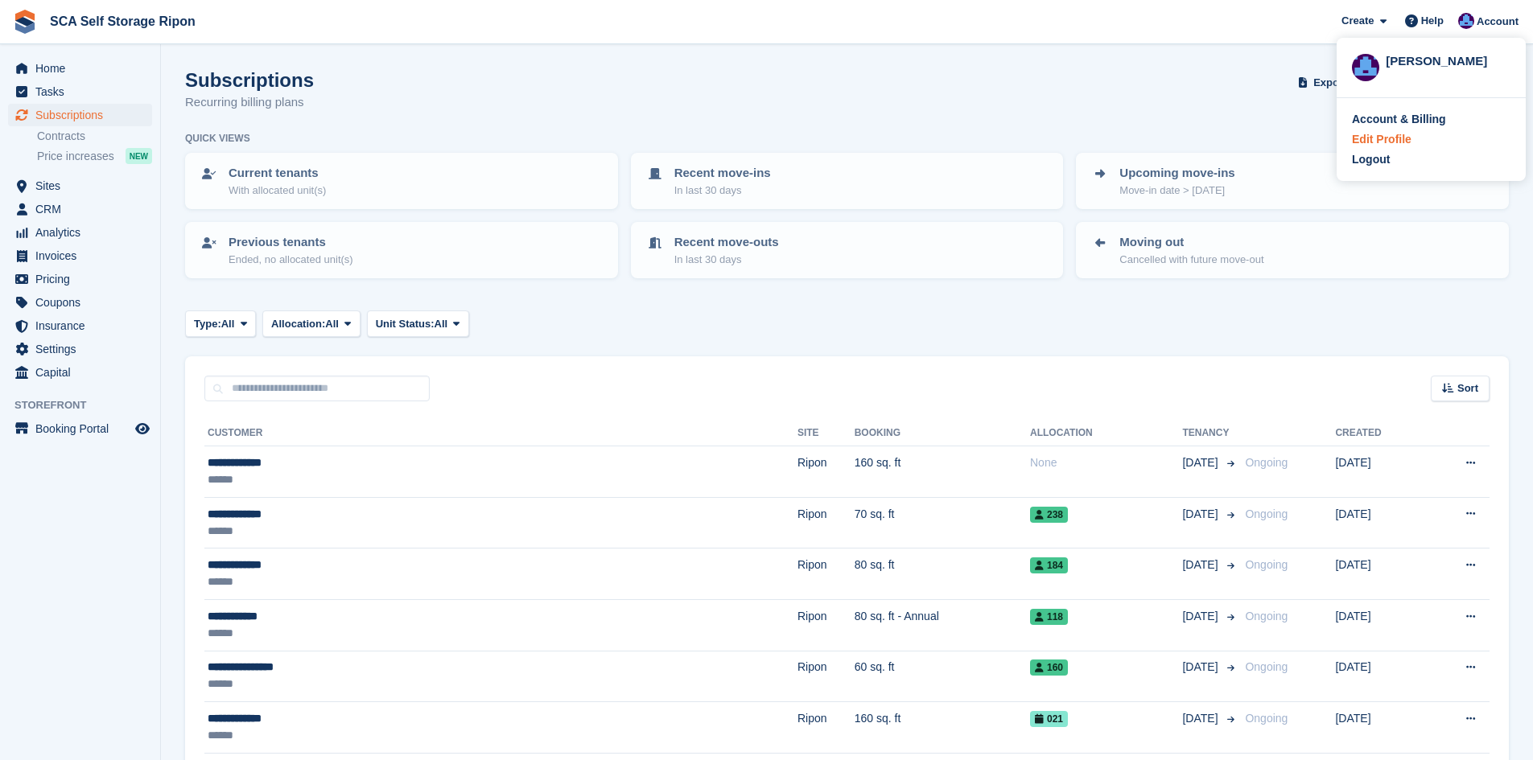
click at [1389, 147] on div "Edit Profile" at bounding box center [1382, 139] width 60 height 17
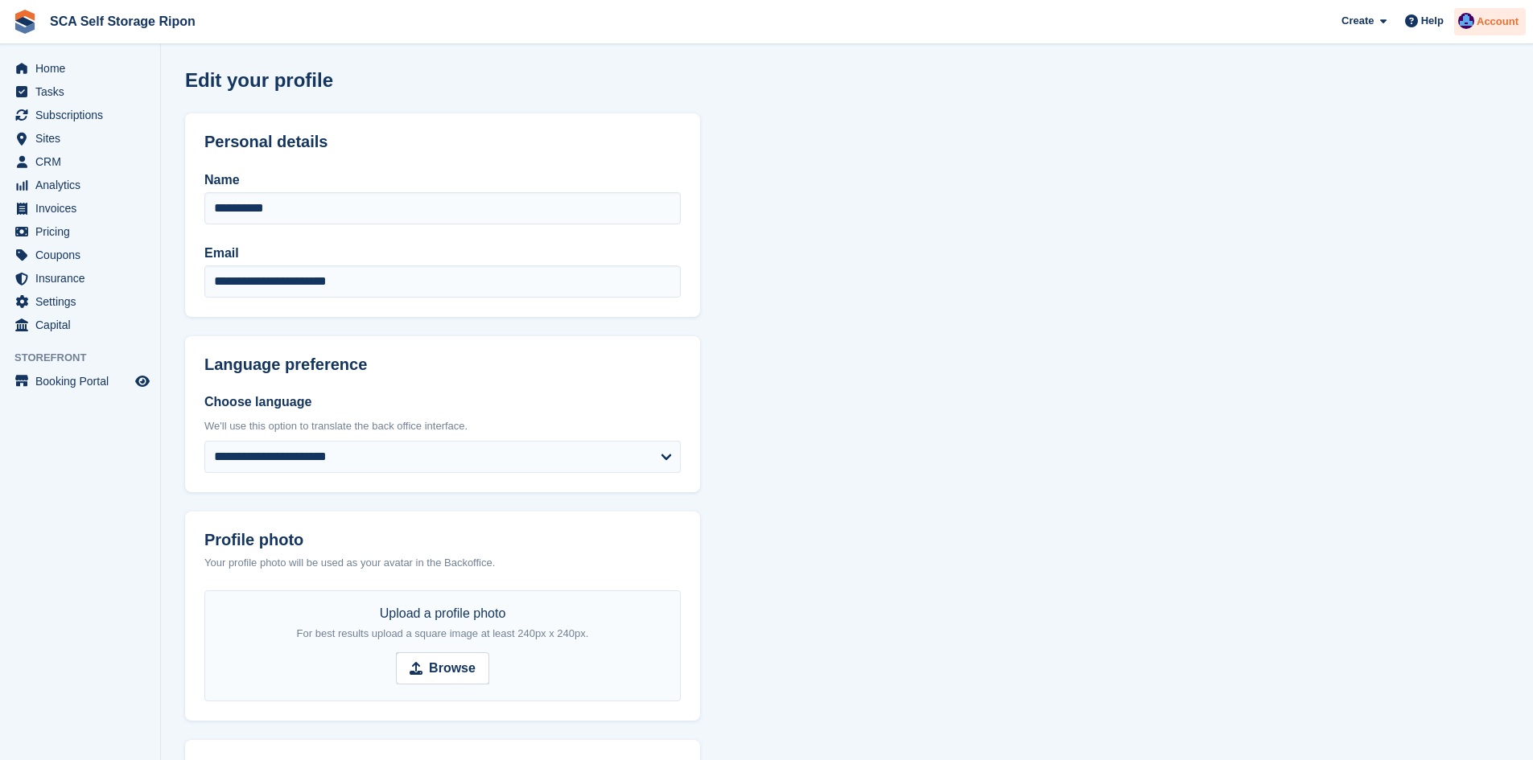
click at [1493, 22] on span "Account" at bounding box center [1498, 22] width 42 height 16
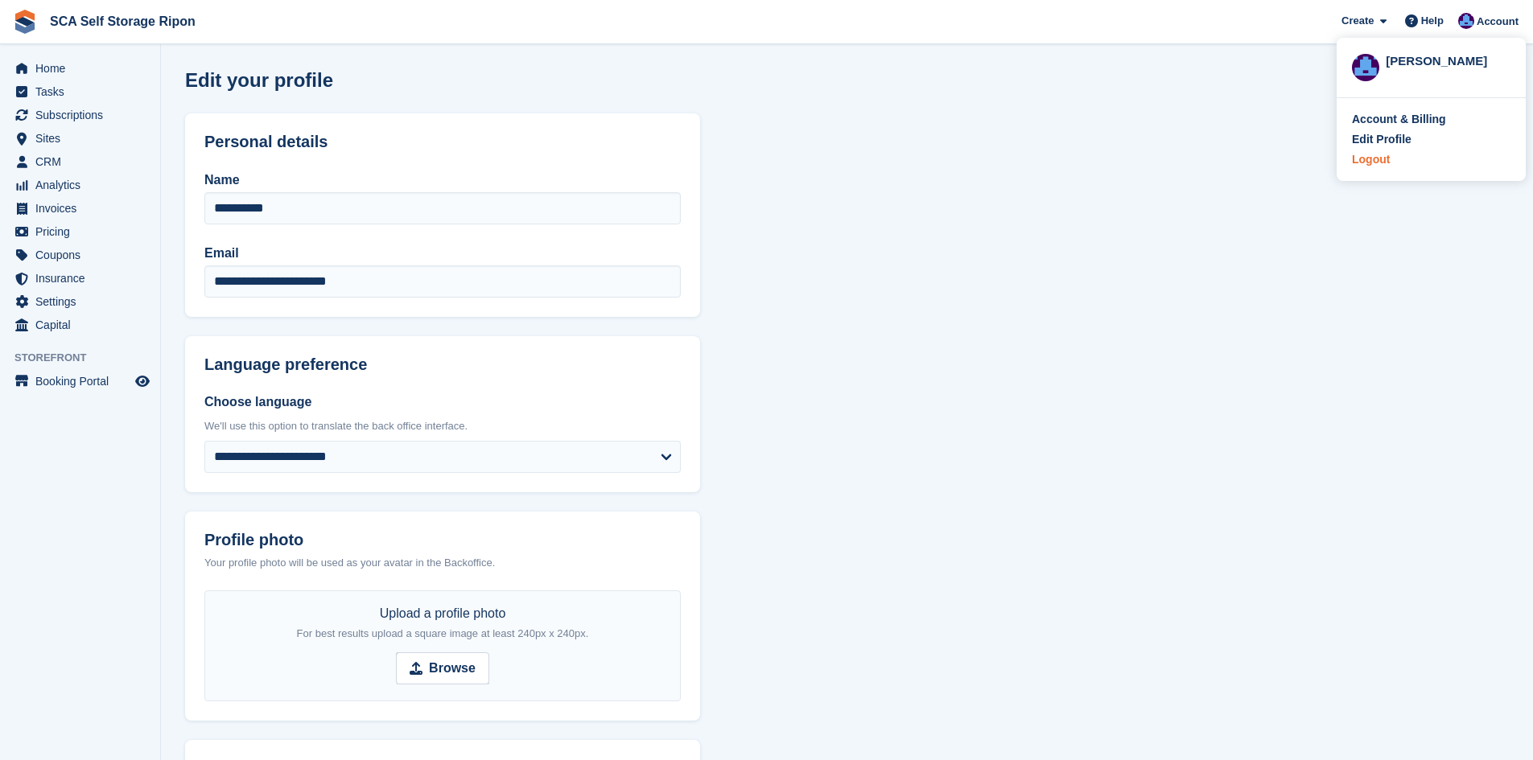
click at [1391, 153] on div "Logout" at bounding box center [1431, 159] width 159 height 17
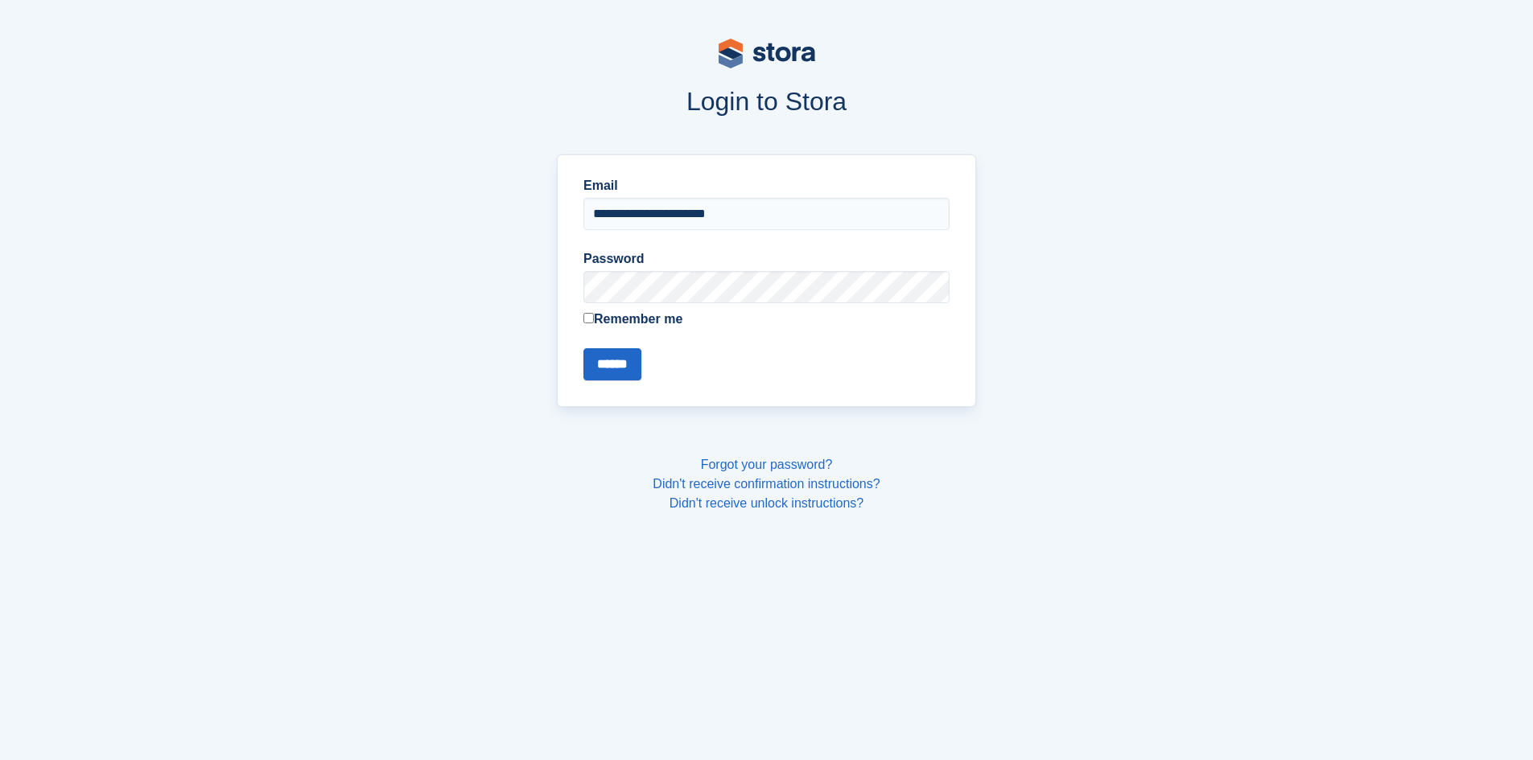
drag, startPoint x: 618, startPoint y: 217, endPoint x: 608, endPoint y: 230, distance: 16.6
click at [618, 217] on input "**********" at bounding box center [766, 214] width 366 height 32
type input "**********"
click at [635, 356] on input "******" at bounding box center [612, 364] width 58 height 32
